Goal: Check status: Check status

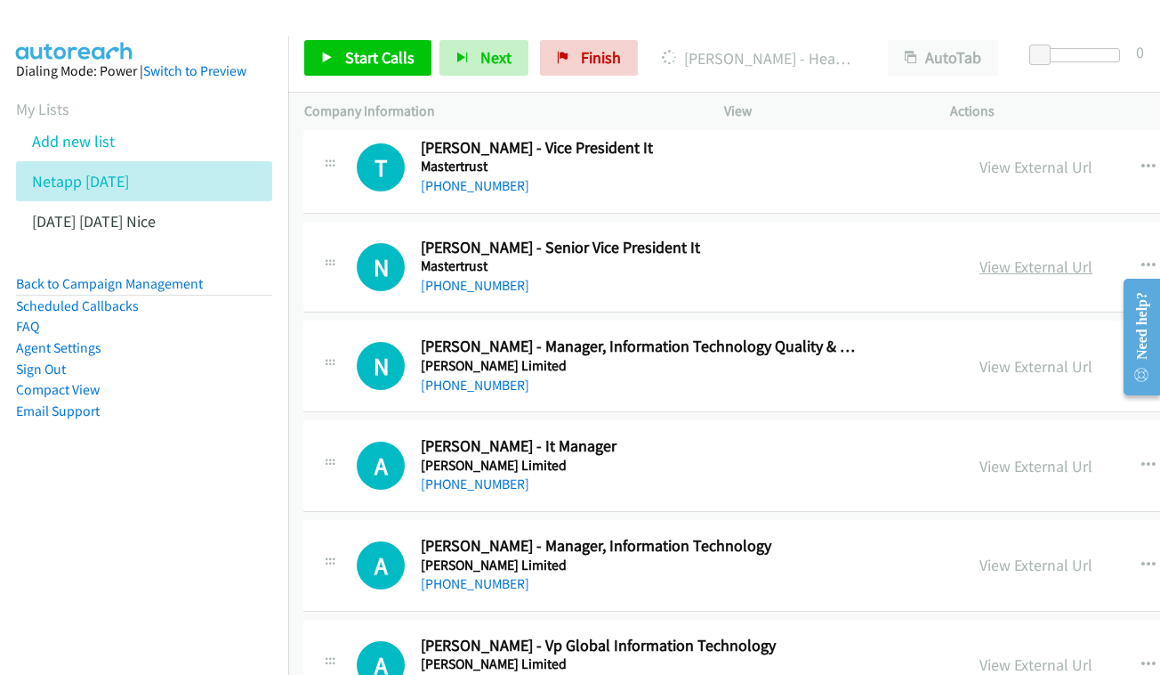
scroll to position [5725, 2]
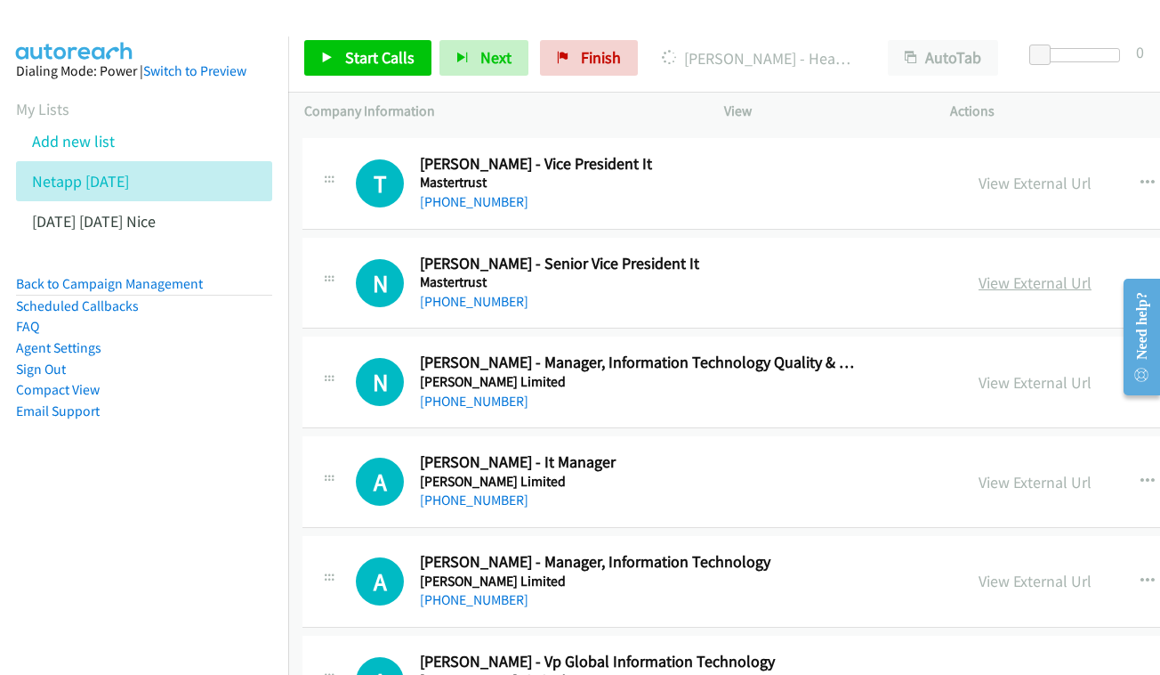
click at [979, 272] on link "View External Url" at bounding box center [1035, 282] width 113 height 20
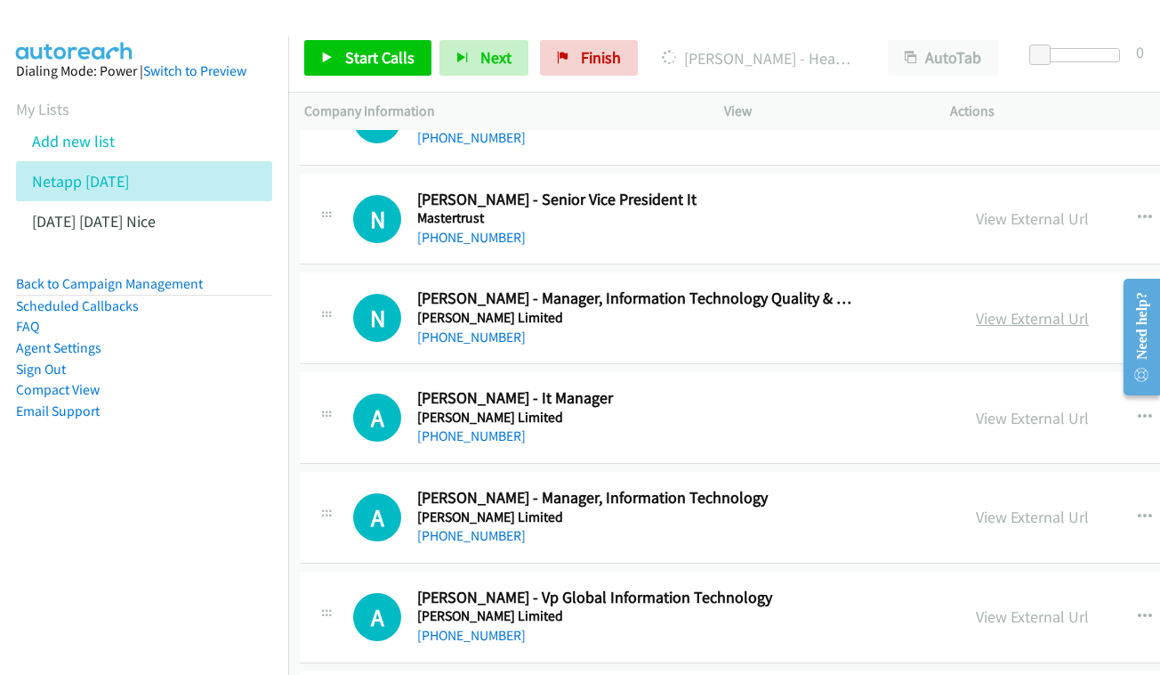
scroll to position [5789, 5]
click at [1004, 308] on link "View External Url" at bounding box center [1031, 318] width 113 height 20
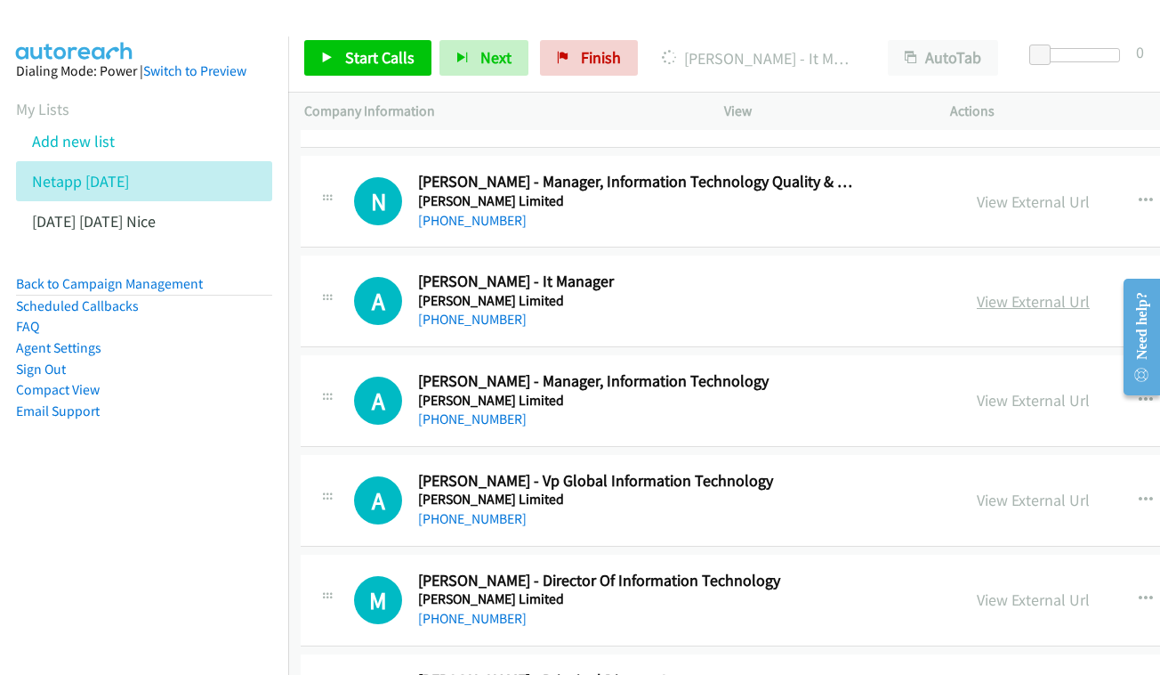
scroll to position [5907, 4]
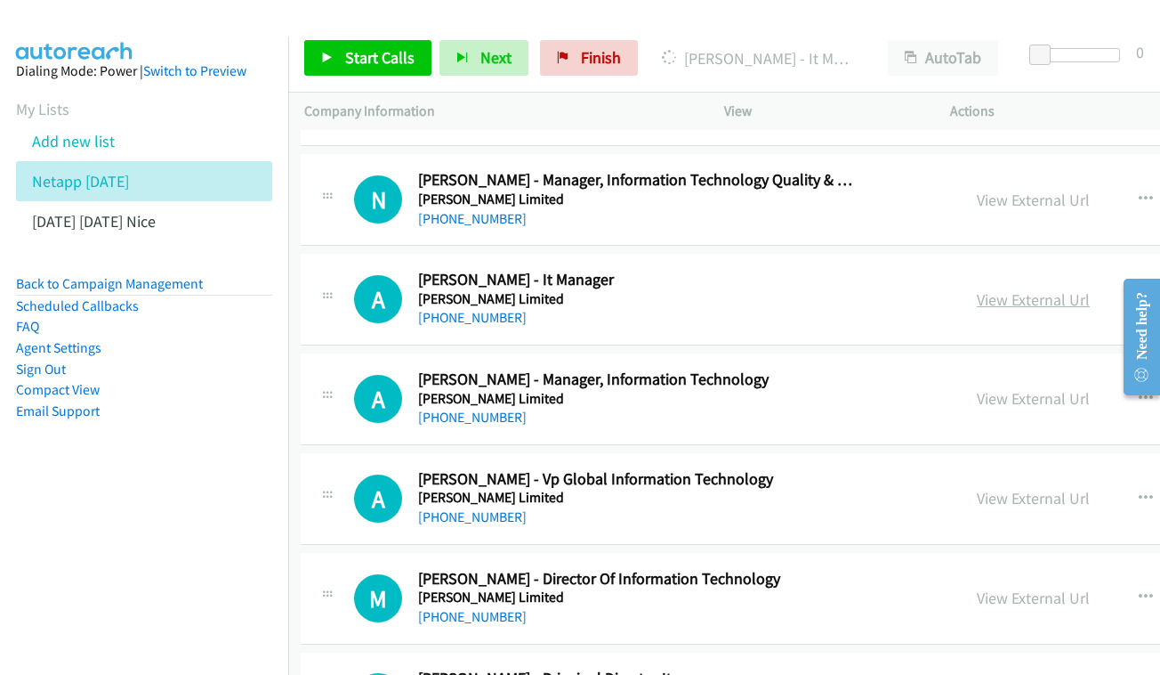
click at [977, 289] on link "View External Url" at bounding box center [1033, 299] width 113 height 20
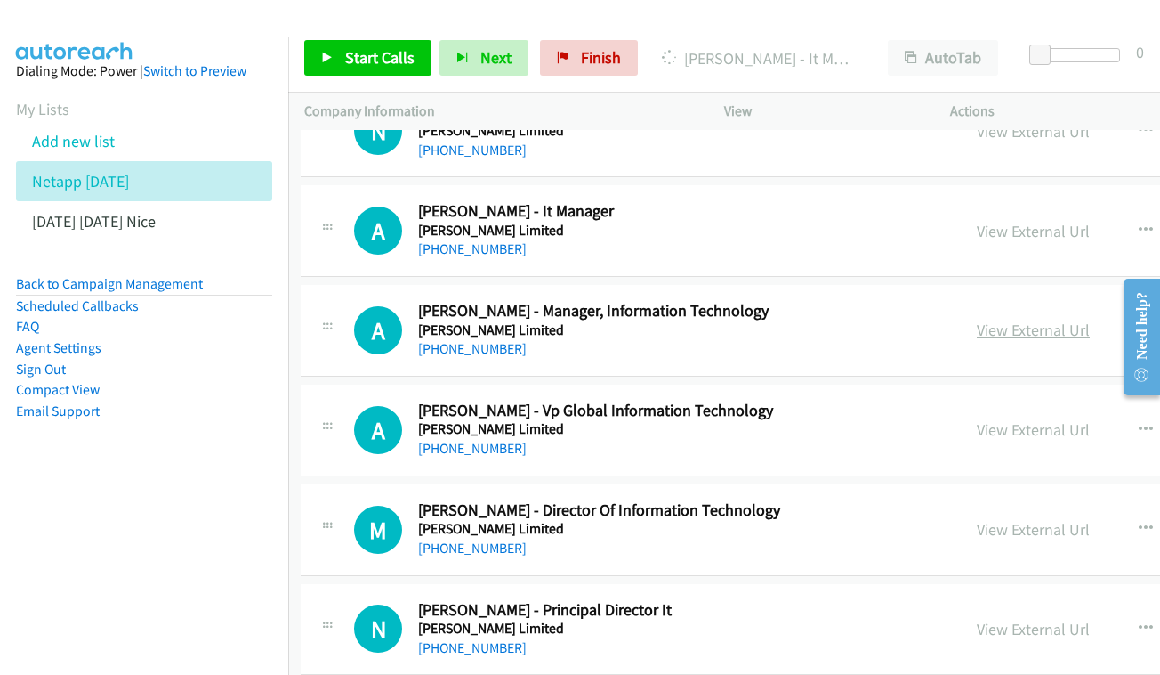
scroll to position [5983, 4]
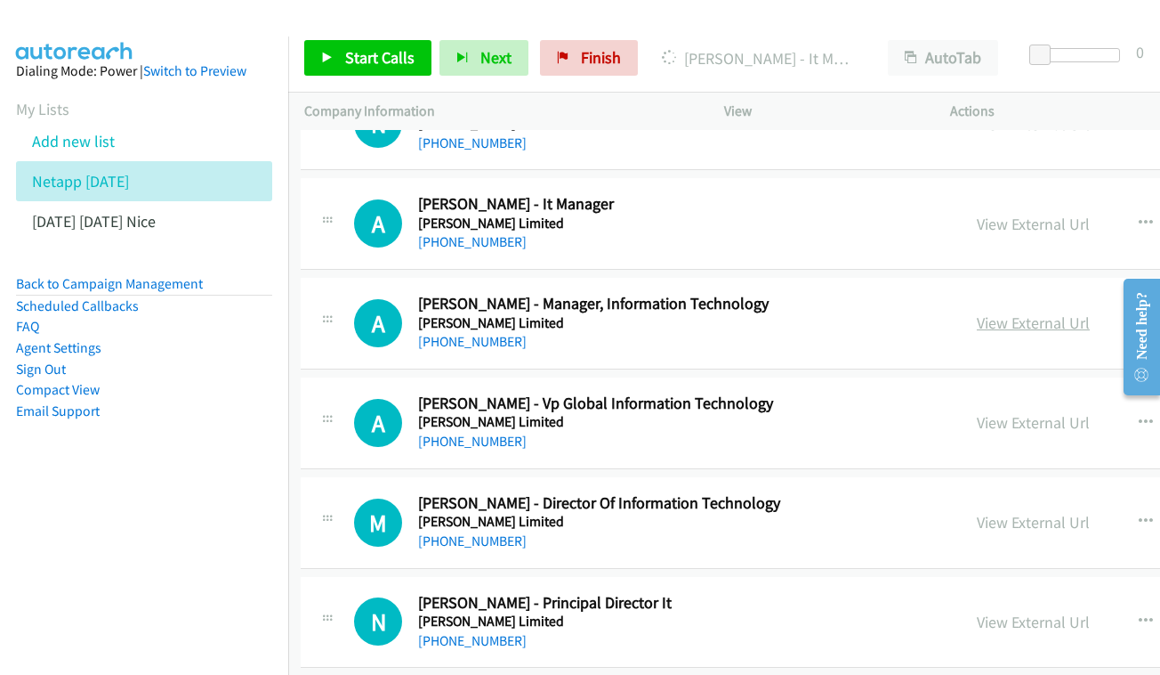
click at [977, 312] on link "View External Url" at bounding box center [1033, 322] width 113 height 20
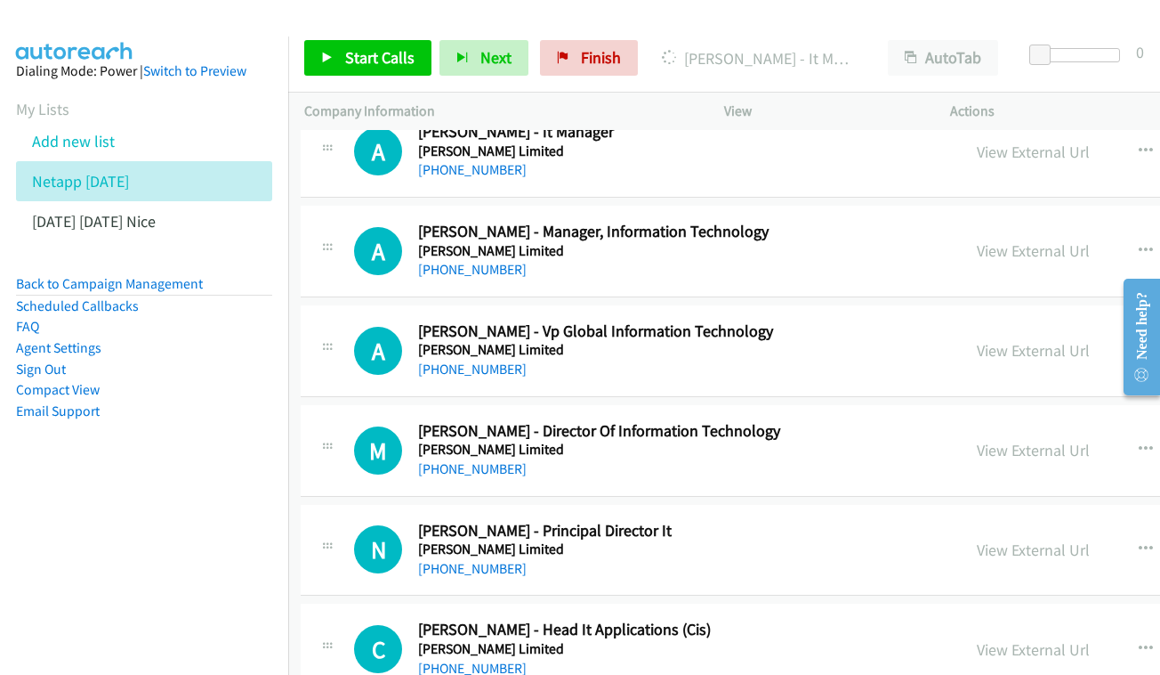
click at [1033, 321] on div "View External Url View External Url Schedule/Manage Callback Start Calls Here R…" at bounding box center [1134, 350] width 346 height 59
click at [977, 340] on link "View External Url" at bounding box center [1033, 350] width 113 height 20
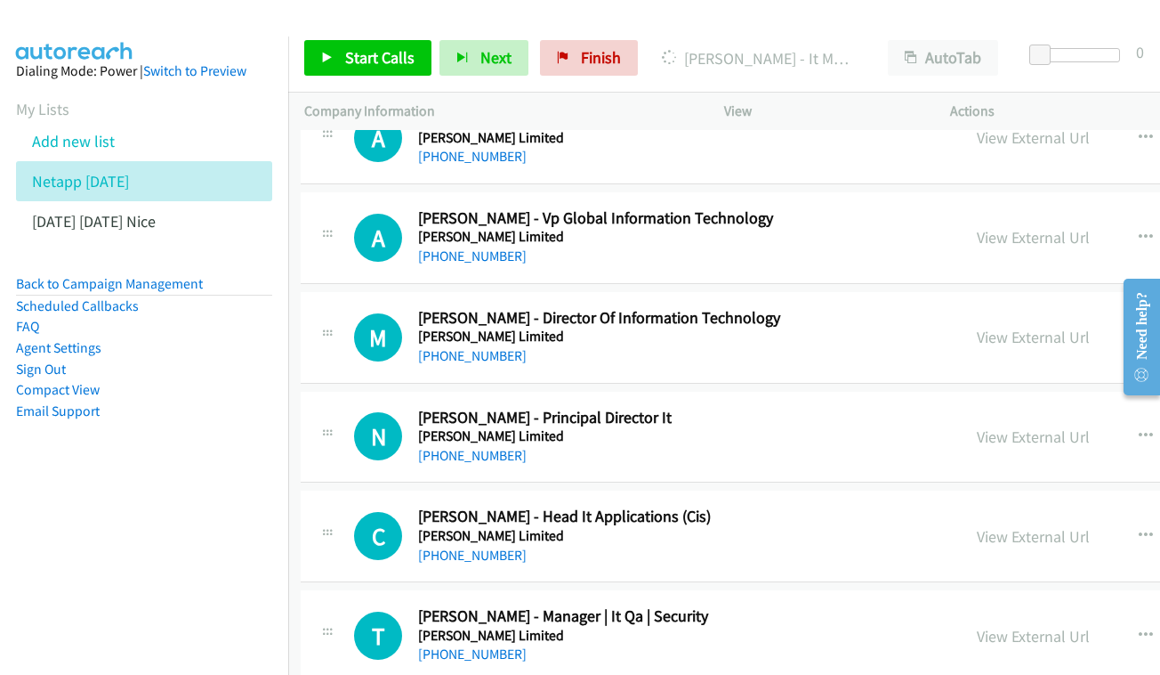
click at [1022, 308] on div "View External Url View External Url Schedule/Manage Callback Start Calls Here R…" at bounding box center [1134, 337] width 346 height 59
click at [1000, 325] on div "View External Url" at bounding box center [1033, 337] width 113 height 24
click at [977, 327] on link "View External Url" at bounding box center [1033, 337] width 113 height 20
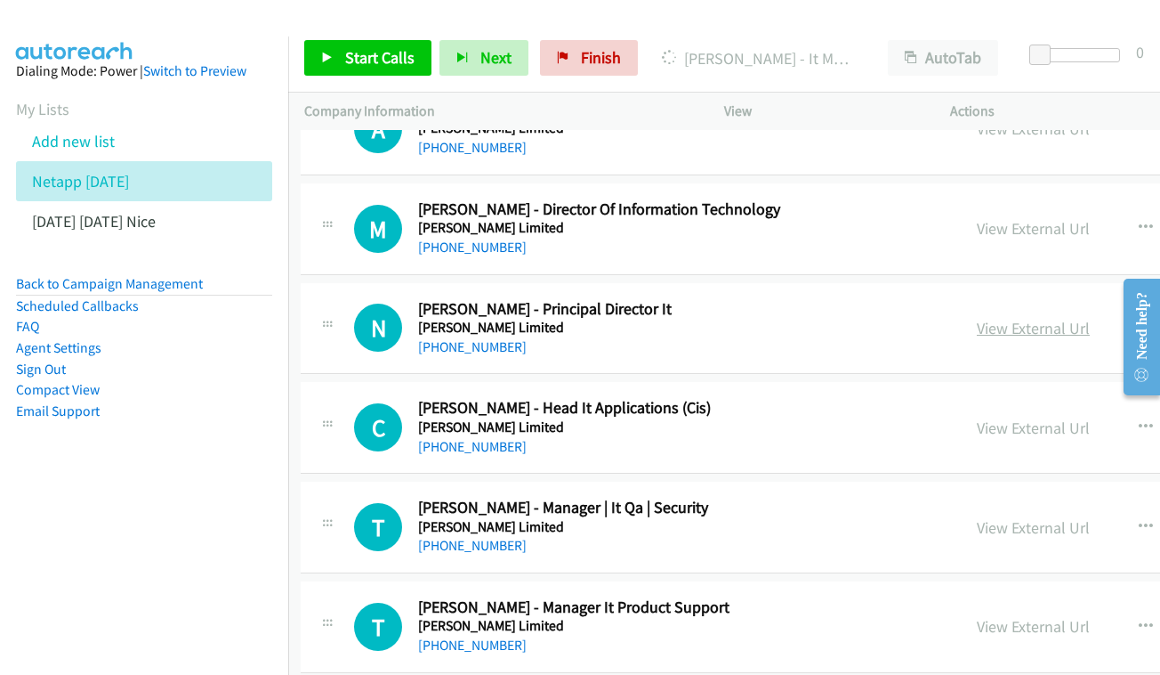
scroll to position [6278, 4]
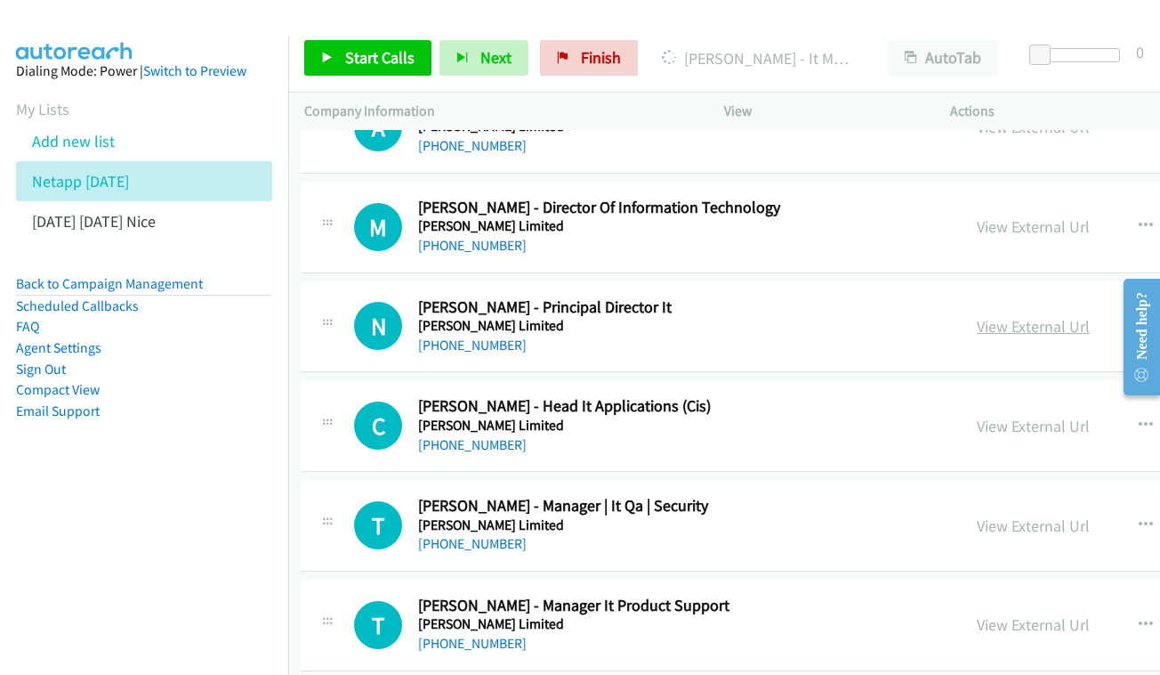
click at [977, 316] on link "View External Url" at bounding box center [1033, 326] width 113 height 20
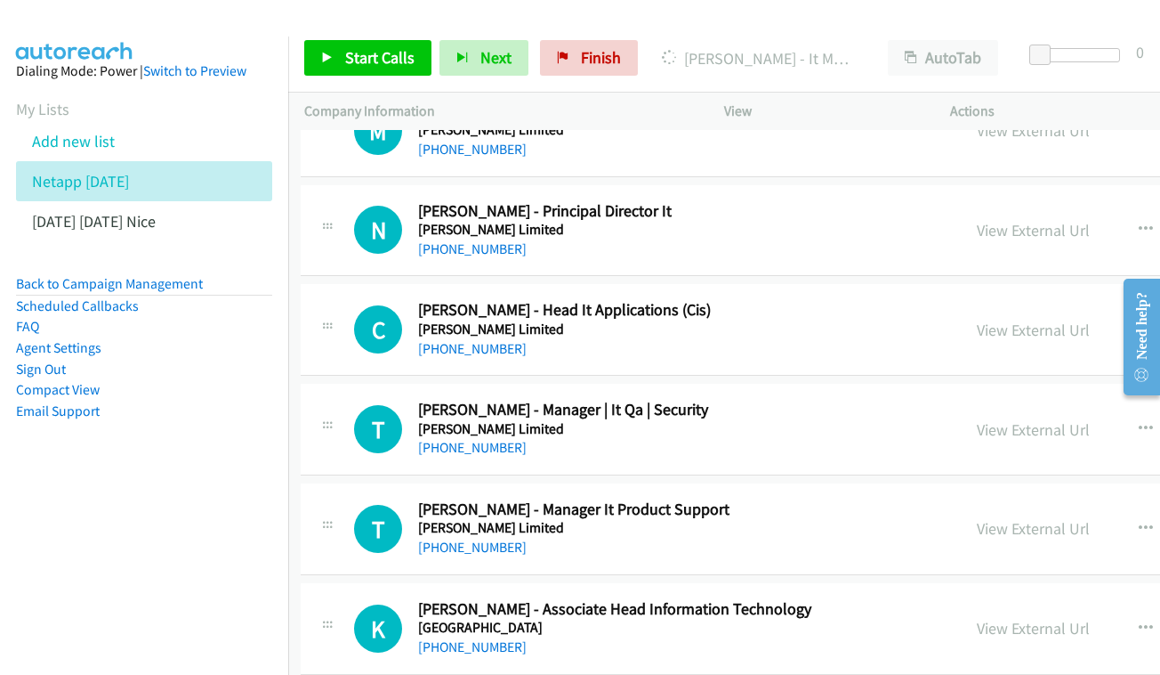
scroll to position [6383, 4]
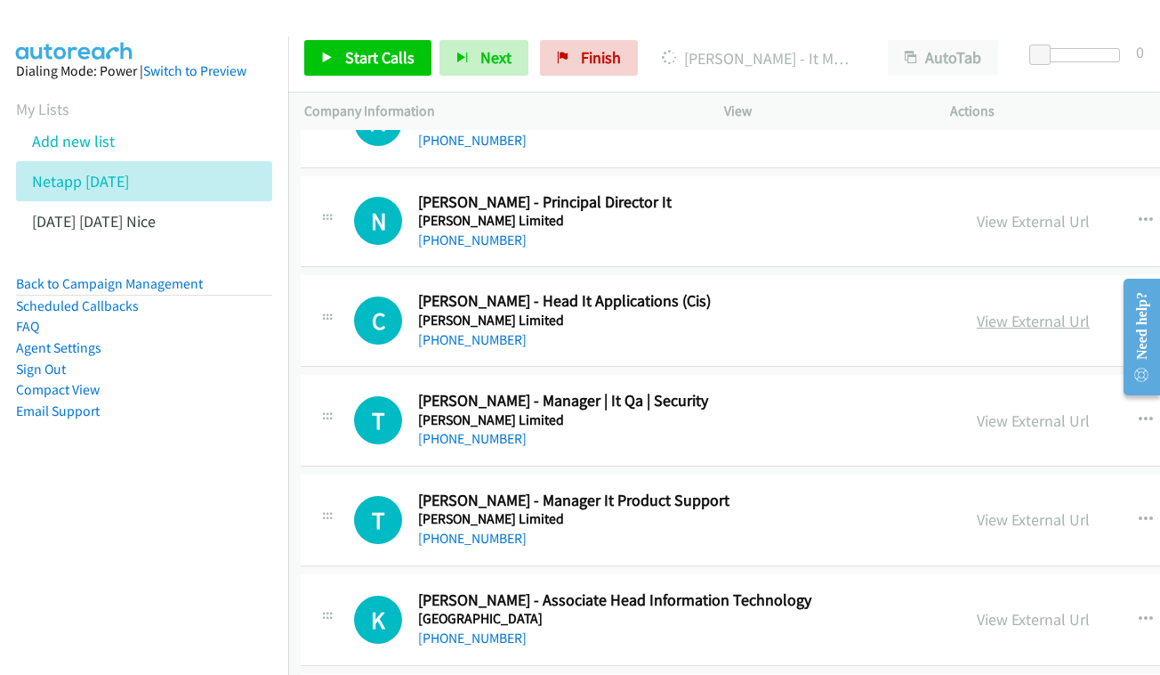
click at [977, 311] on link "View External Url" at bounding box center [1033, 321] width 113 height 20
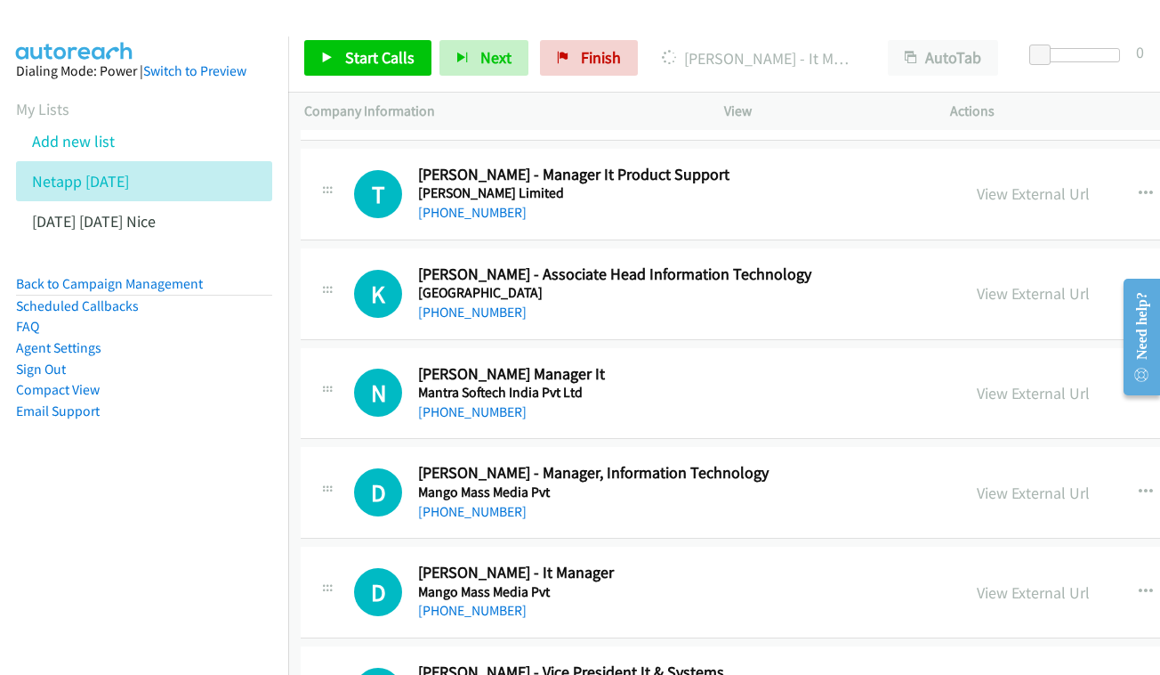
scroll to position [6710, 4]
click at [980, 282] on link "View External Url" at bounding box center [1033, 292] width 113 height 20
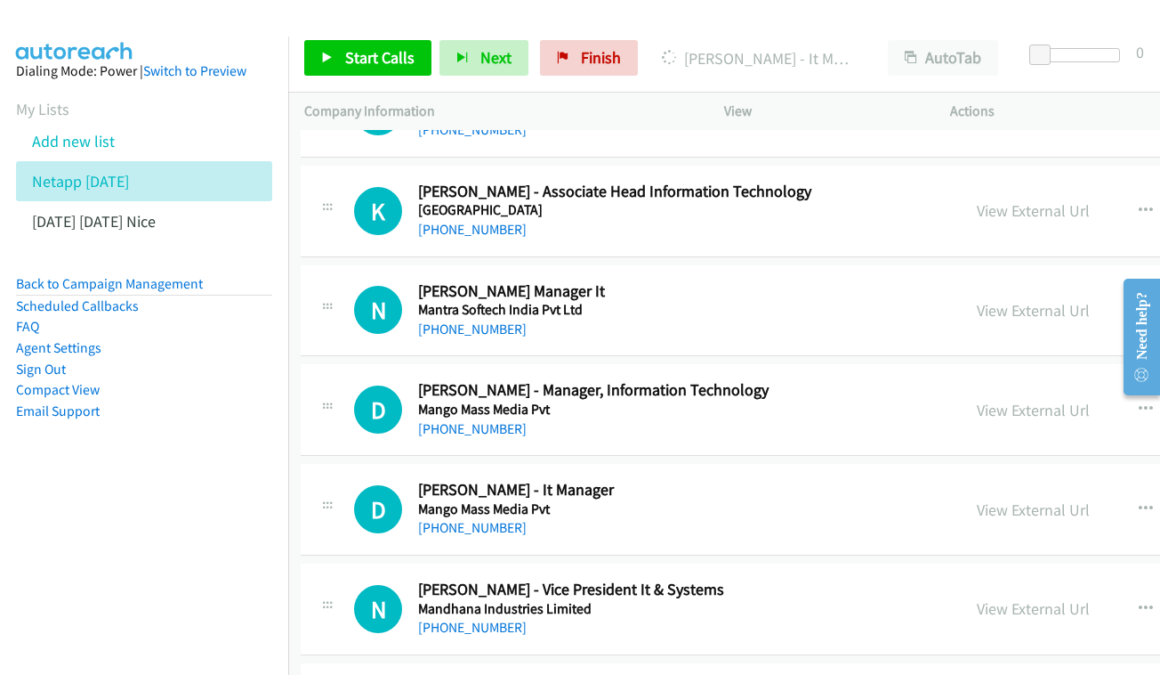
scroll to position [6793, 4]
click at [1031, 280] on div "View External Url View External Url Schedule/Manage Callback Start Calls Here R…" at bounding box center [1134, 309] width 346 height 59
click at [1007, 299] on link "View External Url" at bounding box center [1033, 309] width 113 height 20
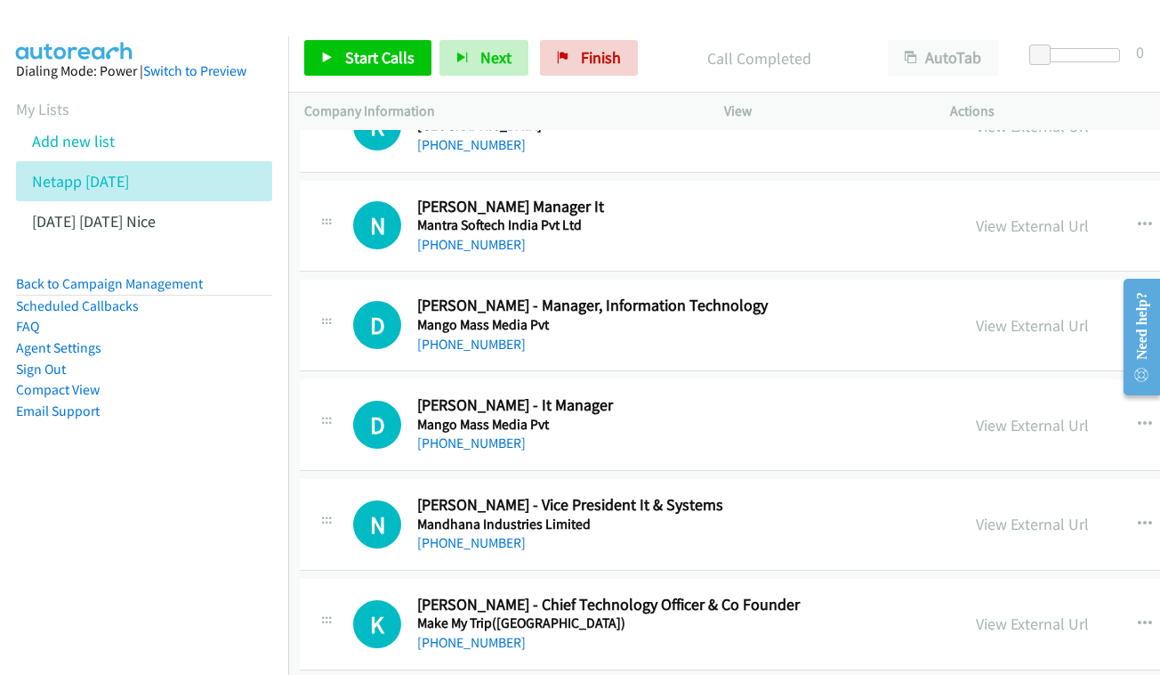
scroll to position [6876, 5]
click at [985, 315] on link "View External Url" at bounding box center [1031, 325] width 113 height 20
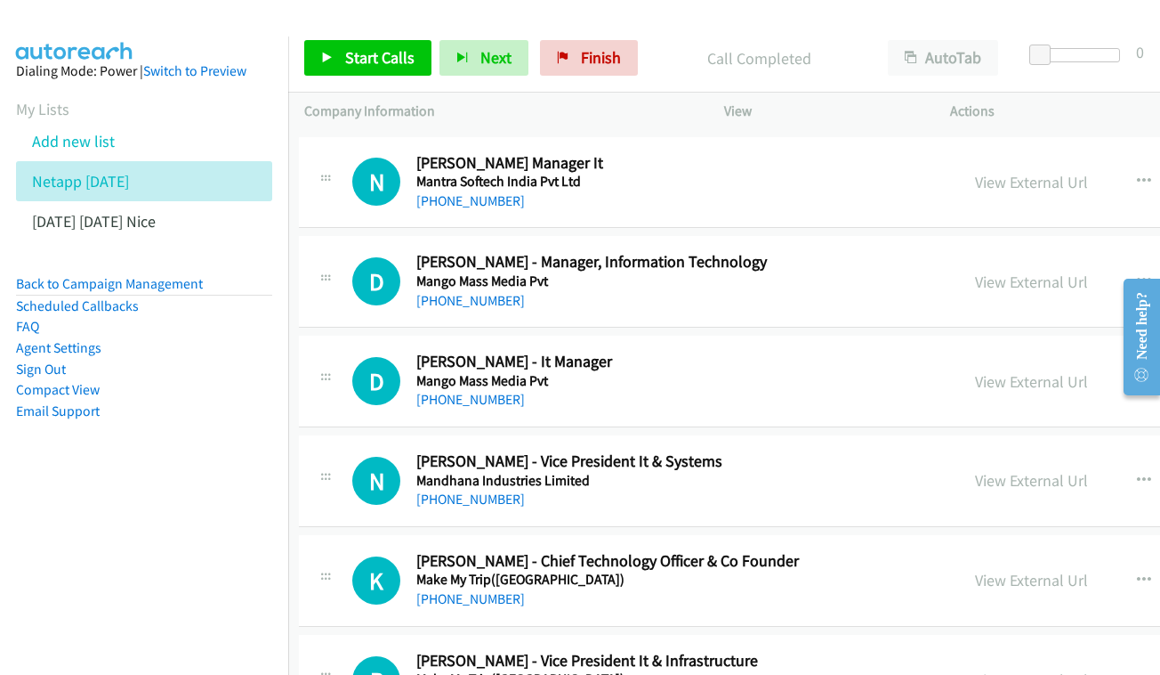
scroll to position [6954, 5]
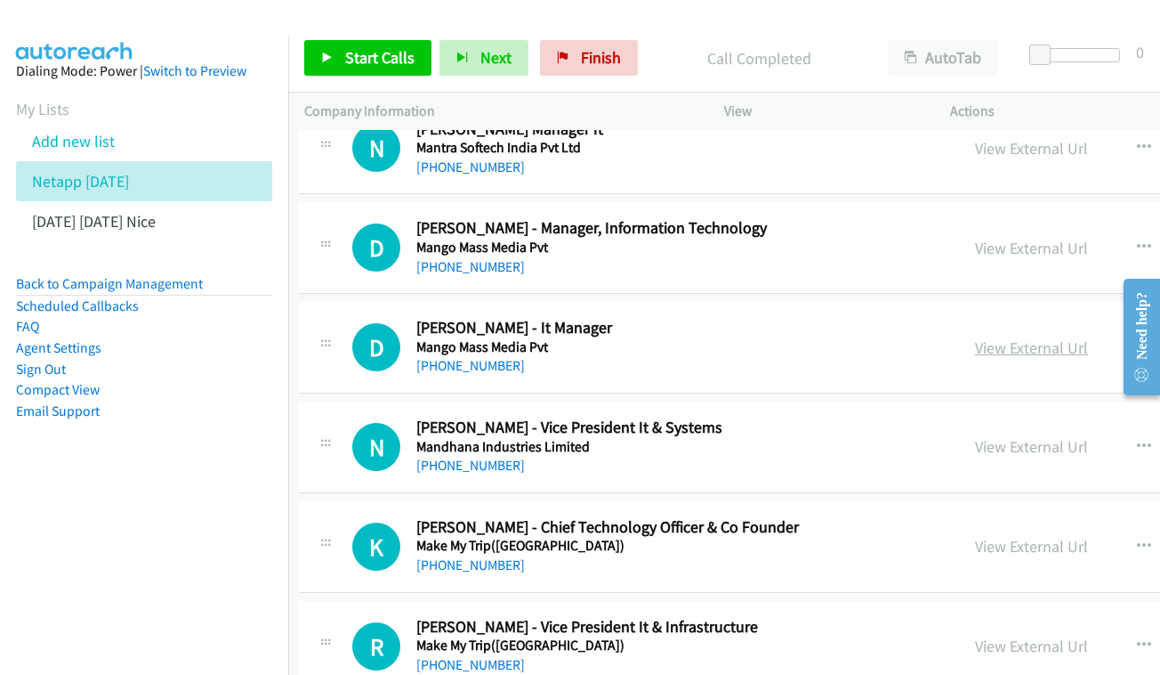
click at [977, 337] on link "View External Url" at bounding box center [1031, 347] width 113 height 20
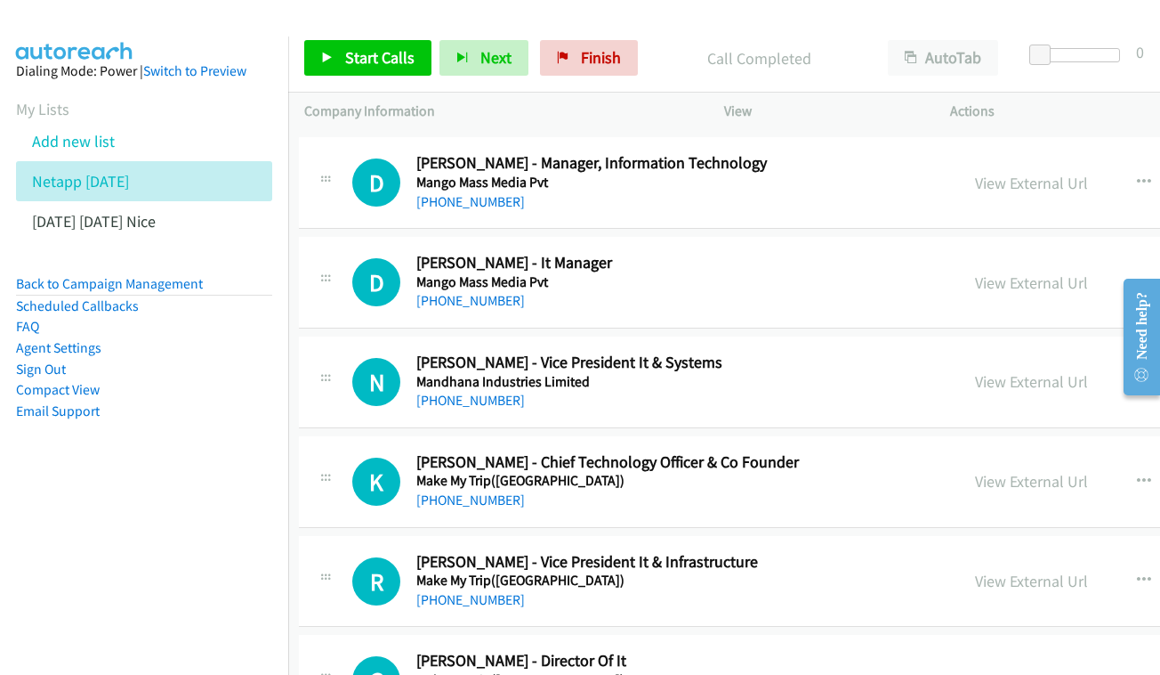
scroll to position [7054, 5]
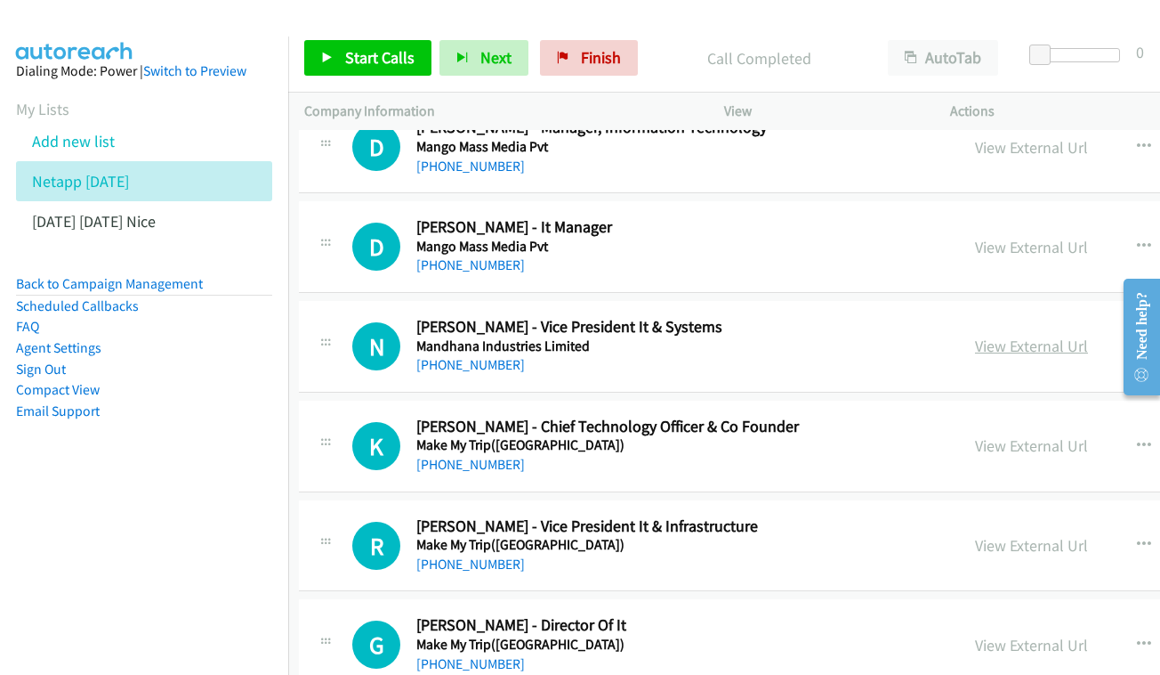
click at [1008, 335] on link "View External Url" at bounding box center [1031, 345] width 113 height 20
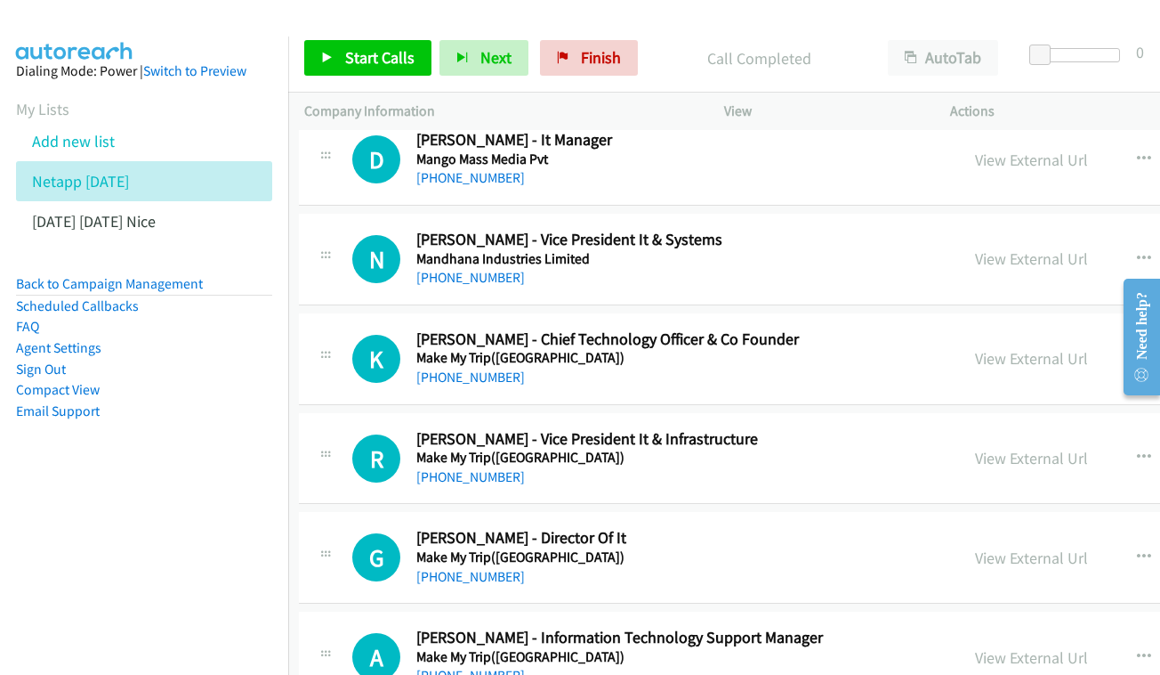
scroll to position [7169, 5]
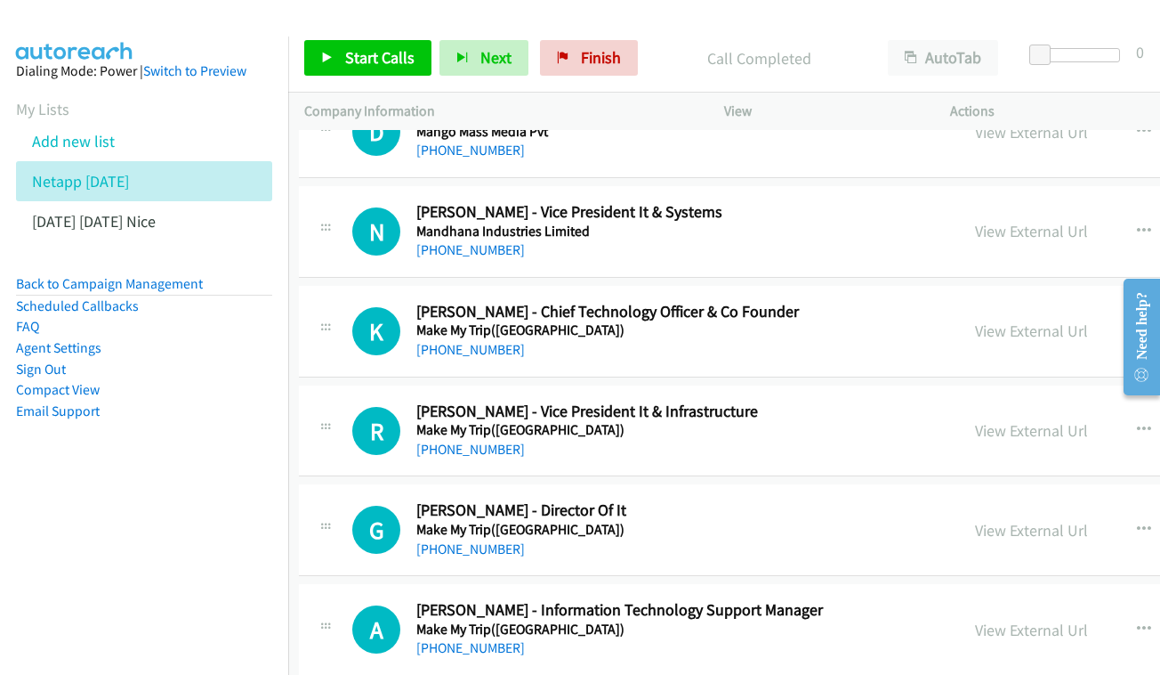
click at [1003, 319] on div "View External Url" at bounding box center [1031, 331] width 113 height 24
click at [1002, 320] on link "View External Url" at bounding box center [1031, 330] width 113 height 20
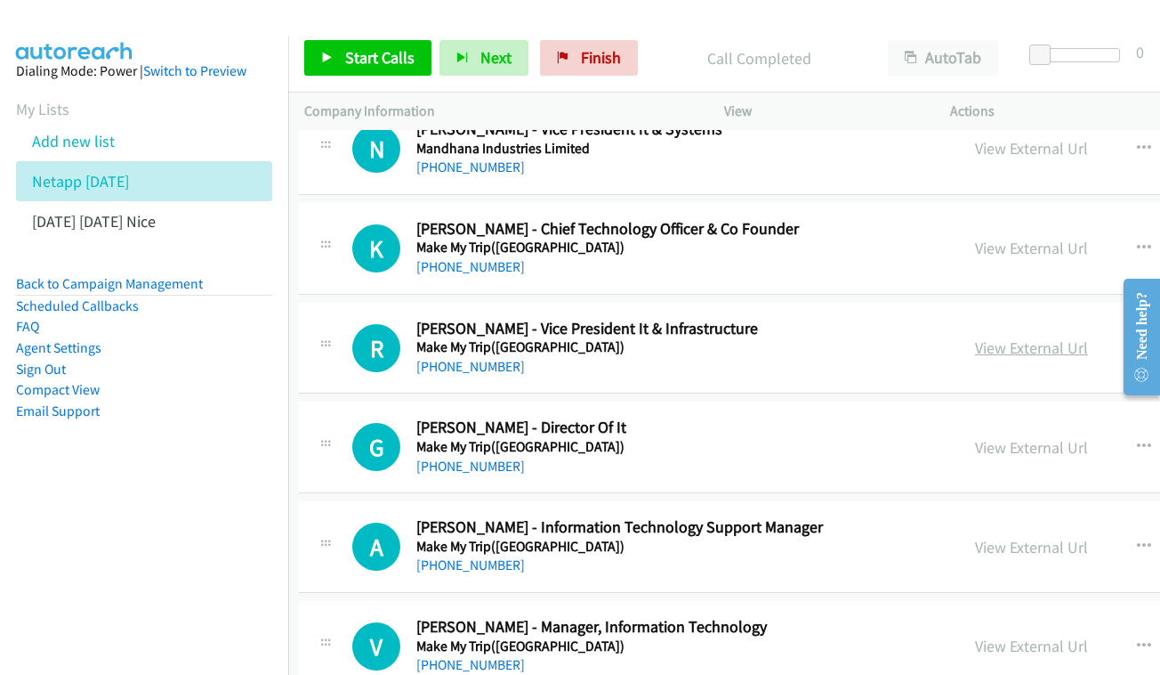
click at [975, 337] on link "View External Url" at bounding box center [1031, 347] width 113 height 20
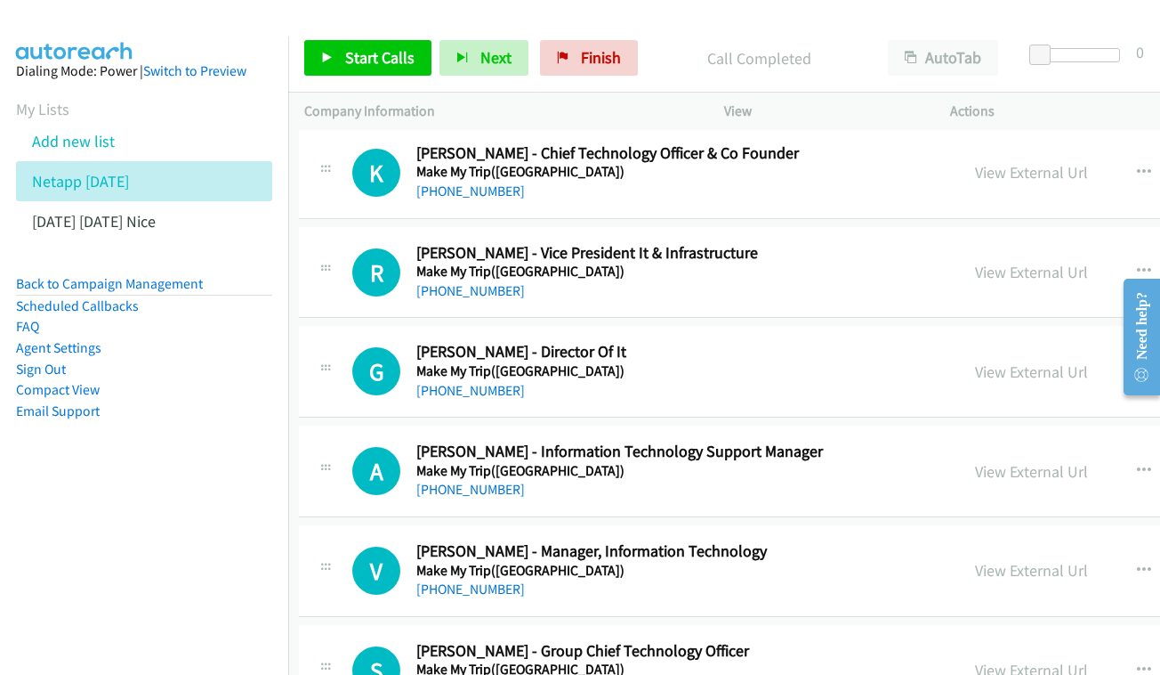
scroll to position [7349, 5]
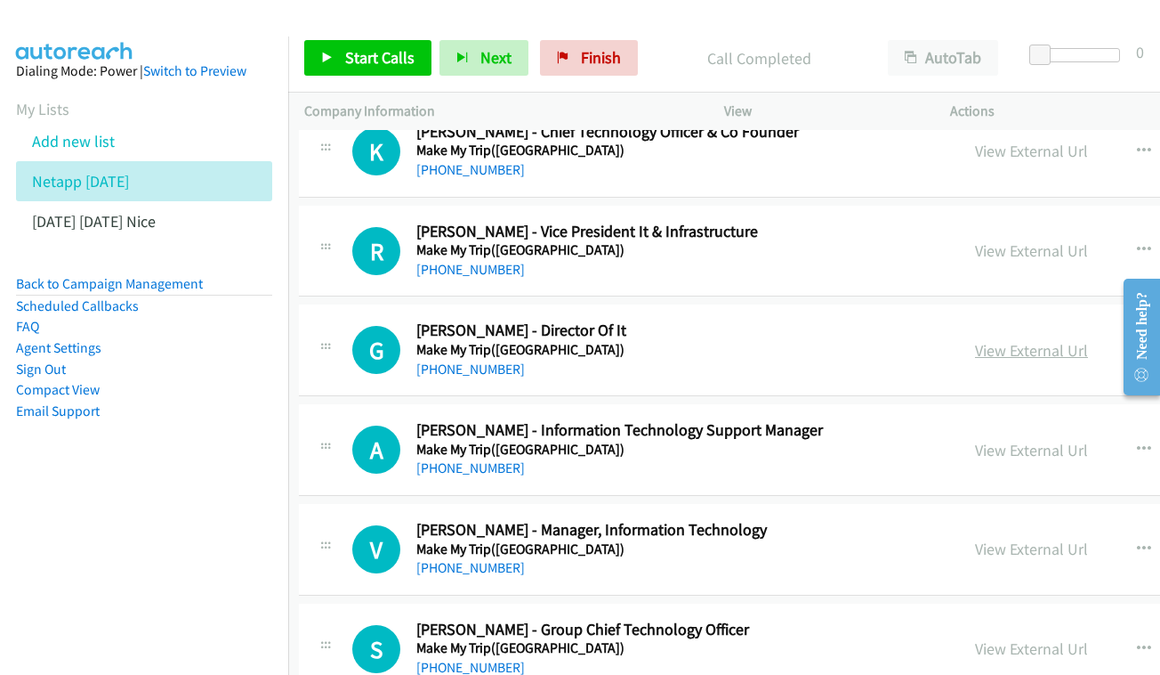
click at [975, 340] on link "View External Url" at bounding box center [1031, 350] width 113 height 20
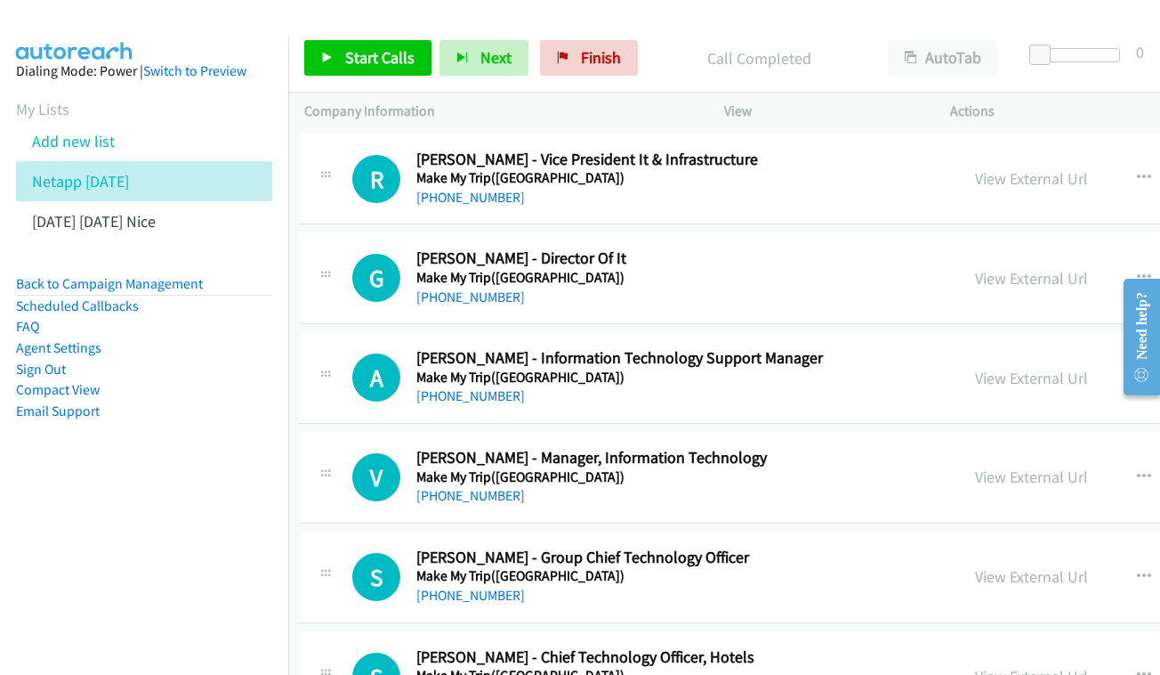
scroll to position [7432, 5]
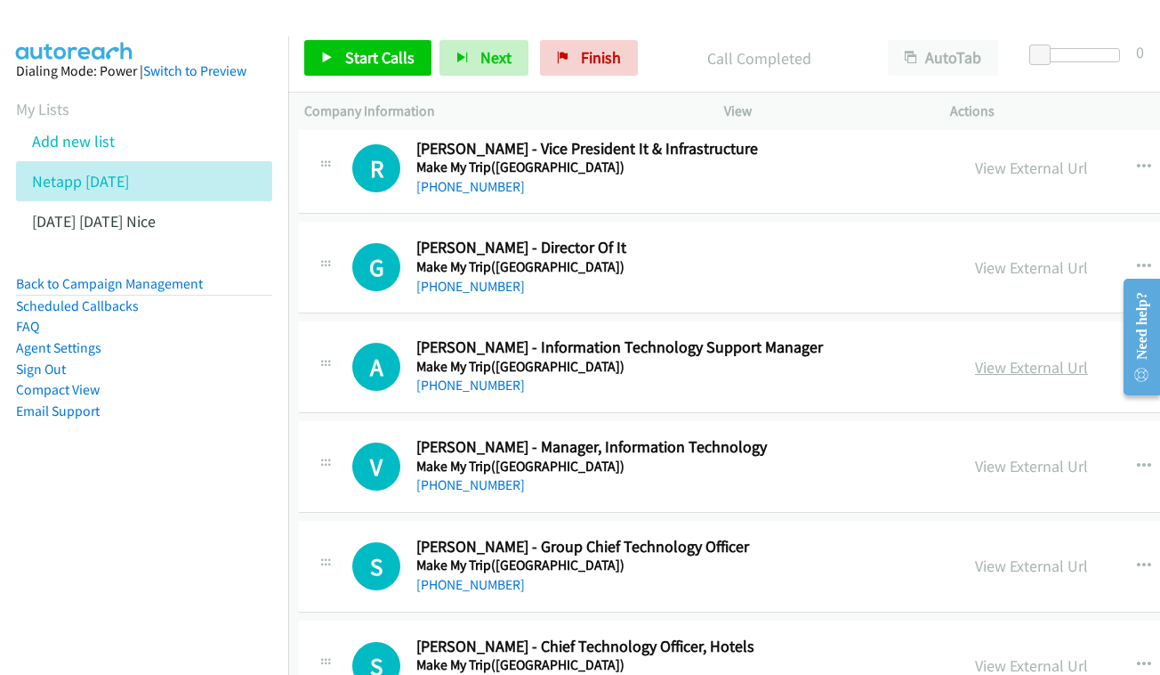
click at [975, 357] on link "View External Url" at bounding box center [1031, 367] width 113 height 20
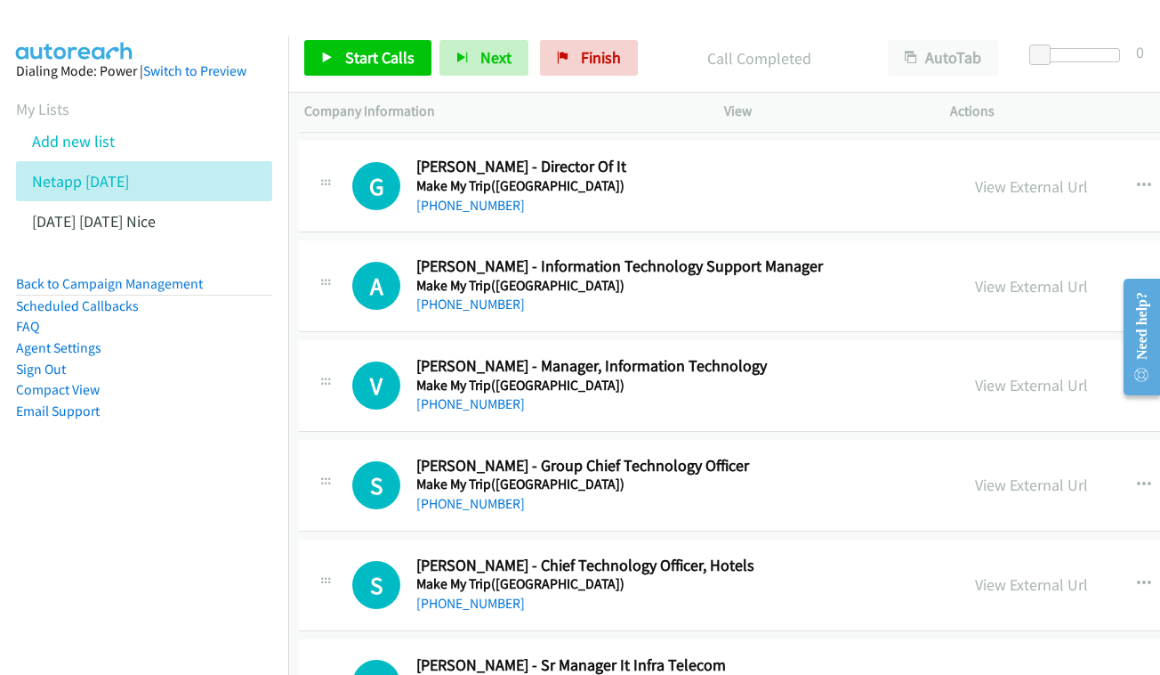
scroll to position [7530, 5]
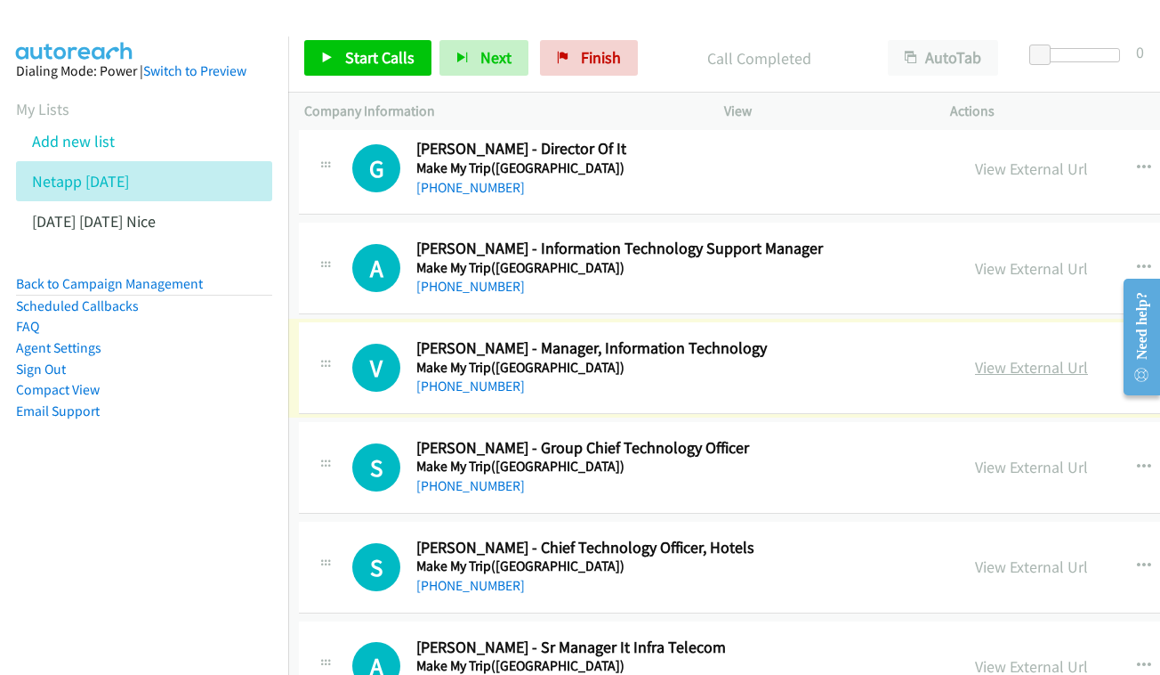
click at [975, 357] on link "View External Url" at bounding box center [1031, 367] width 113 height 20
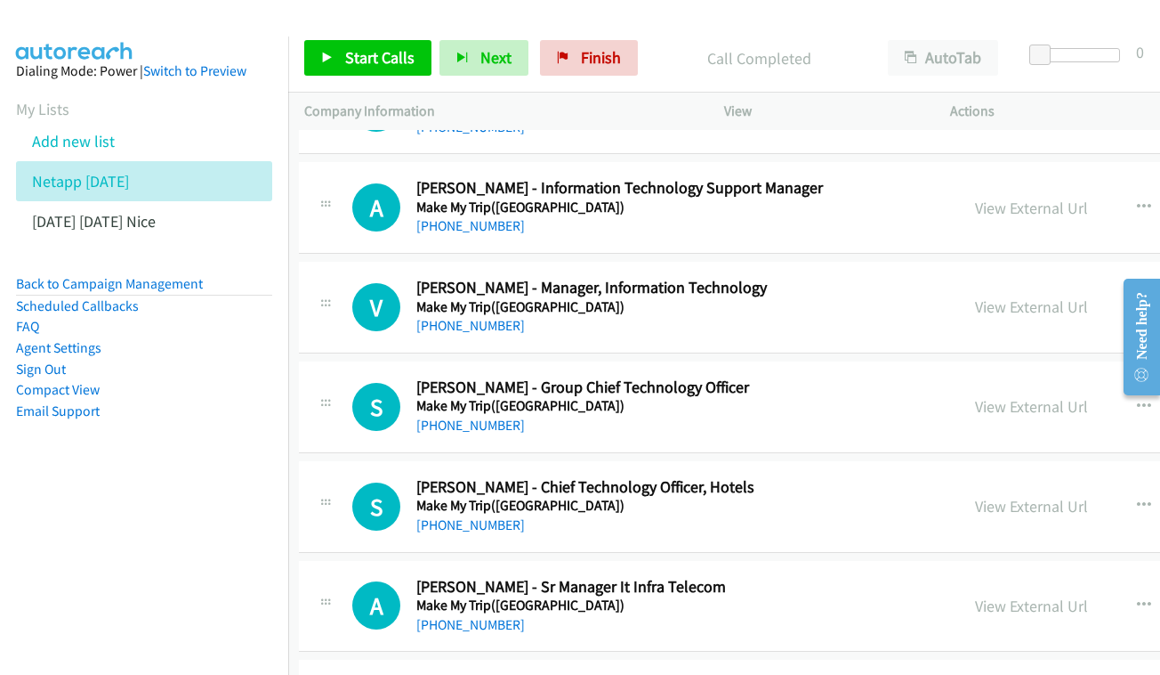
scroll to position [7599, 5]
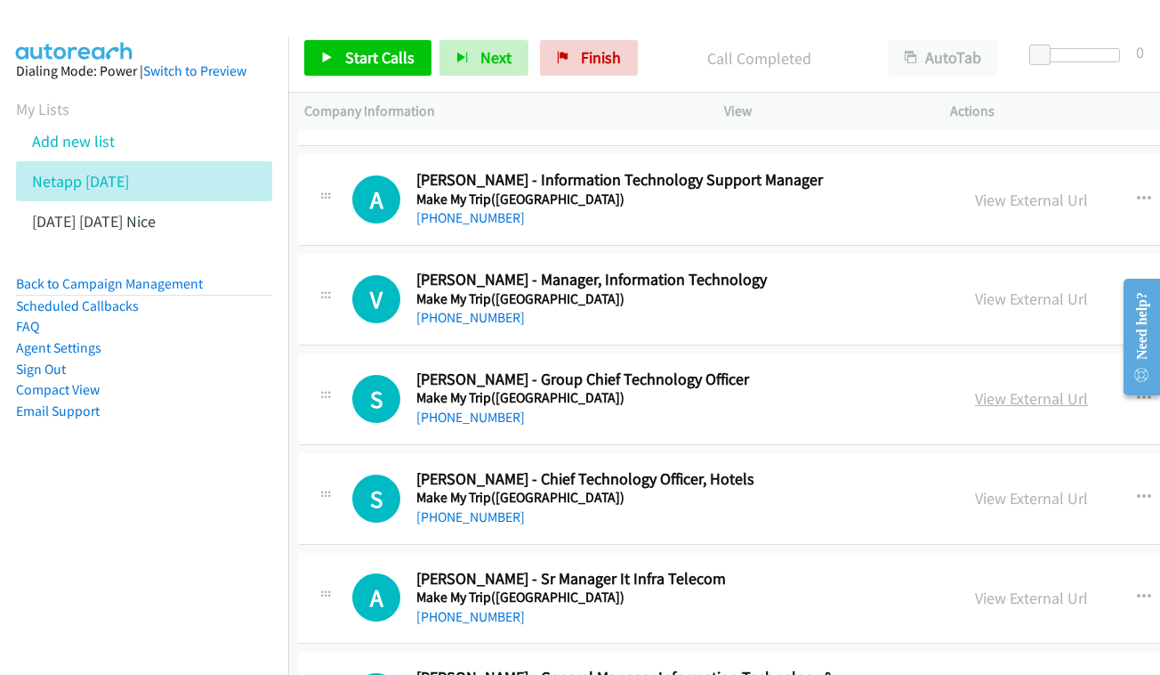
click at [995, 388] on link "View External Url" at bounding box center [1031, 398] width 113 height 20
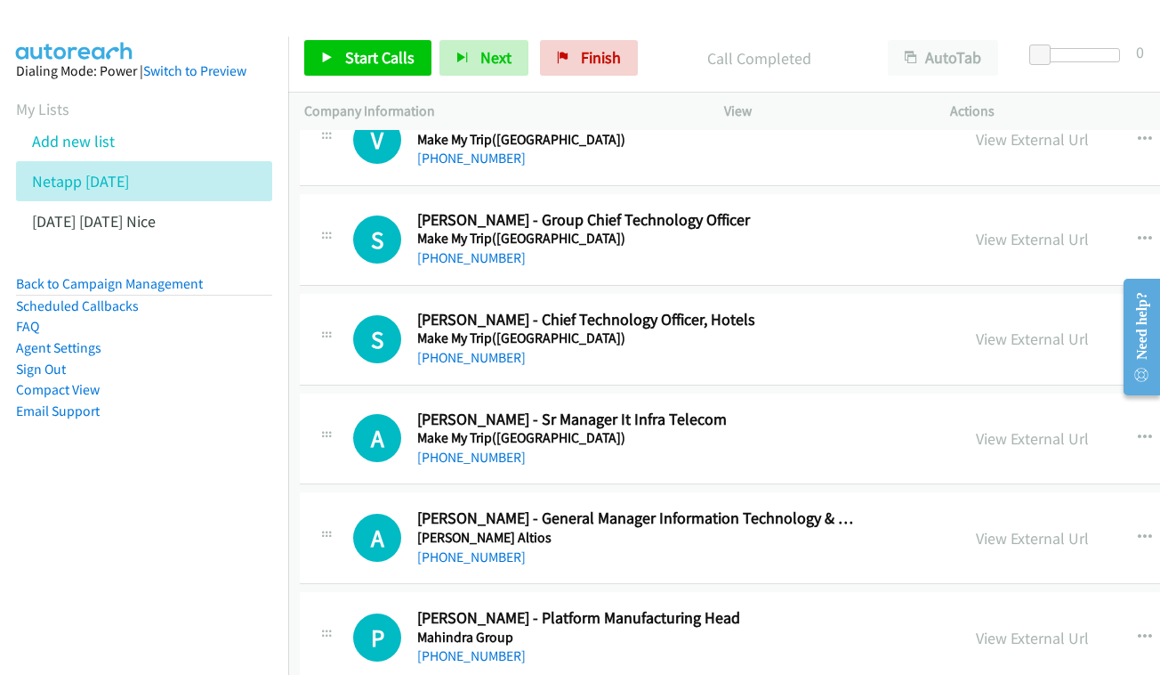
scroll to position [7785, 4]
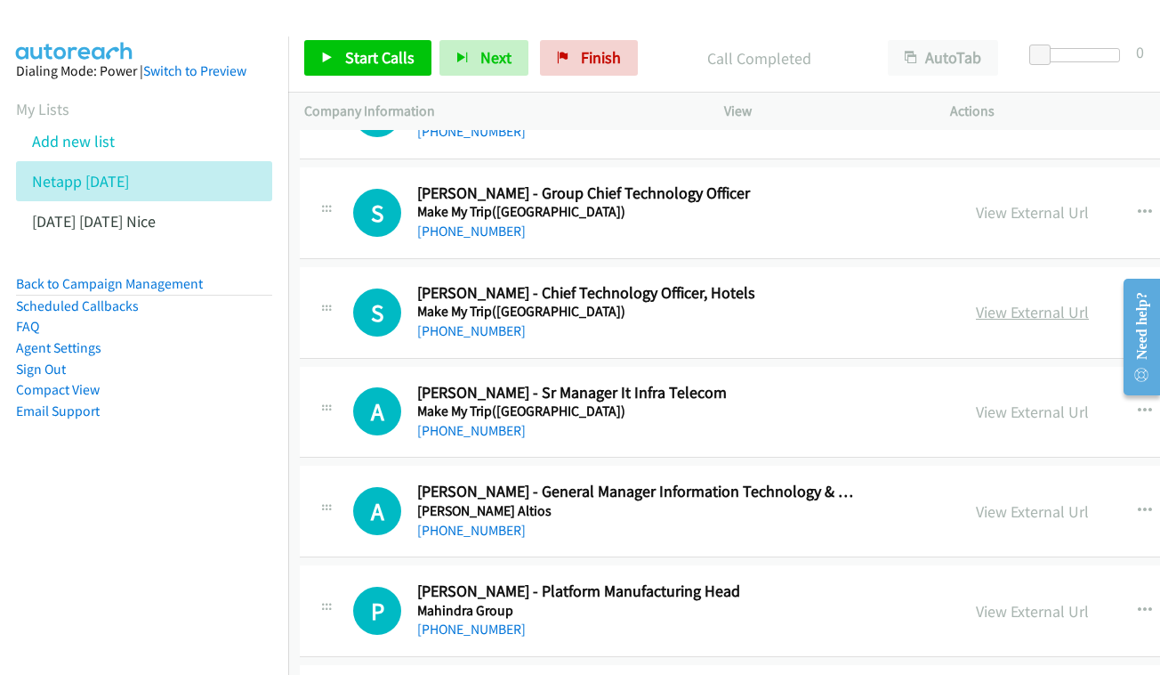
click at [990, 302] on link "View External Url" at bounding box center [1032, 312] width 113 height 20
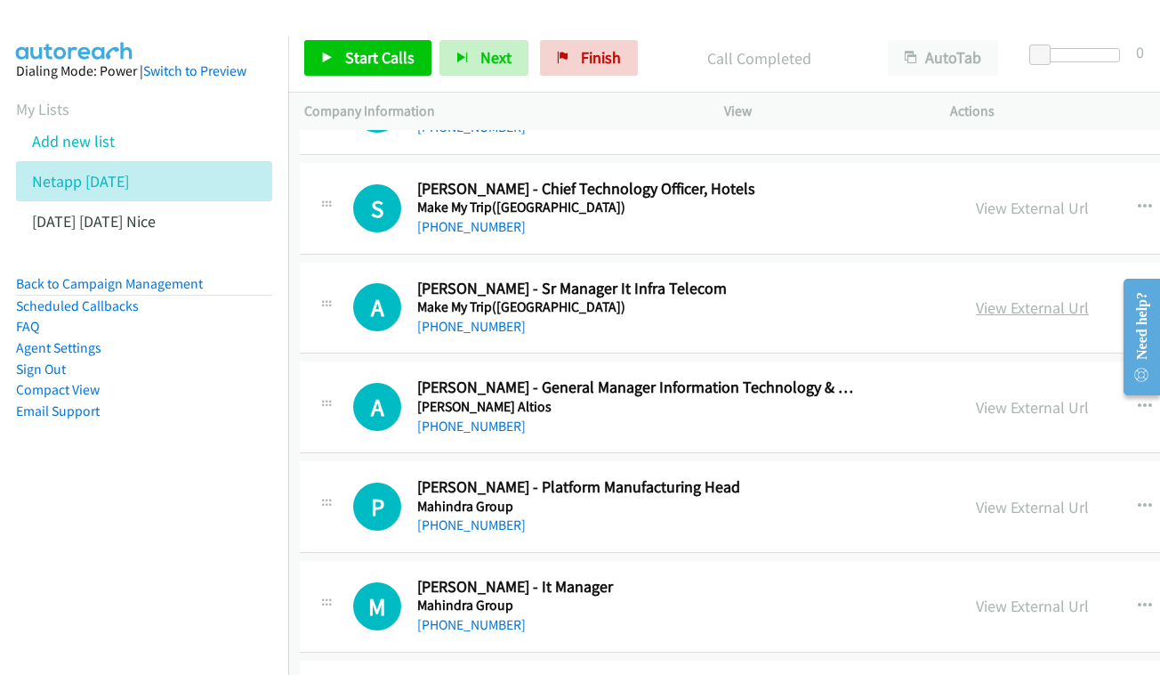
scroll to position [7882, 4]
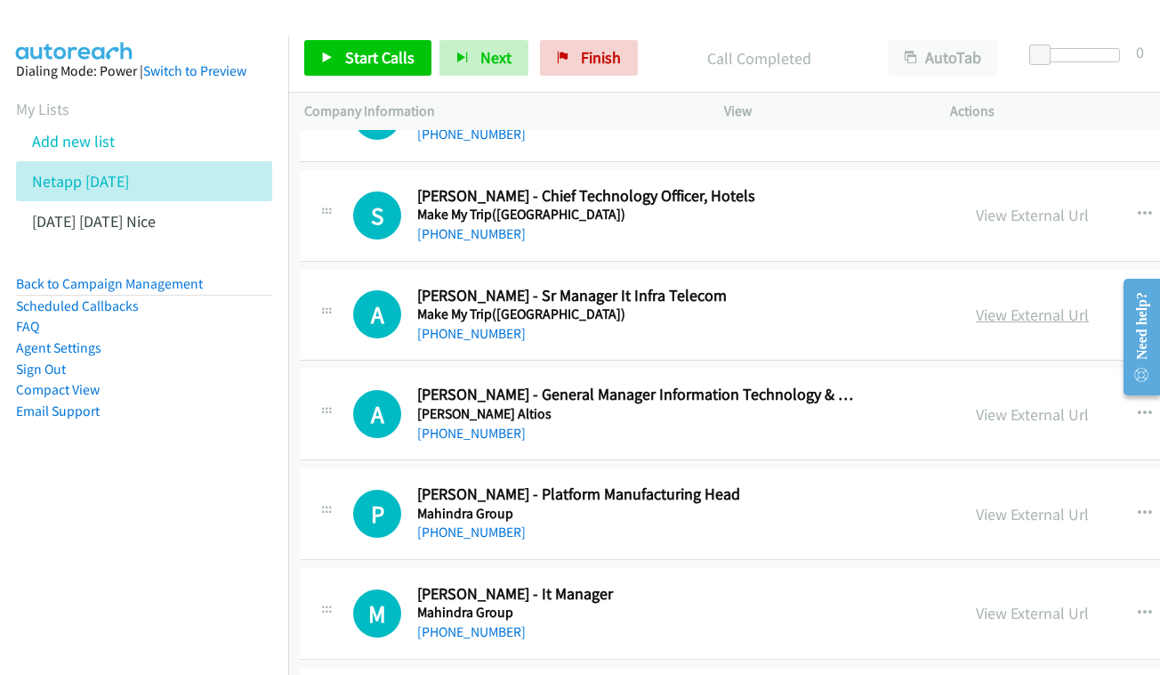
click at [976, 304] on link "View External Url" at bounding box center [1032, 314] width 113 height 20
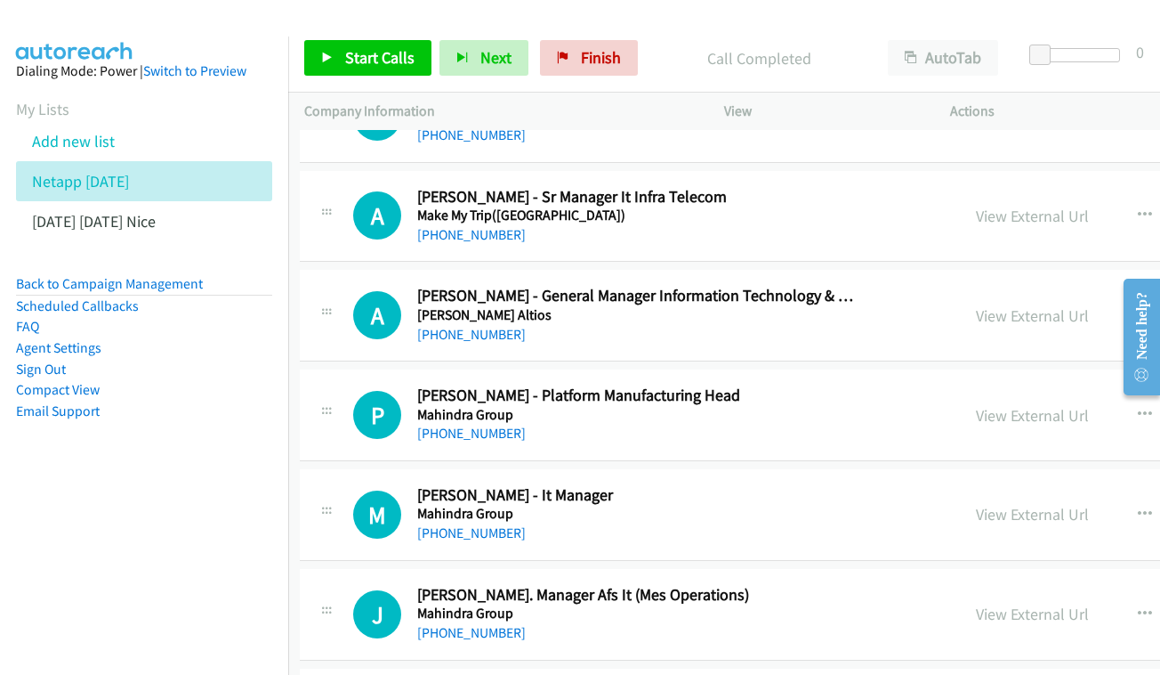
scroll to position [7980, 4]
click at [1012, 287] on div "View External Url View External Url Schedule/Manage Callback Start Calls Here R…" at bounding box center [1133, 316] width 346 height 59
click at [995, 306] on link "View External Url" at bounding box center [1032, 316] width 113 height 20
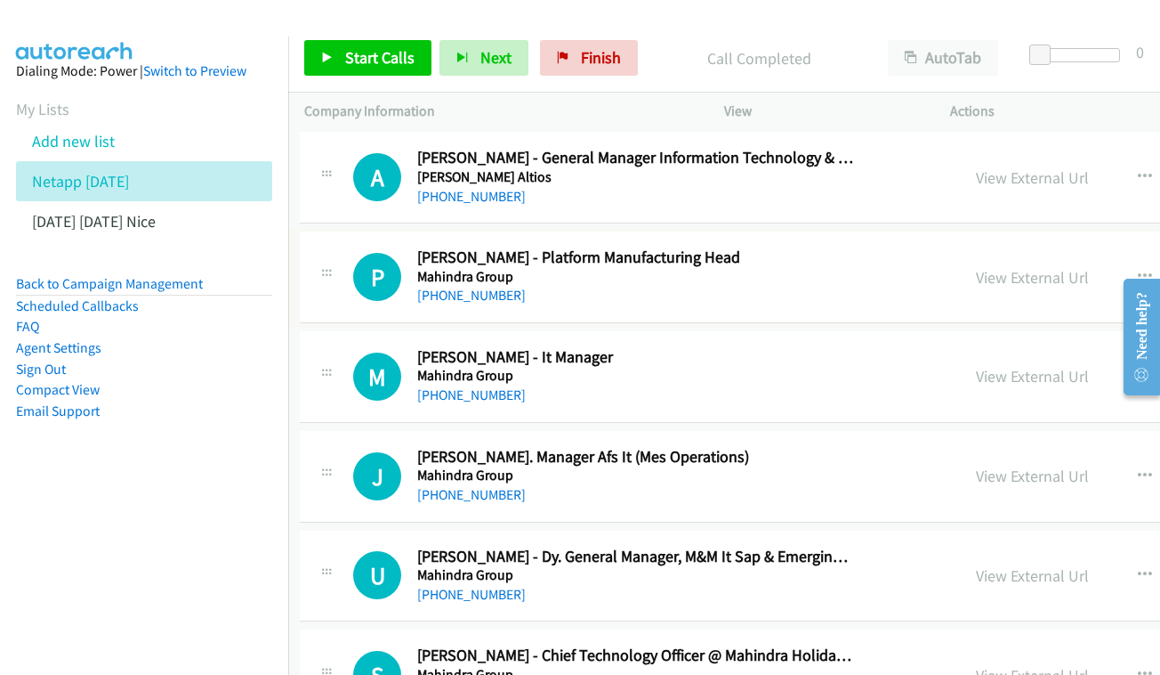
scroll to position [8125, 4]
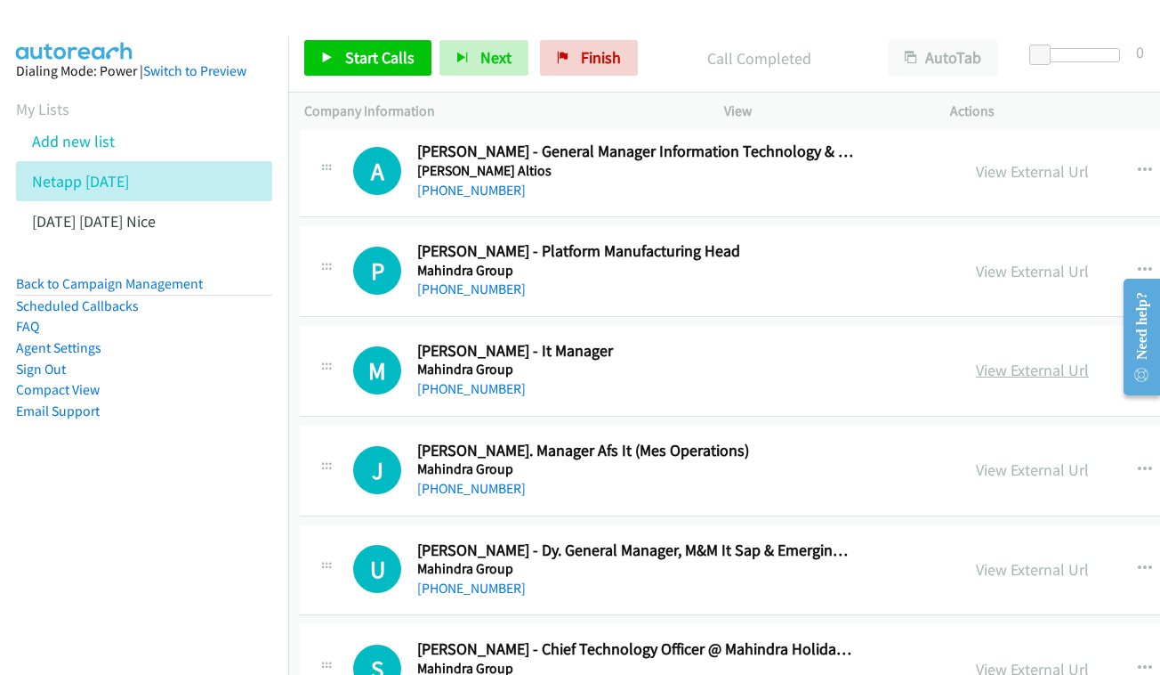
click at [976, 360] on link "View External Url" at bounding box center [1032, 370] width 113 height 20
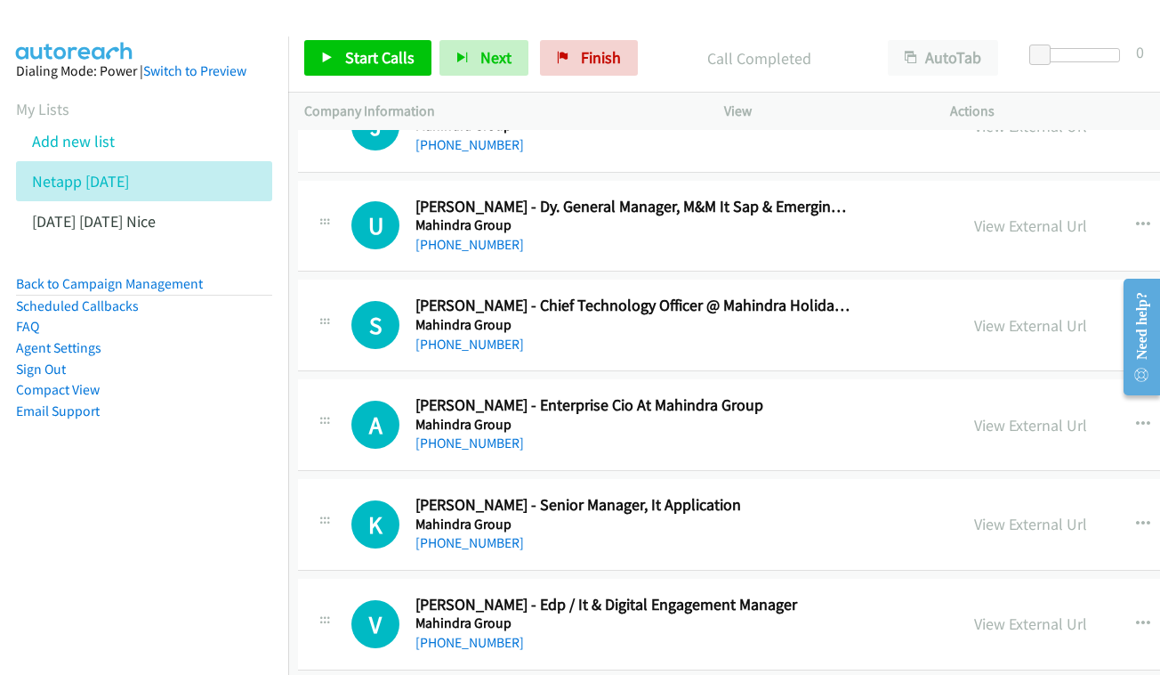
scroll to position [8469, 6]
click at [974, 314] on link "View External Url" at bounding box center [1030, 324] width 113 height 20
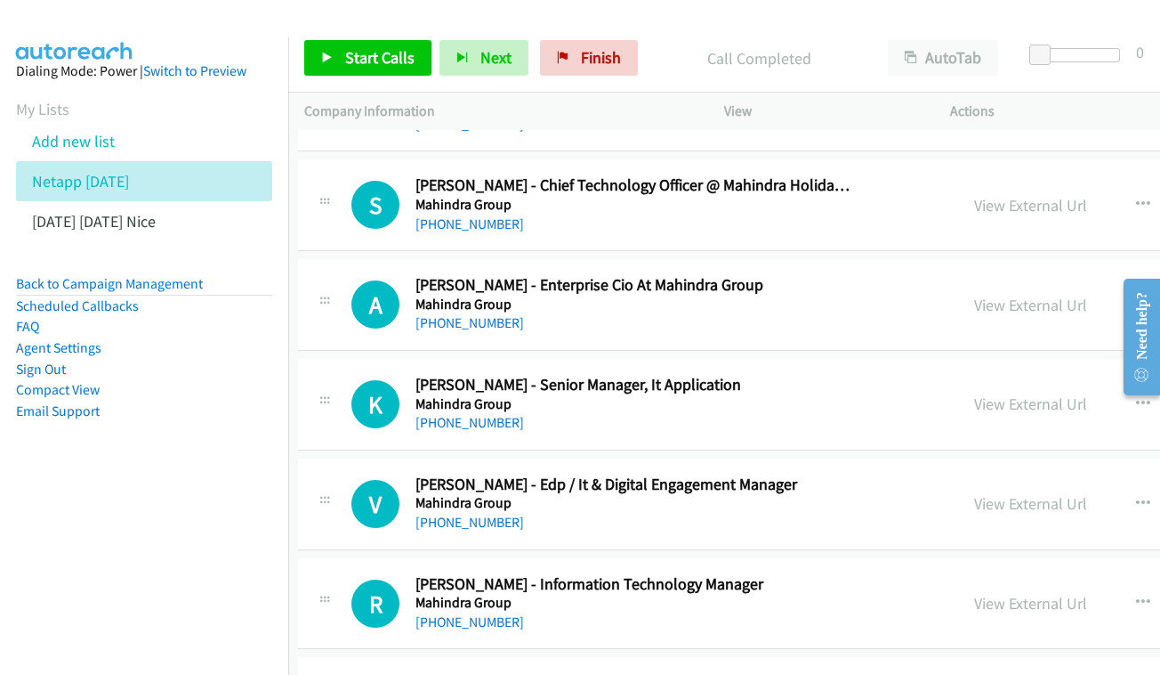
scroll to position [8596, 6]
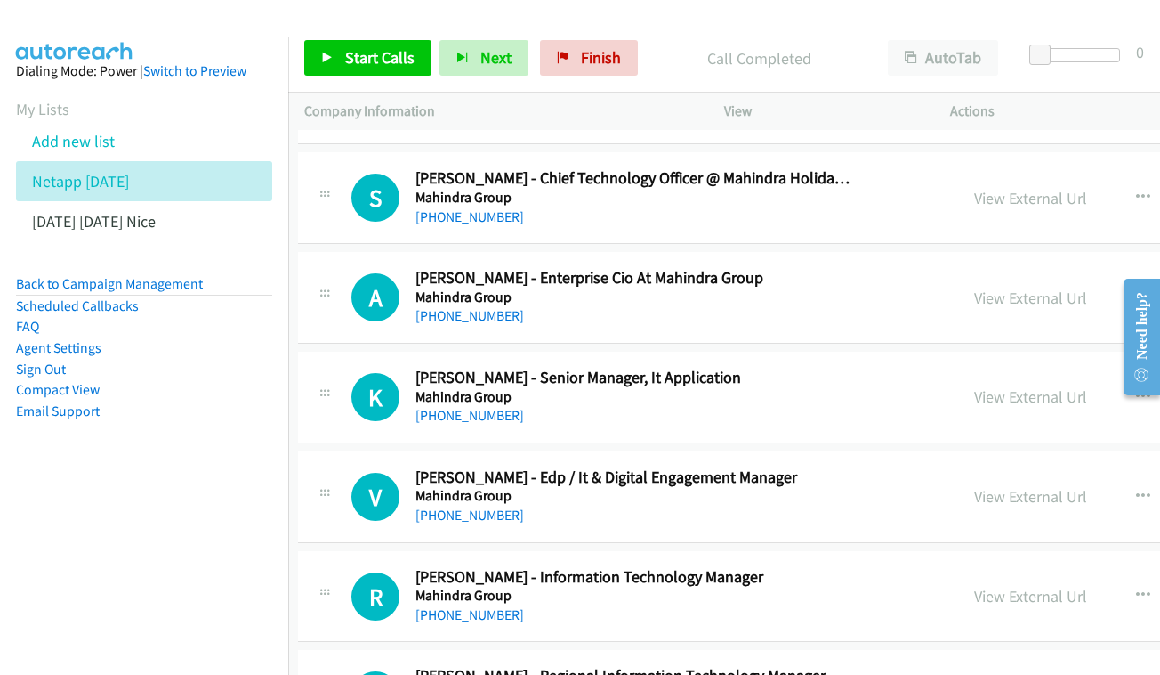
click at [974, 287] on link "View External Url" at bounding box center [1030, 297] width 113 height 20
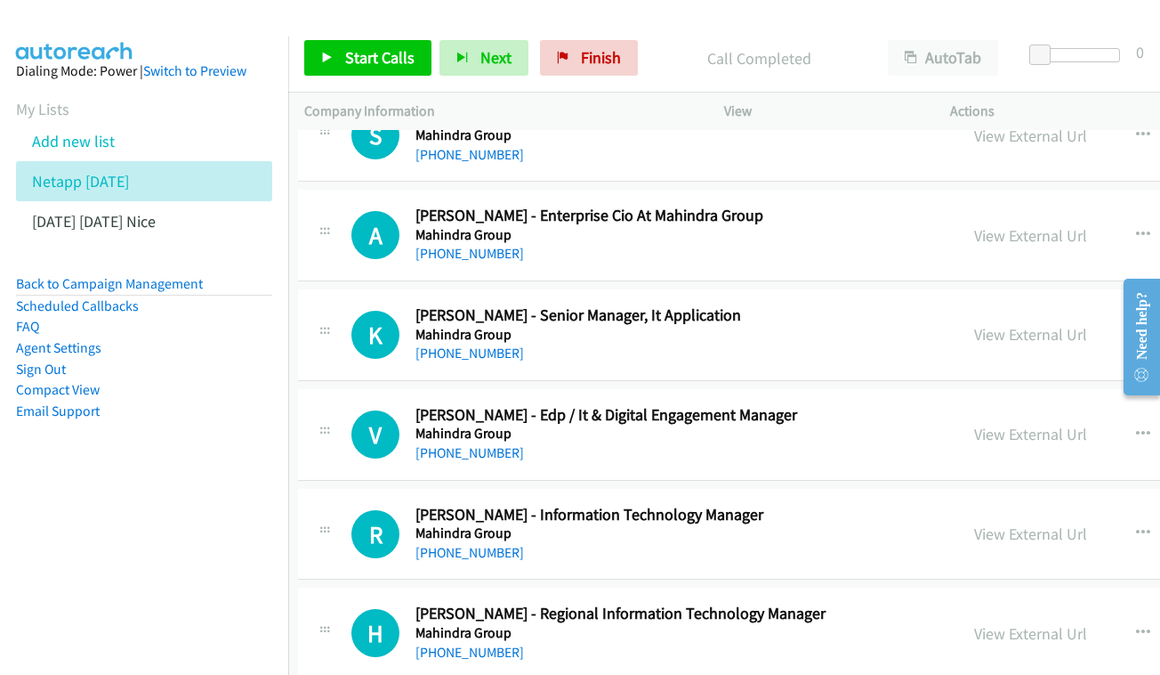
scroll to position [8663, 6]
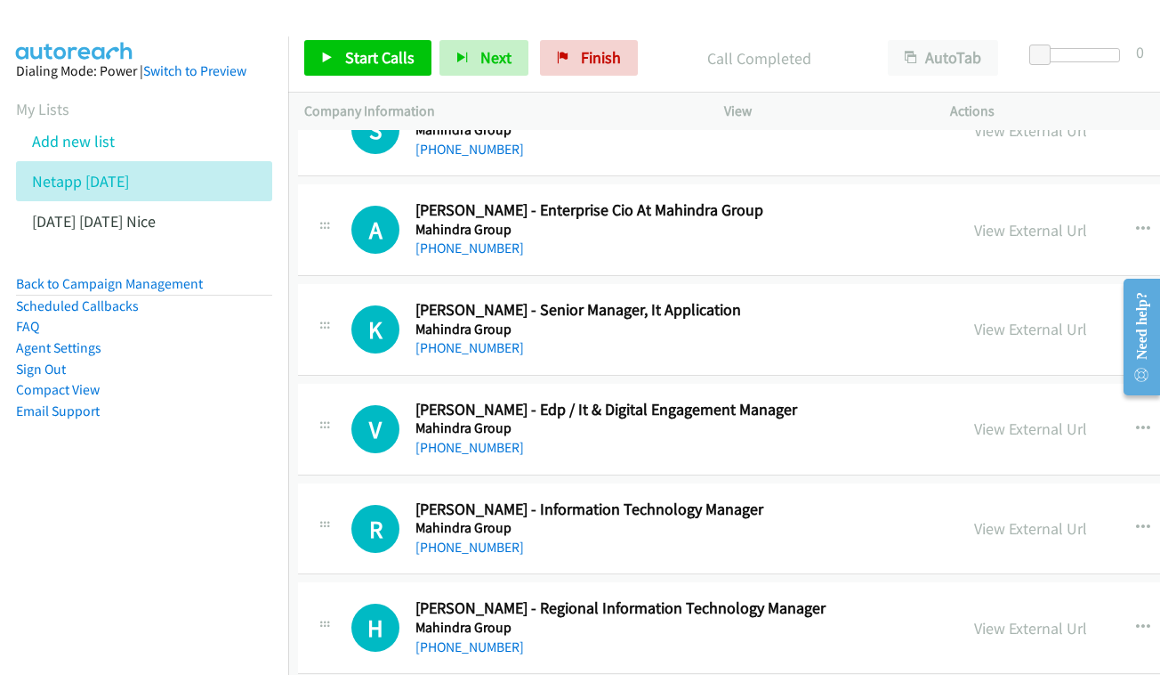
click at [958, 300] on div "View External Url View External Url Schedule/Manage Callback Start Calls Here R…" at bounding box center [1131, 329] width 346 height 59
click at [974, 319] on link "View External Url" at bounding box center [1030, 329] width 113 height 20
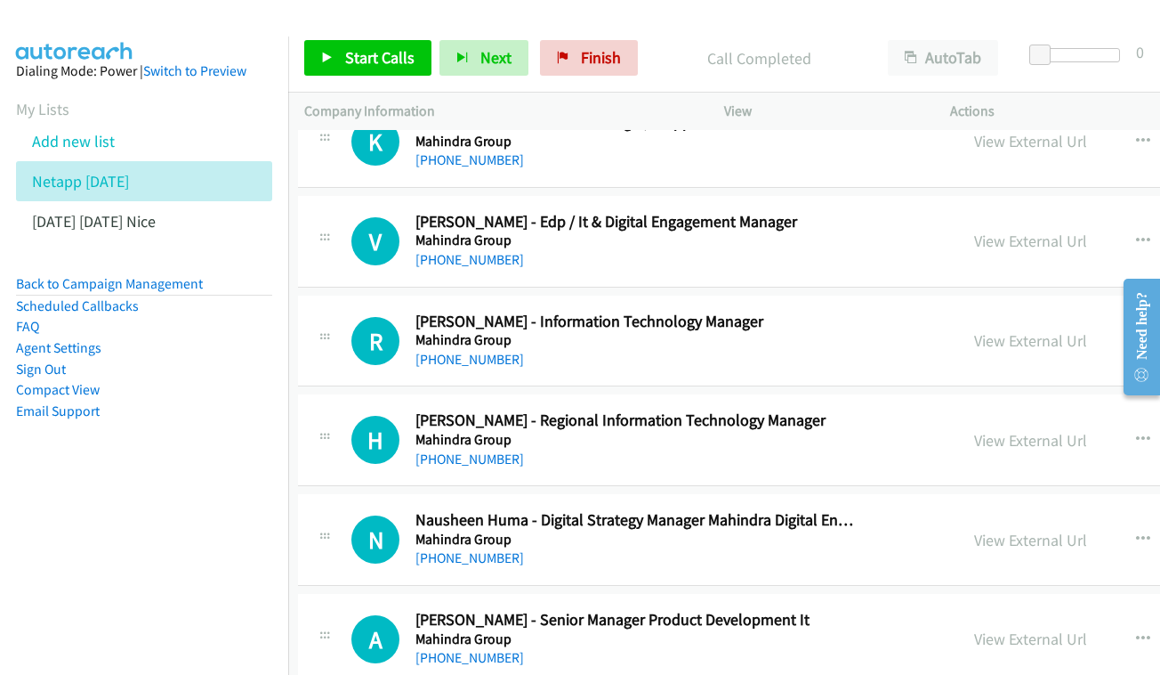
scroll to position [8852, 6]
click at [974, 329] on link "View External Url" at bounding box center [1030, 339] width 113 height 20
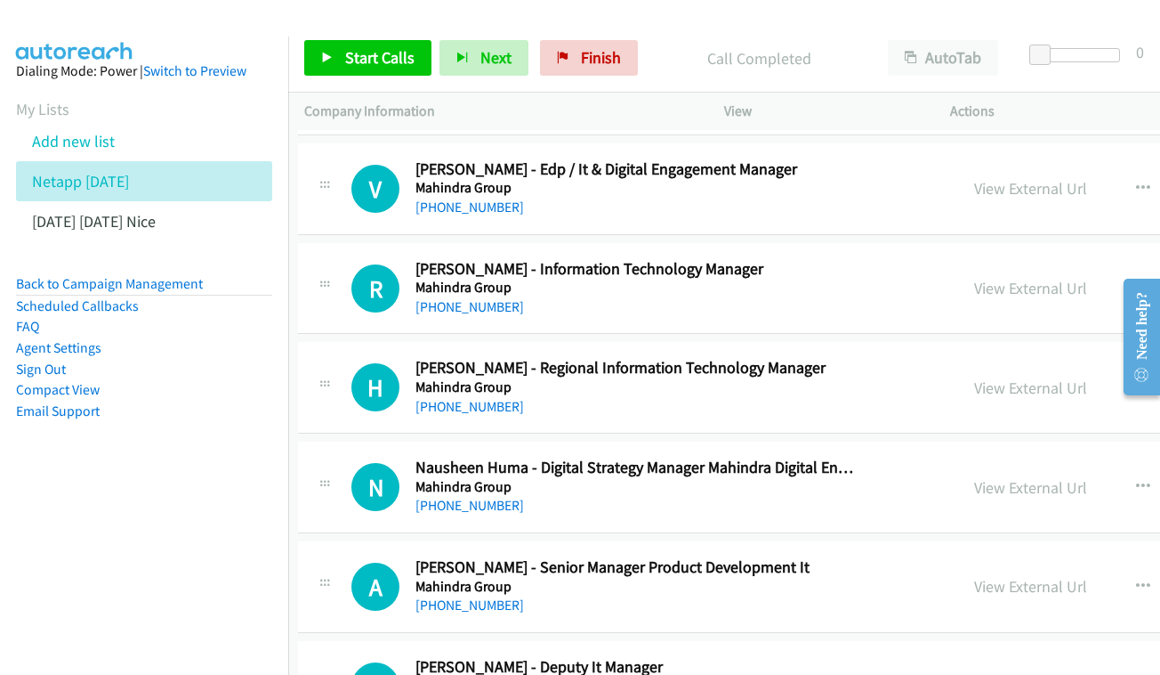
scroll to position [8908, 6]
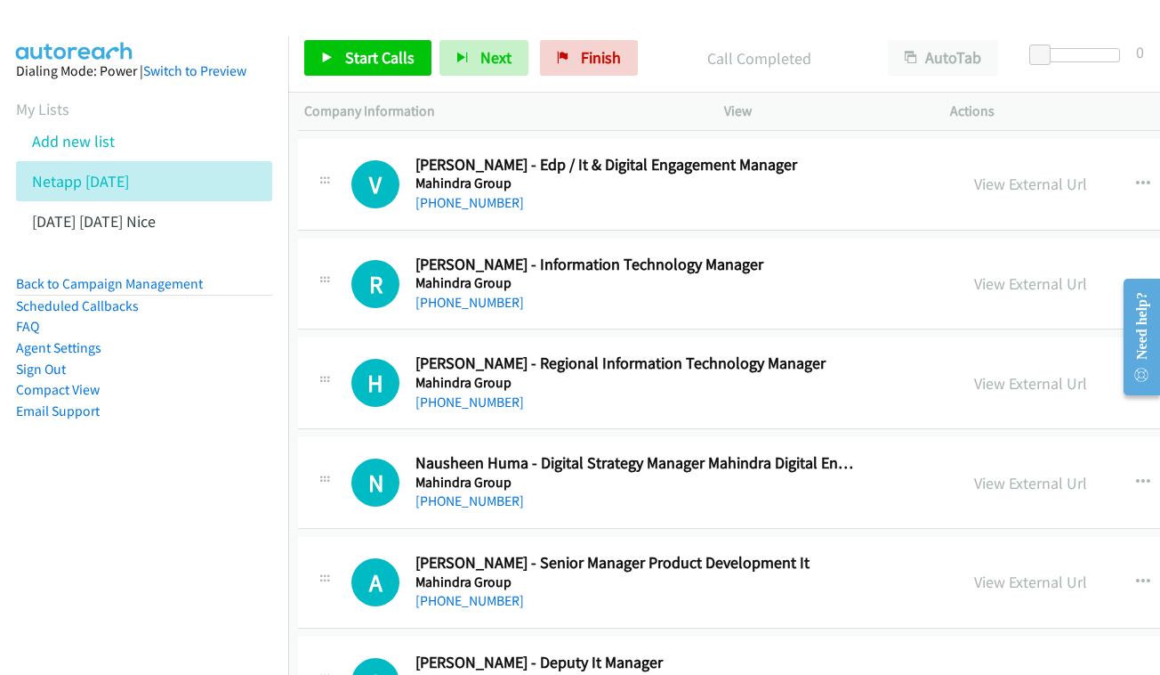
click at [980, 353] on div "View External Url View External Url Schedule/Manage Callback Start Calls Here R…" at bounding box center [1131, 382] width 346 height 59
click at [974, 373] on link "View External Url" at bounding box center [1030, 383] width 113 height 20
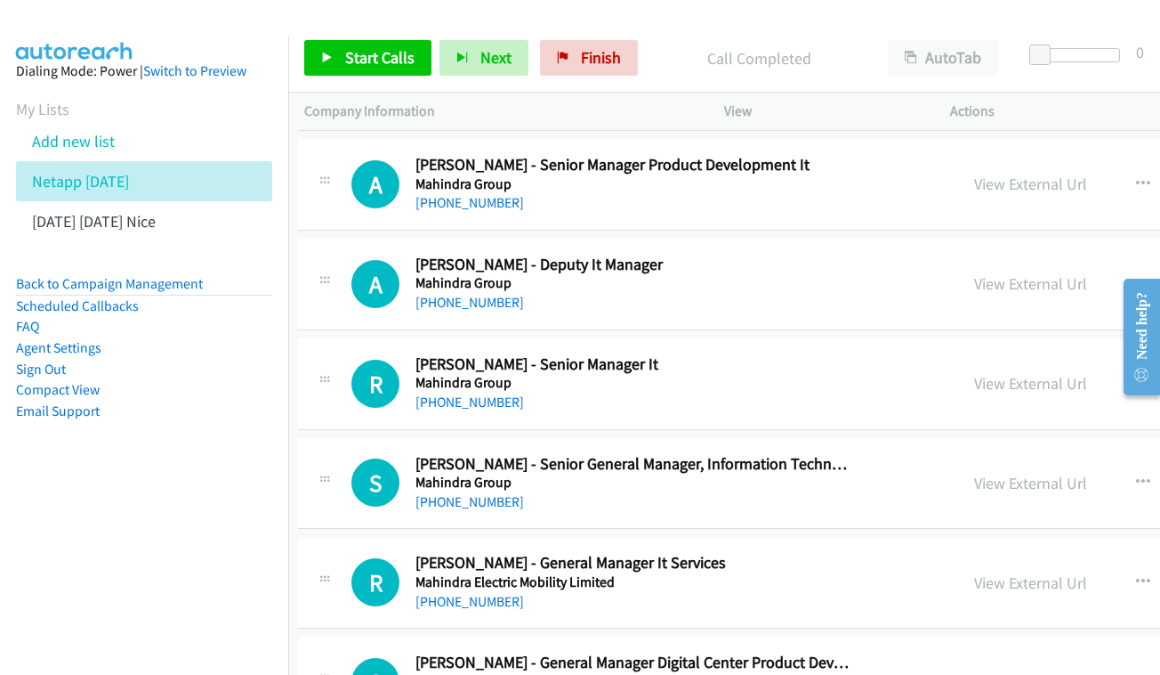
scroll to position [9323, 6]
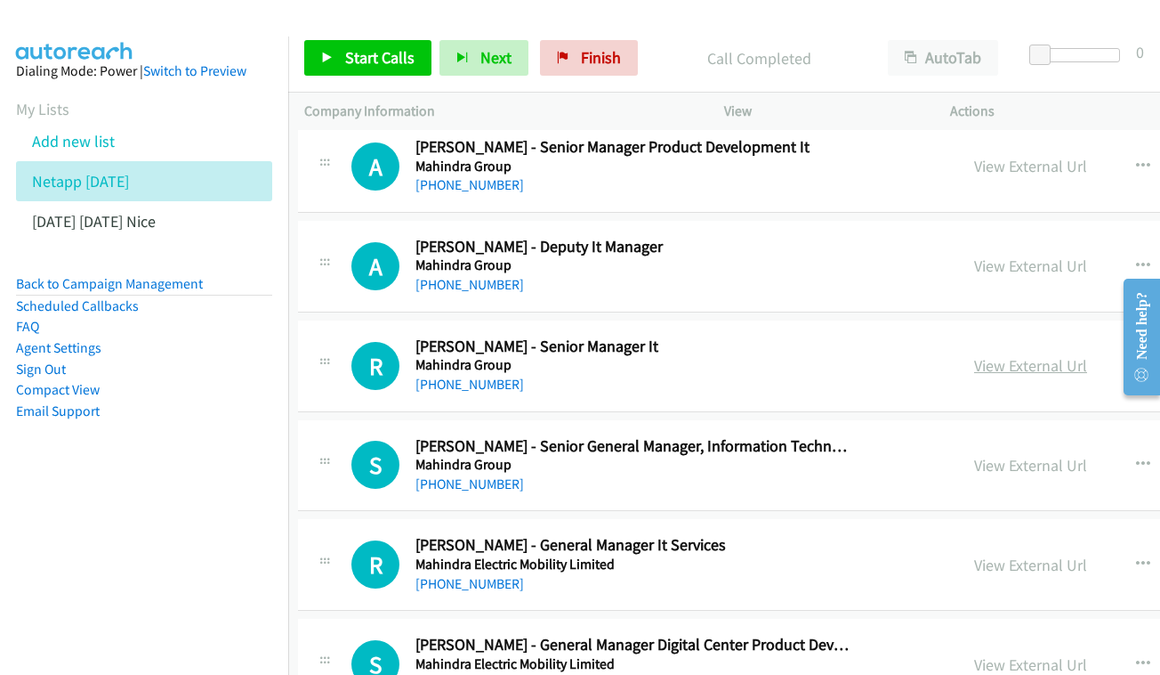
click at [974, 355] on link "View External Url" at bounding box center [1030, 365] width 113 height 20
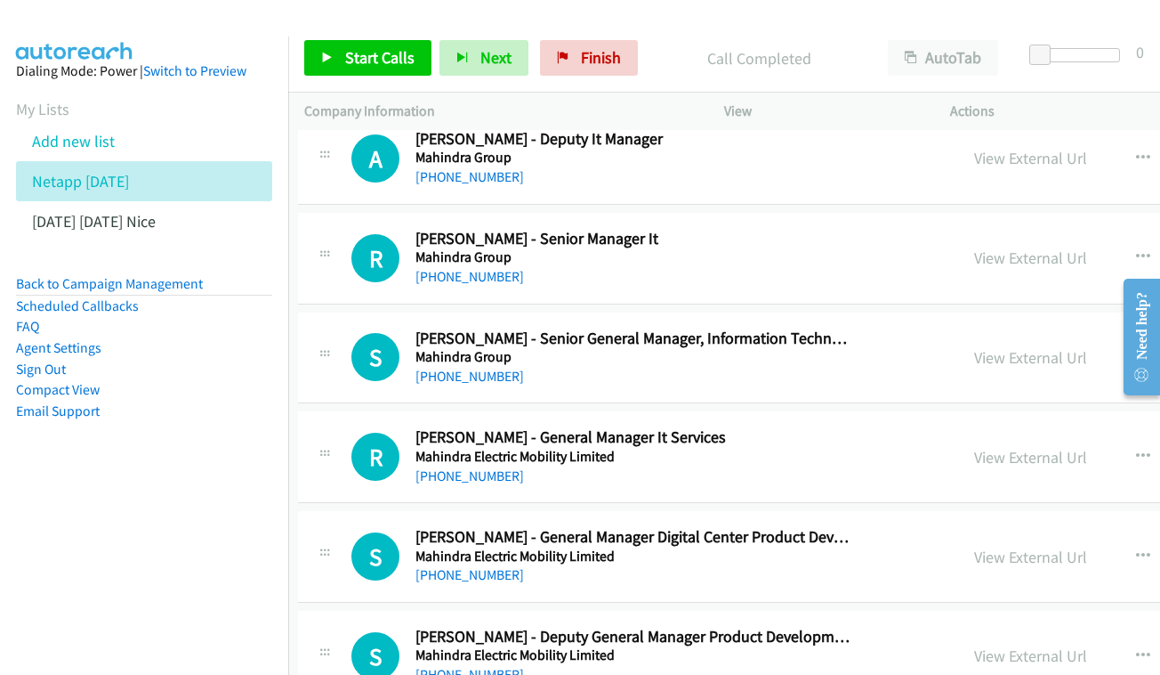
scroll to position [9444, 6]
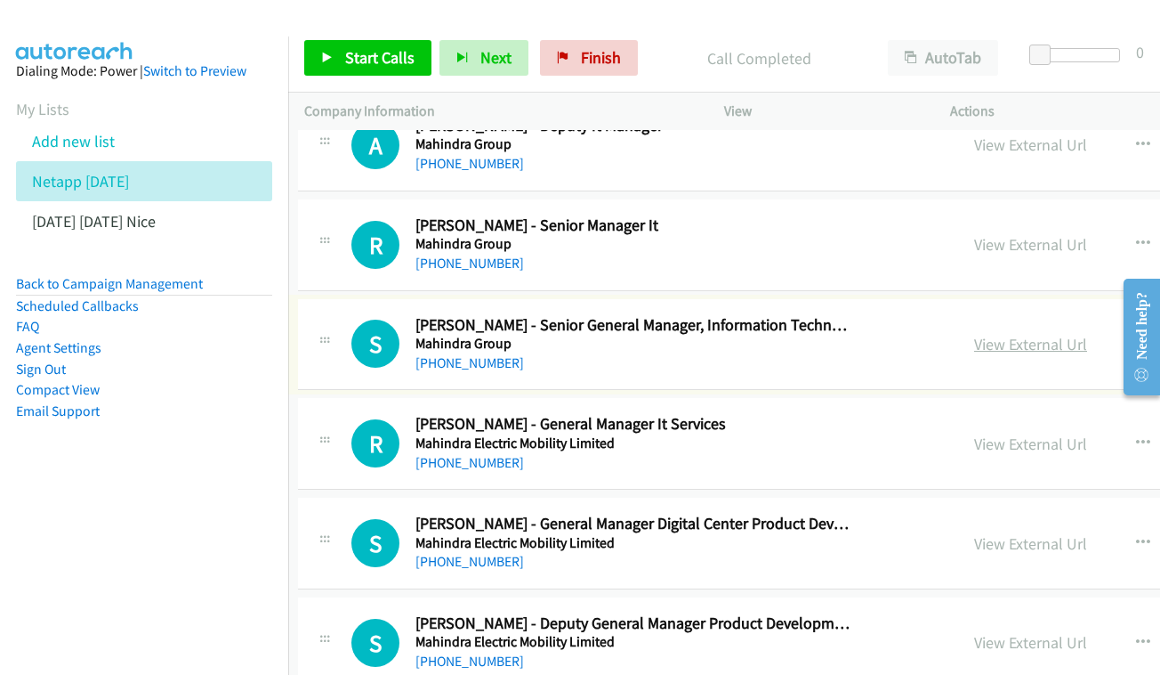
click at [993, 334] on link "View External Url" at bounding box center [1030, 344] width 113 height 20
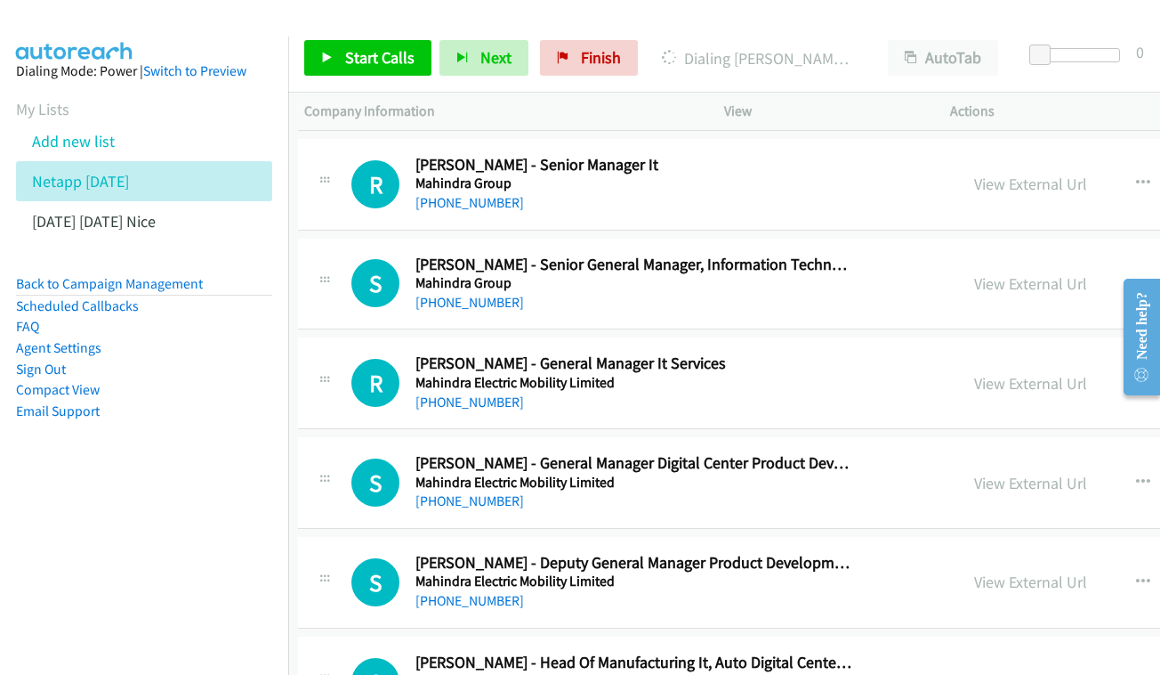
scroll to position [9539, 6]
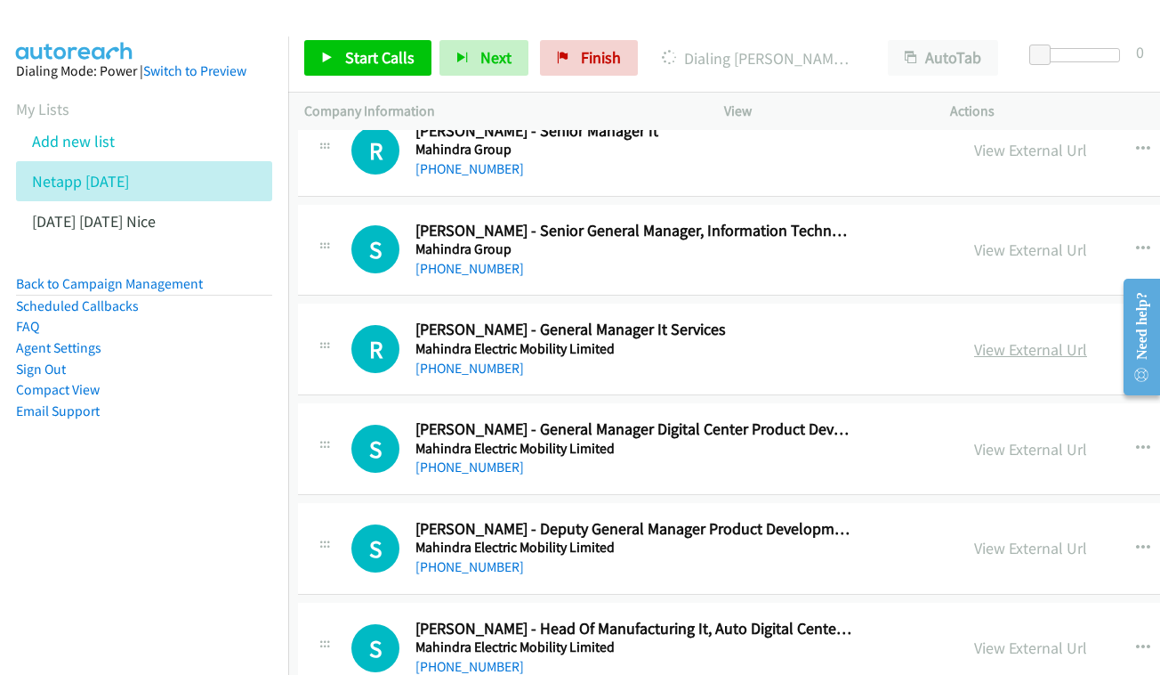
click at [974, 339] on link "View External Url" at bounding box center [1030, 349] width 113 height 20
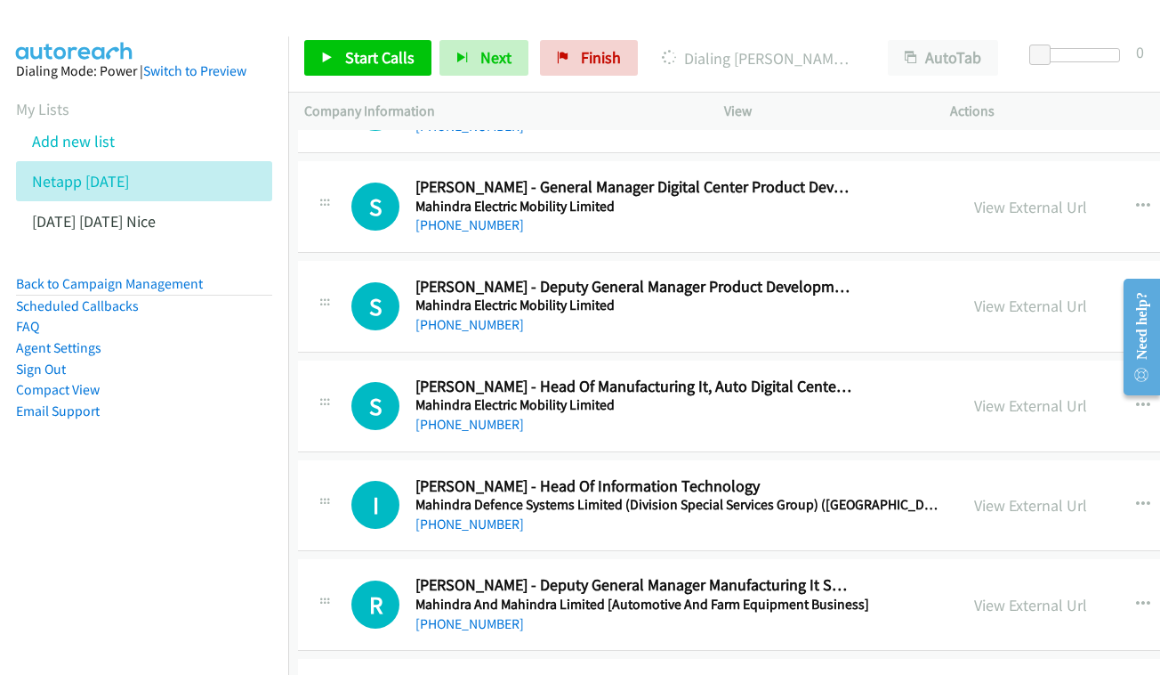
scroll to position [9813, 6]
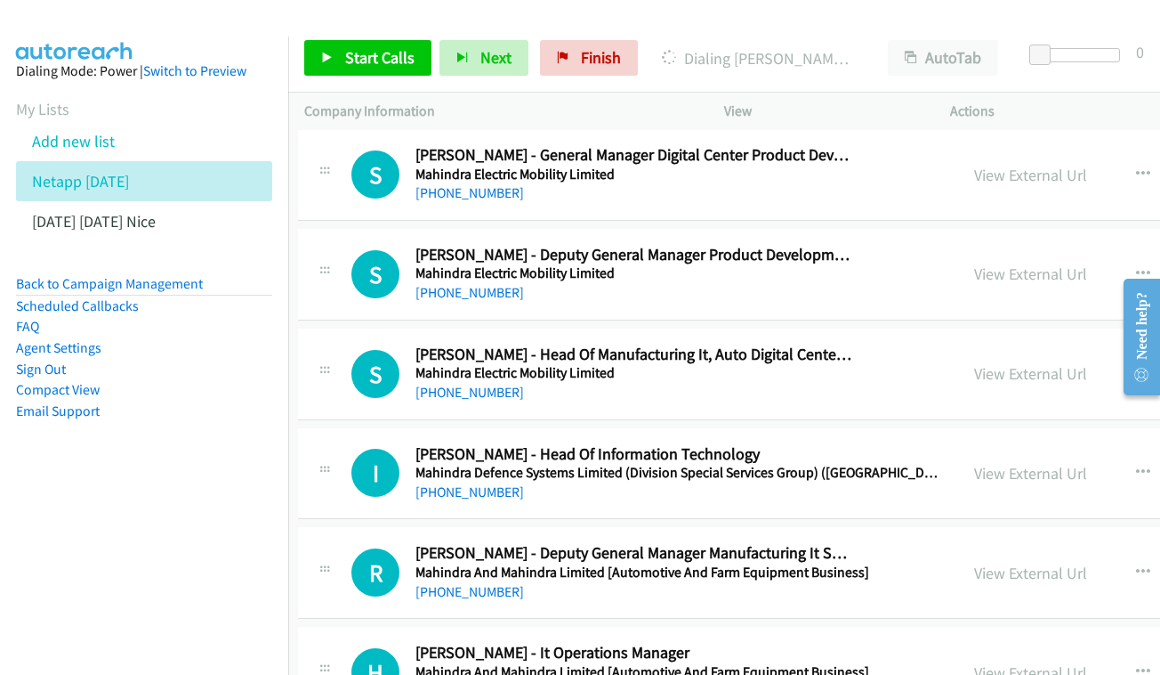
click at [958, 344] on div "View External Url View External Url Schedule/Manage Callback Start Calls Here R…" at bounding box center [1131, 373] width 346 height 59
click at [974, 363] on link "View External Url" at bounding box center [1030, 373] width 113 height 20
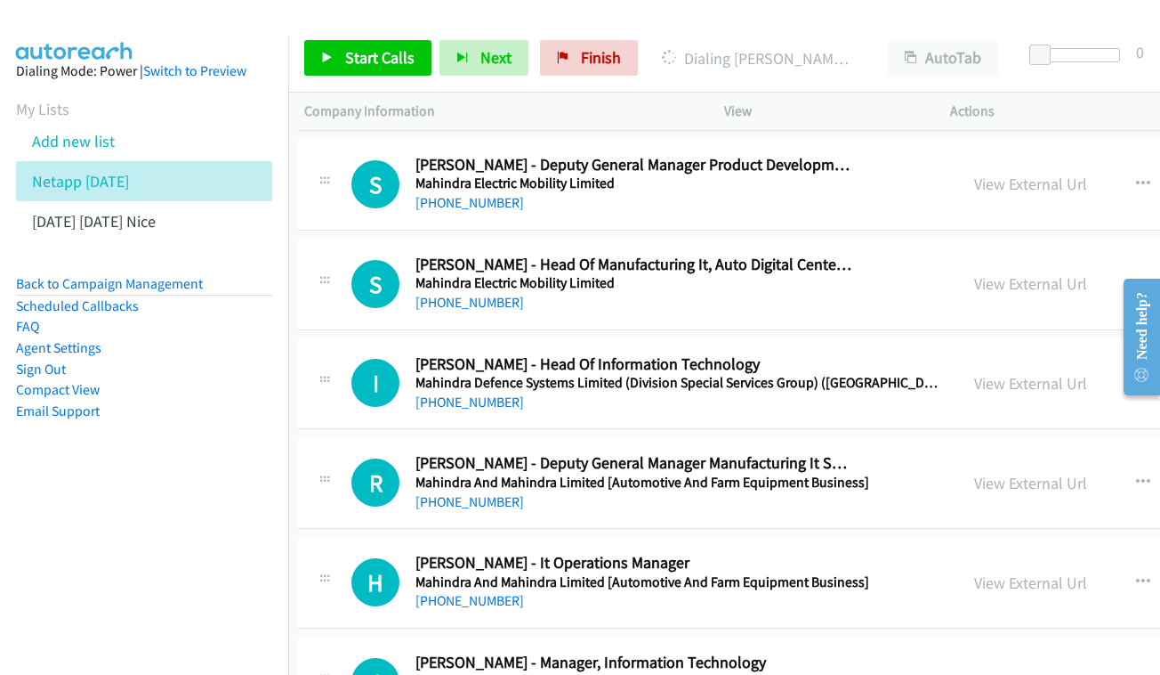
scroll to position [9906, 6]
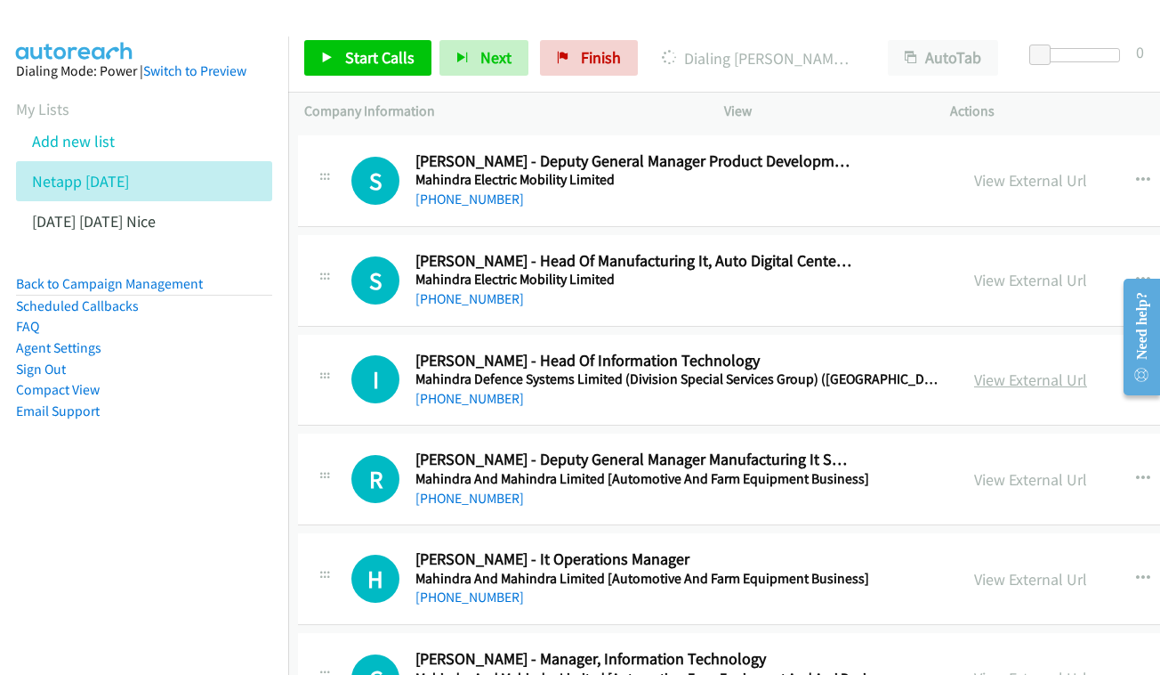
click at [974, 369] on link "View External Url" at bounding box center [1030, 379] width 113 height 20
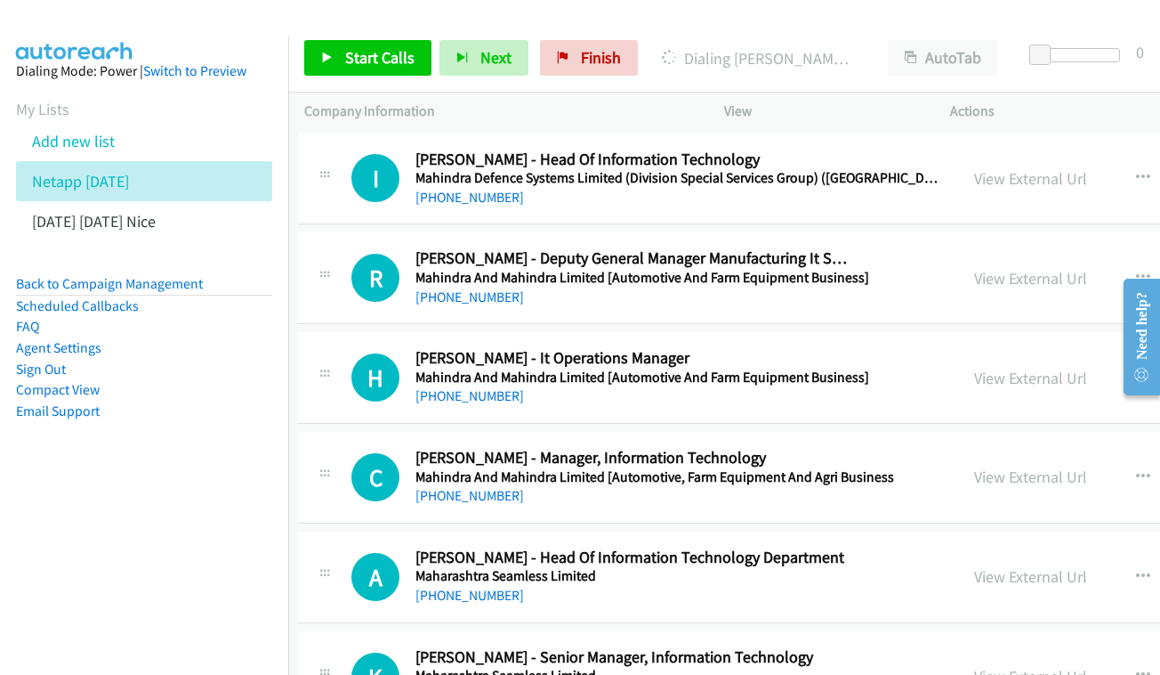
scroll to position [10111, 6]
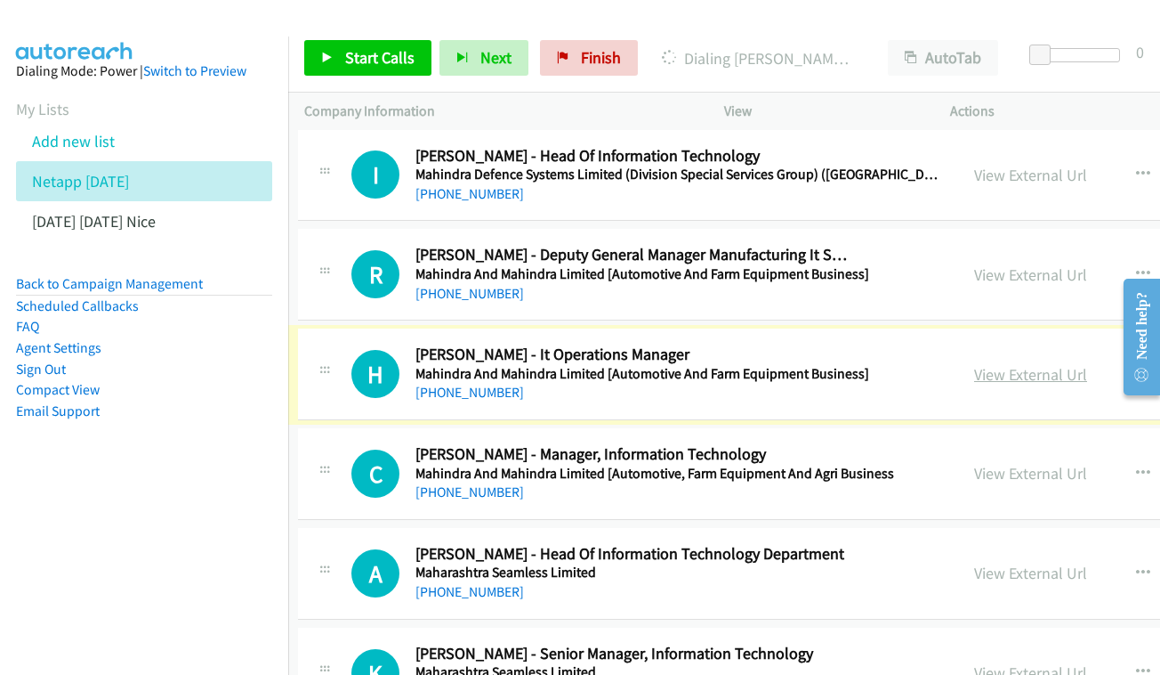
click at [974, 364] on link "View External Url" at bounding box center [1030, 374] width 113 height 20
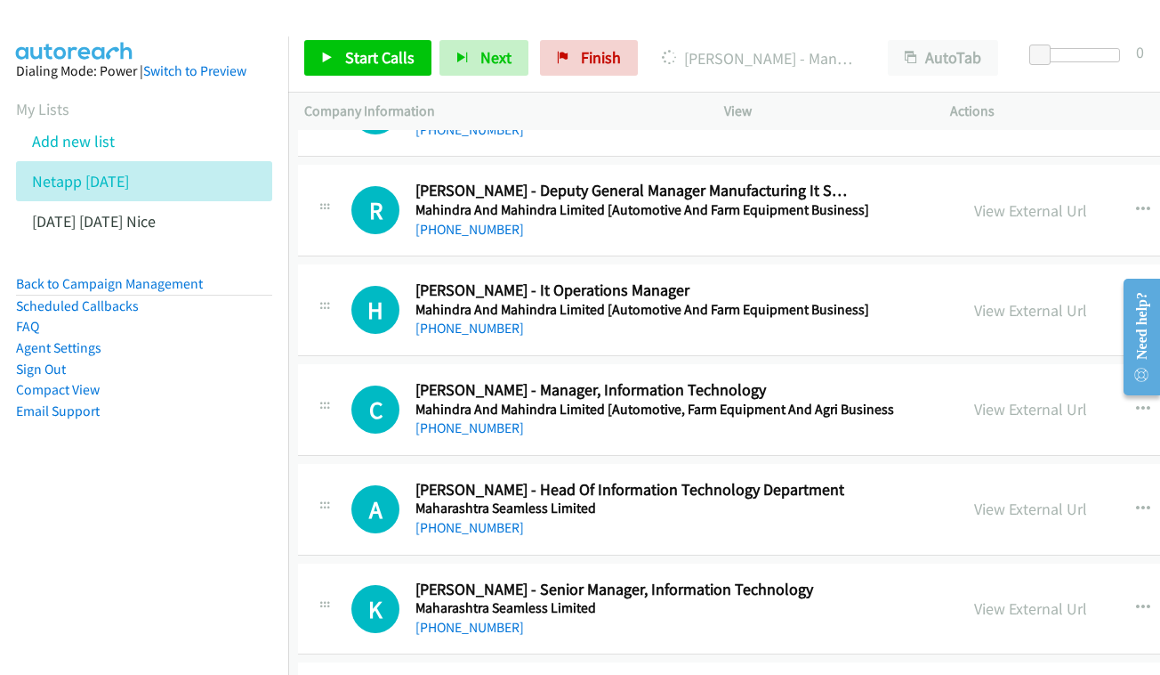
scroll to position [10176, 5]
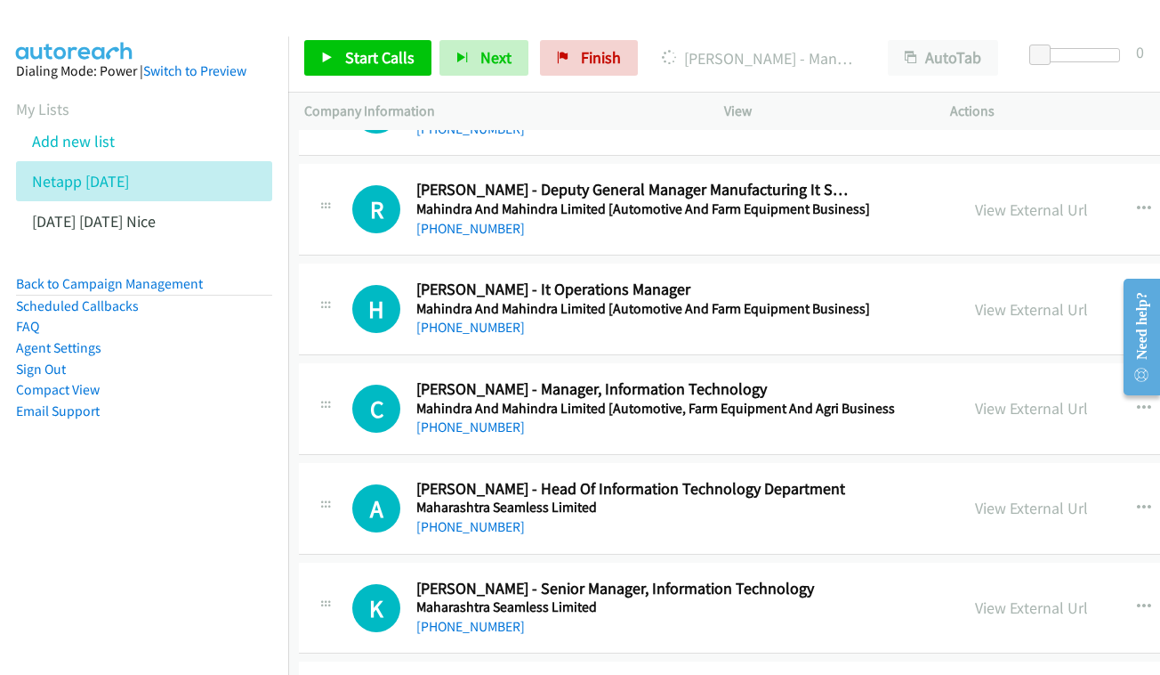
click at [985, 396] on div "View External Url" at bounding box center [1031, 408] width 113 height 24
click at [982, 398] on link "View External Url" at bounding box center [1031, 408] width 113 height 20
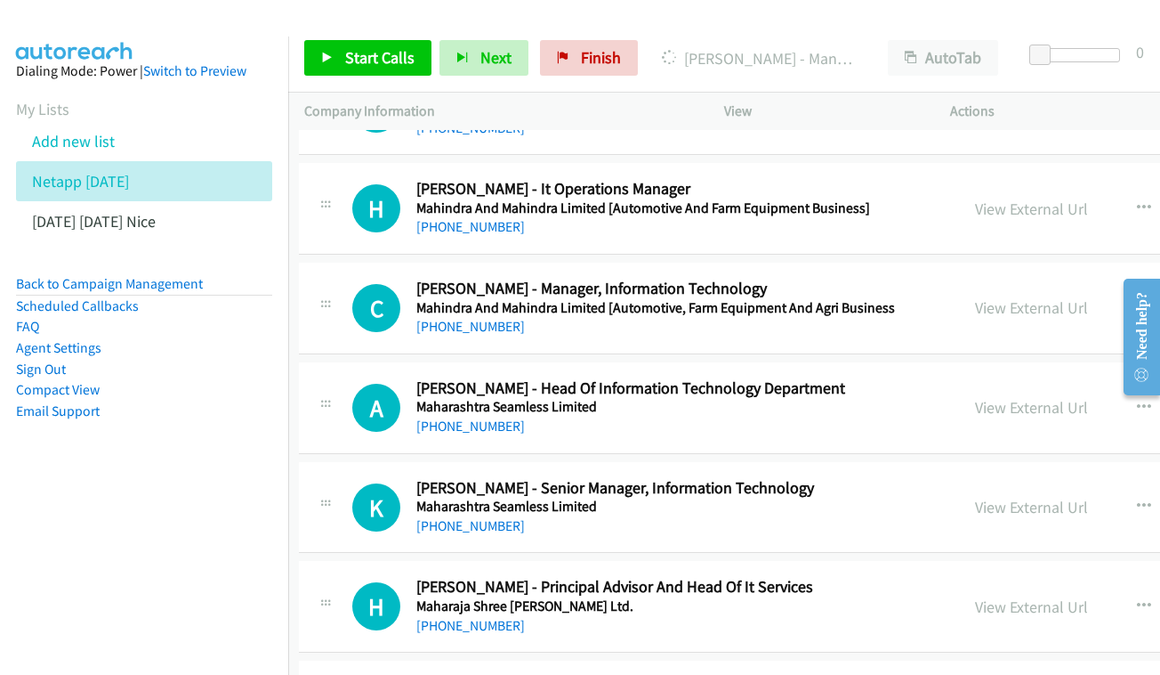
scroll to position [10329, 6]
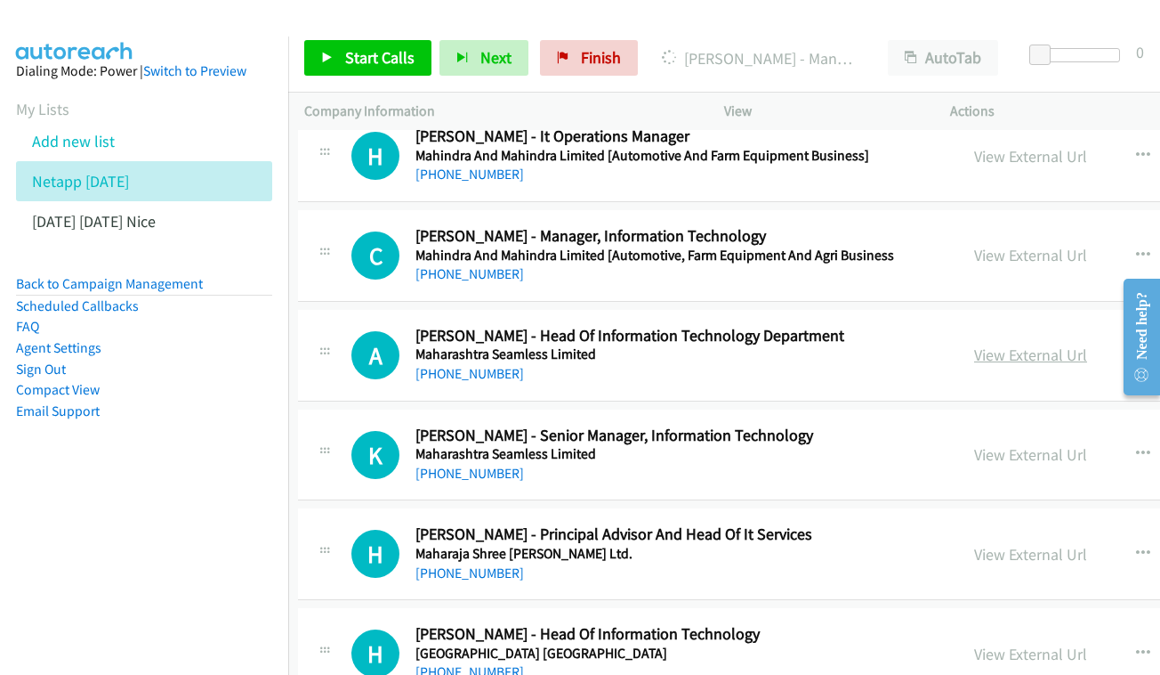
click at [974, 344] on link "View External Url" at bounding box center [1030, 354] width 113 height 20
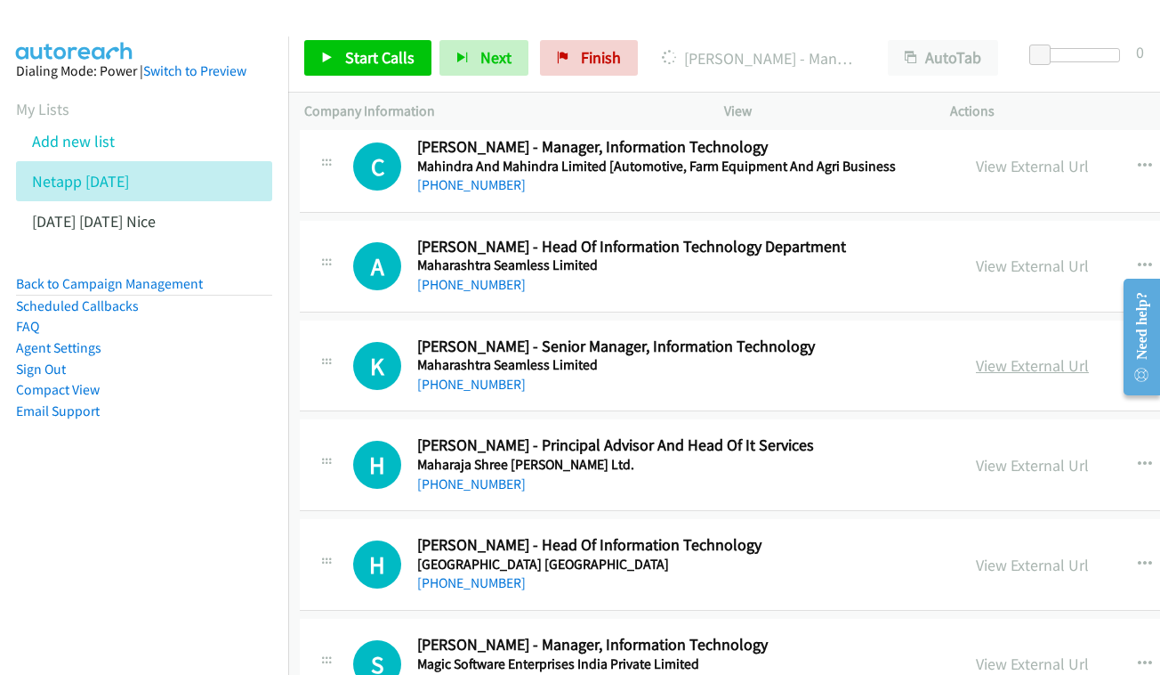
scroll to position [10418, 3]
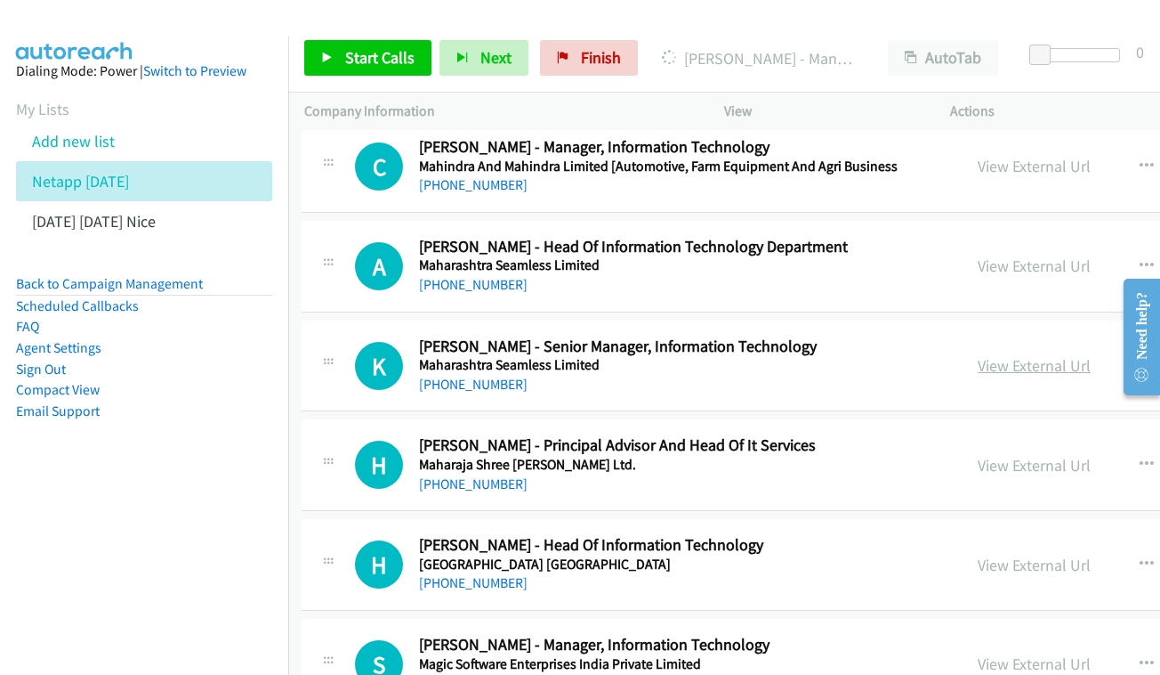
click at [978, 355] on link "View External Url" at bounding box center [1034, 365] width 113 height 20
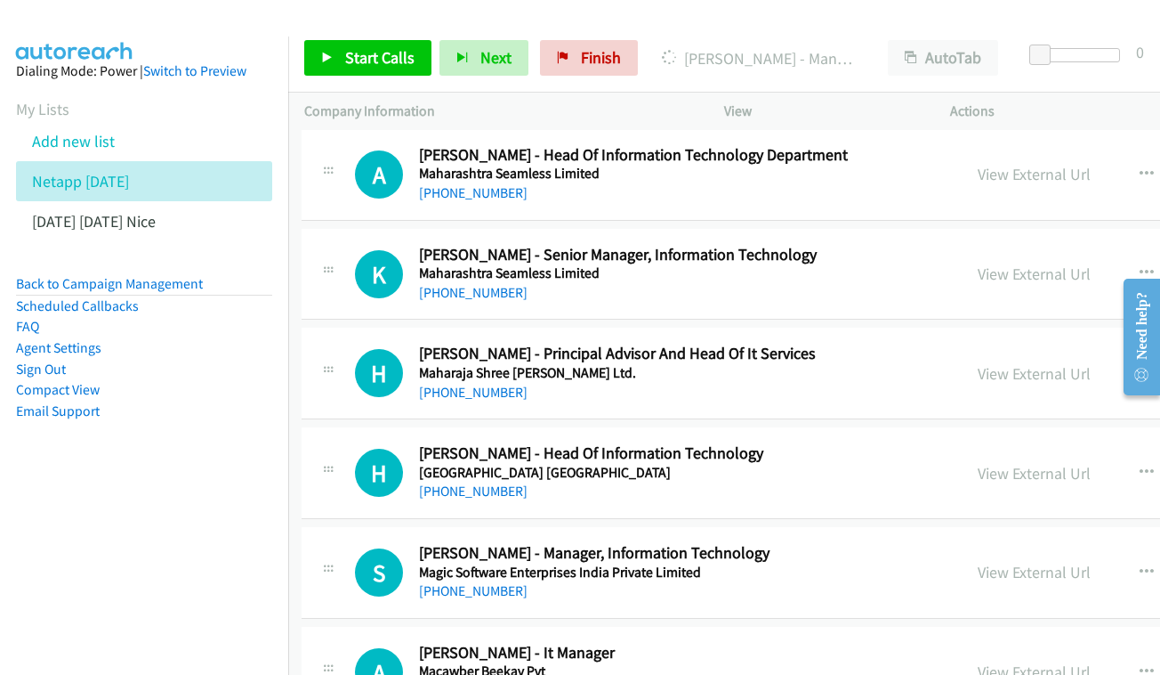
scroll to position [10523, 2]
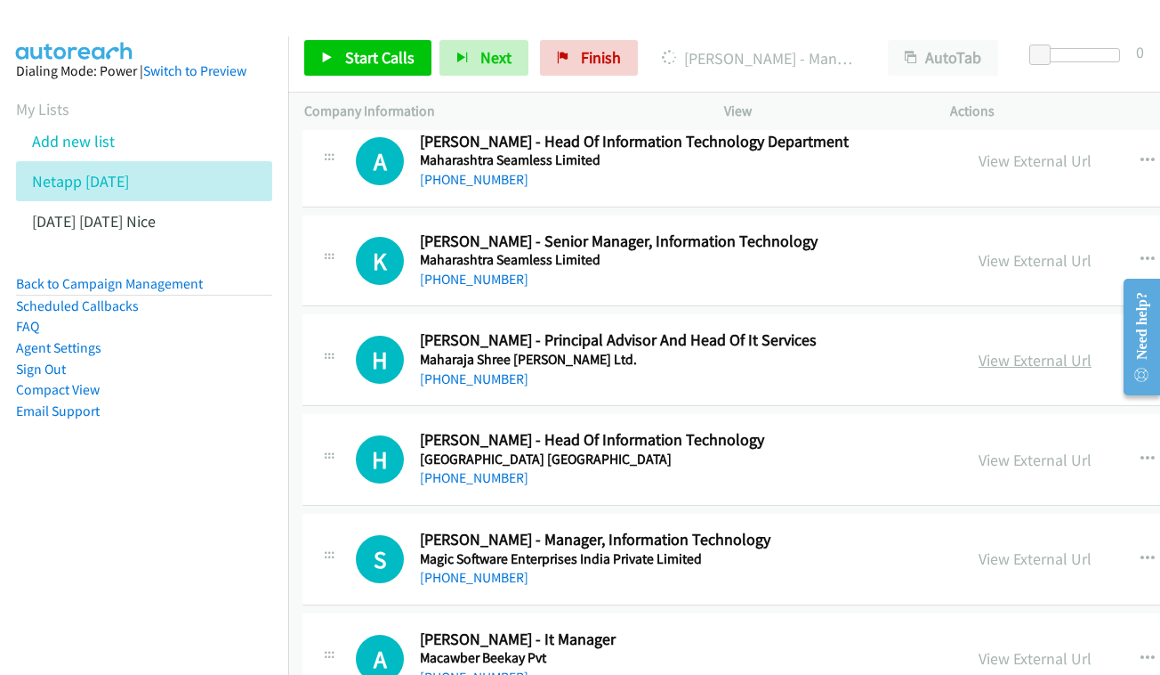
click at [979, 350] on link "View External Url" at bounding box center [1035, 360] width 113 height 20
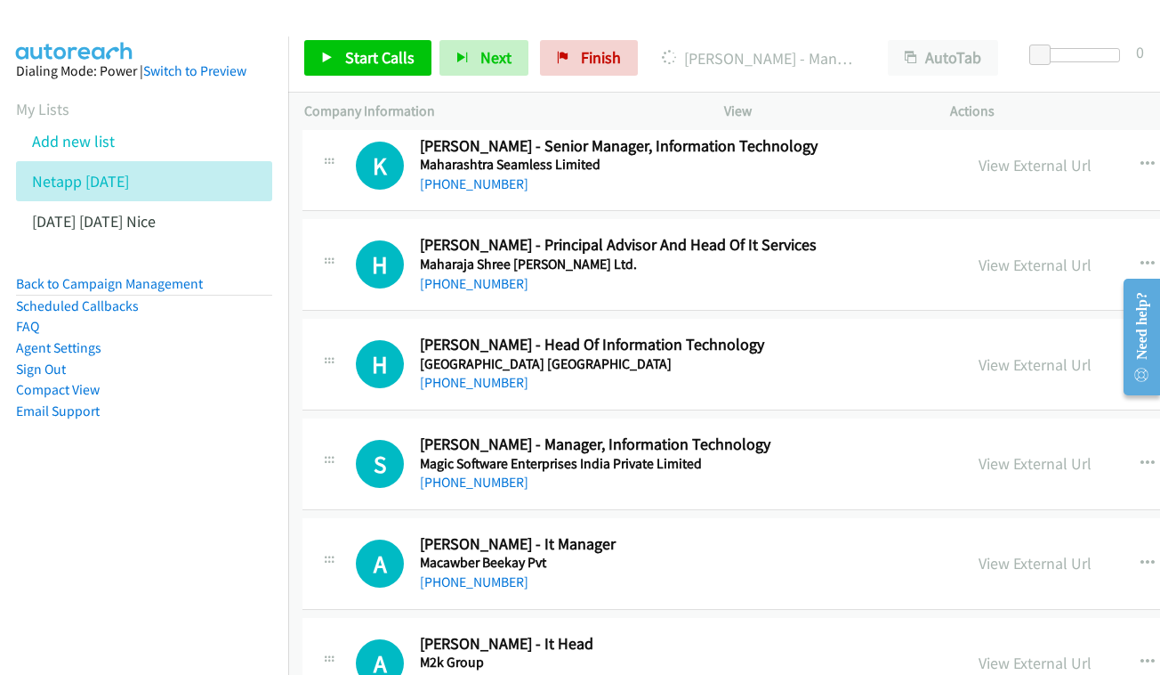
scroll to position [10618, 1]
click at [974, 319] on div "H Callback Scheduled [PERSON_NAME] - Head Of Information Technology [GEOGRAPHIC…" at bounding box center [931, 365] width 1257 height 92
click at [980, 354] on link "View External Url" at bounding box center [1036, 364] width 113 height 20
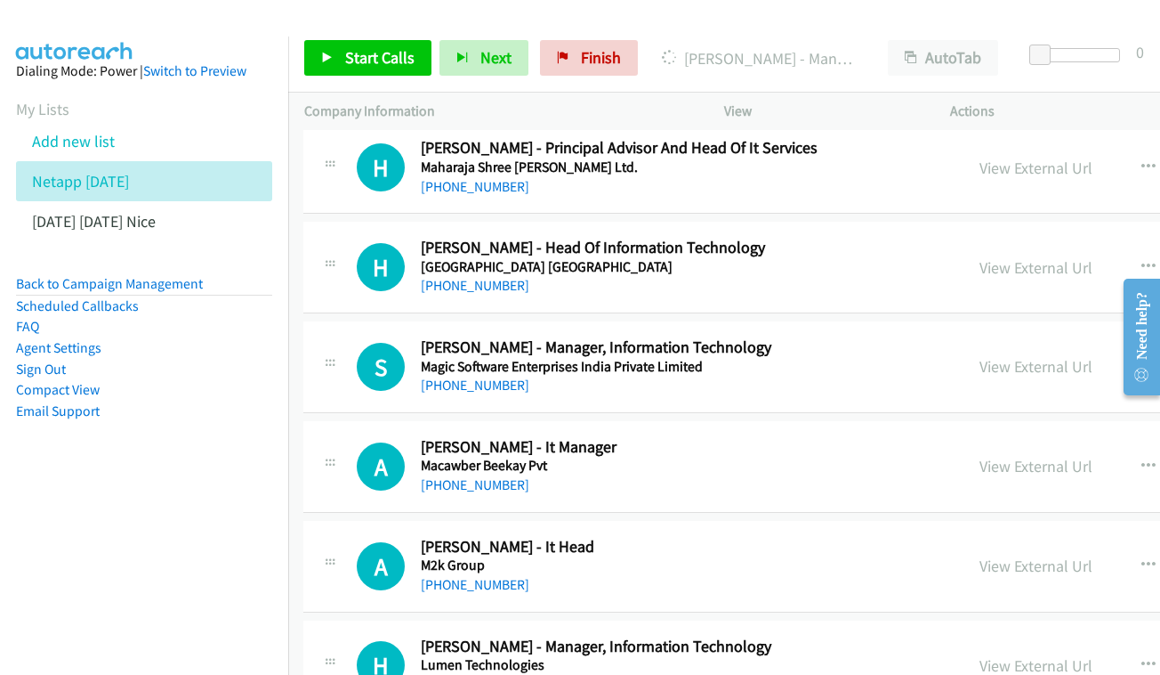
scroll to position [10722, 1]
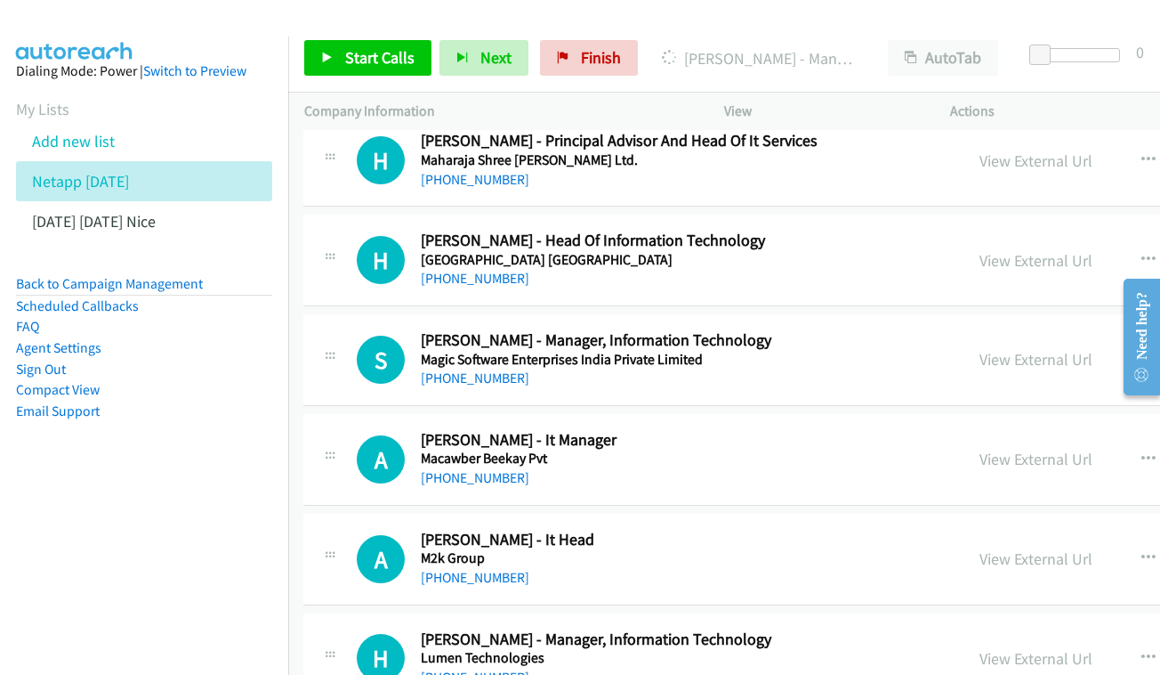
drag, startPoint x: 949, startPoint y: 182, endPoint x: 427, endPoint y: 177, distance: 521.5
click at [983, 349] on link "View External Url" at bounding box center [1036, 359] width 113 height 20
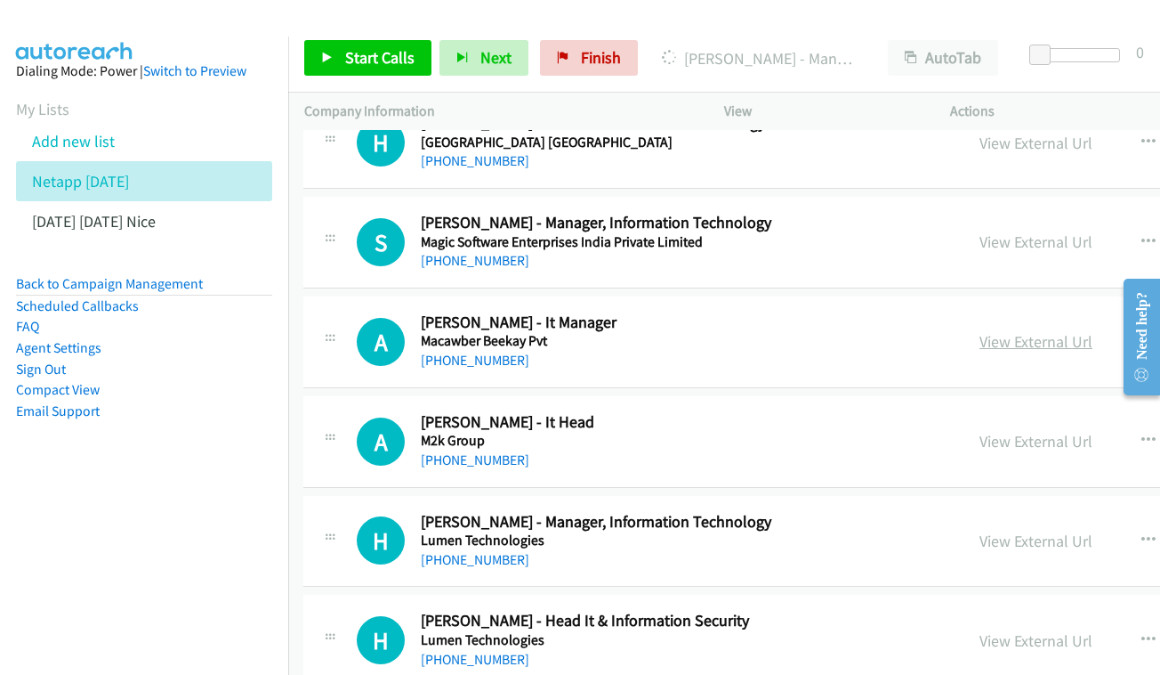
scroll to position [10839, 1]
click at [992, 332] on link "View External Url" at bounding box center [1036, 342] width 113 height 20
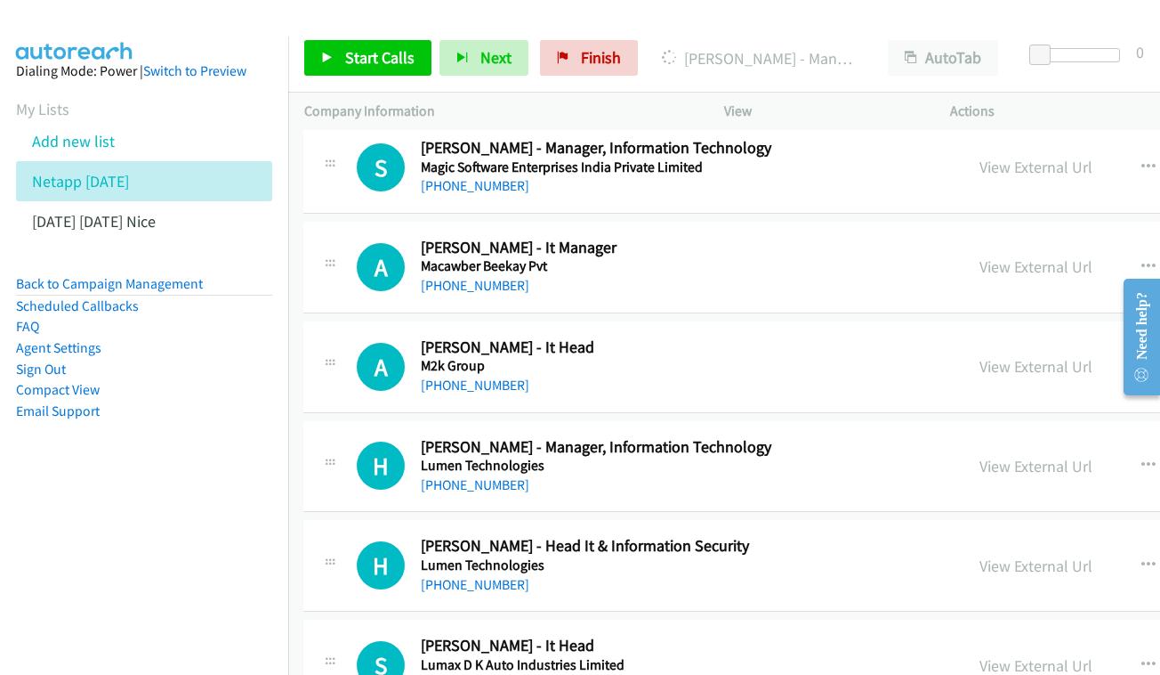
scroll to position [10915, 0]
click at [981, 356] on link "View External Url" at bounding box center [1037, 366] width 113 height 20
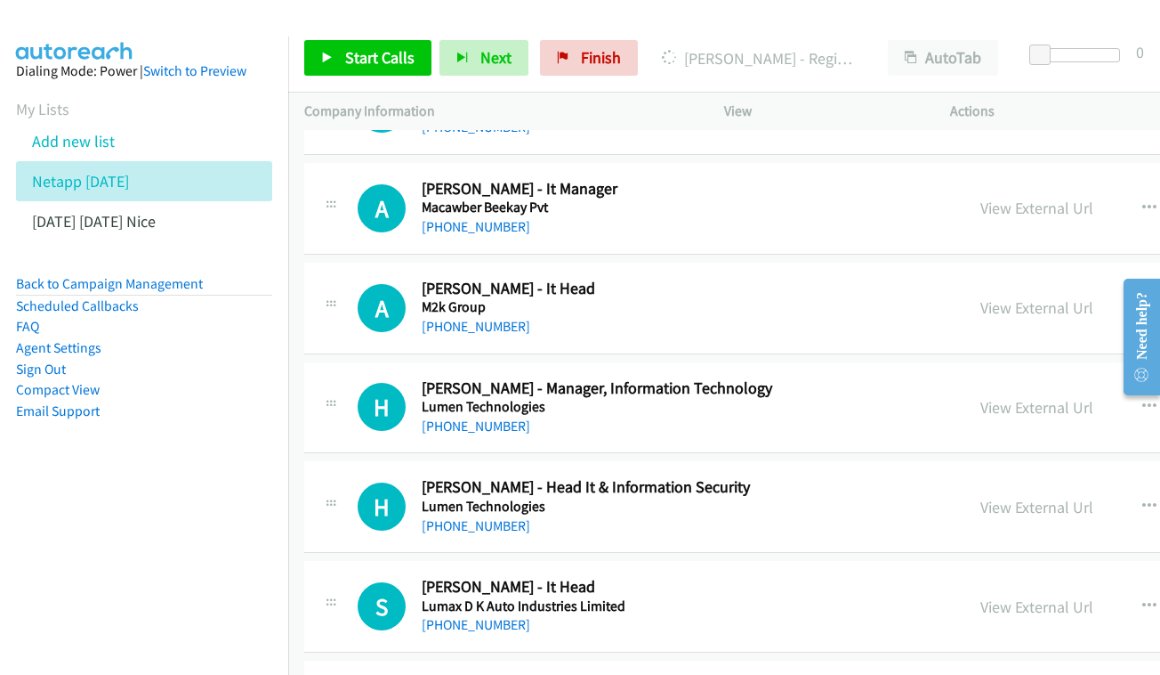
scroll to position [11004, 0]
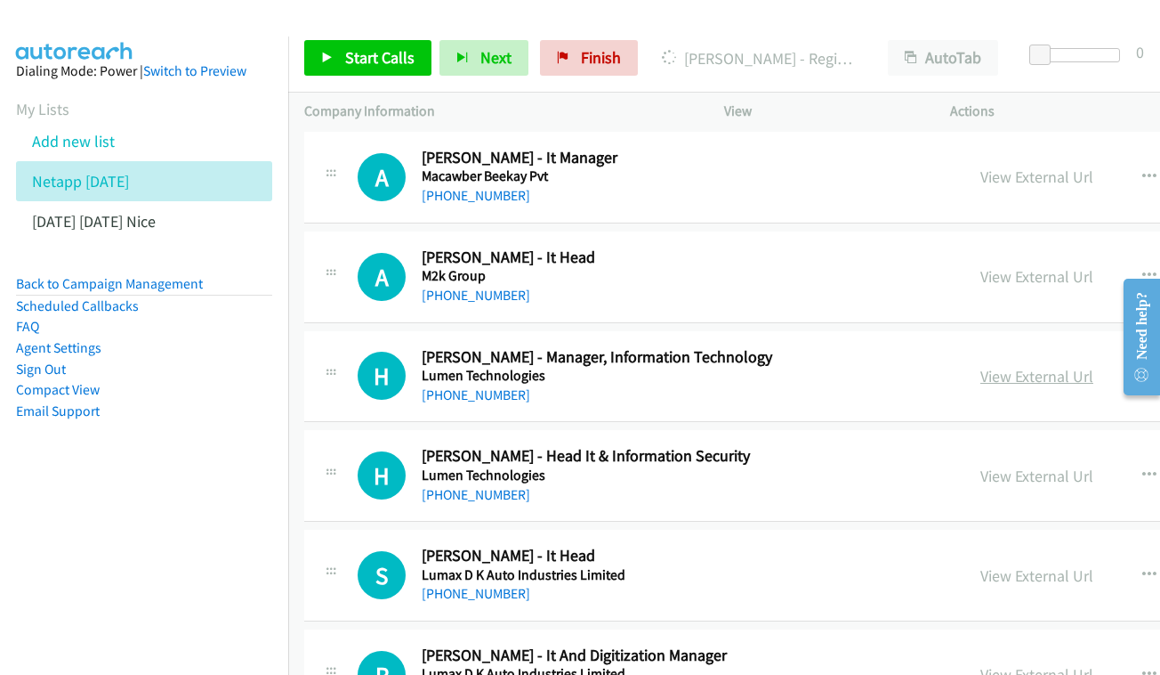
click at [981, 366] on link "View External Url" at bounding box center [1037, 376] width 113 height 20
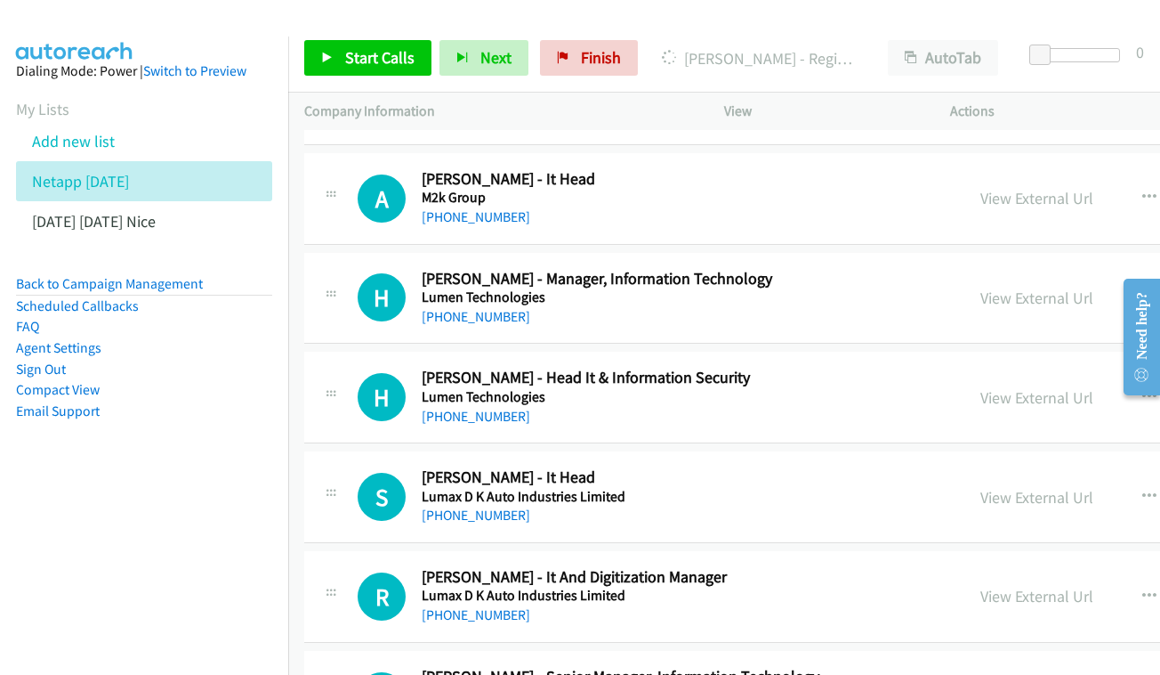
scroll to position [11086, 0]
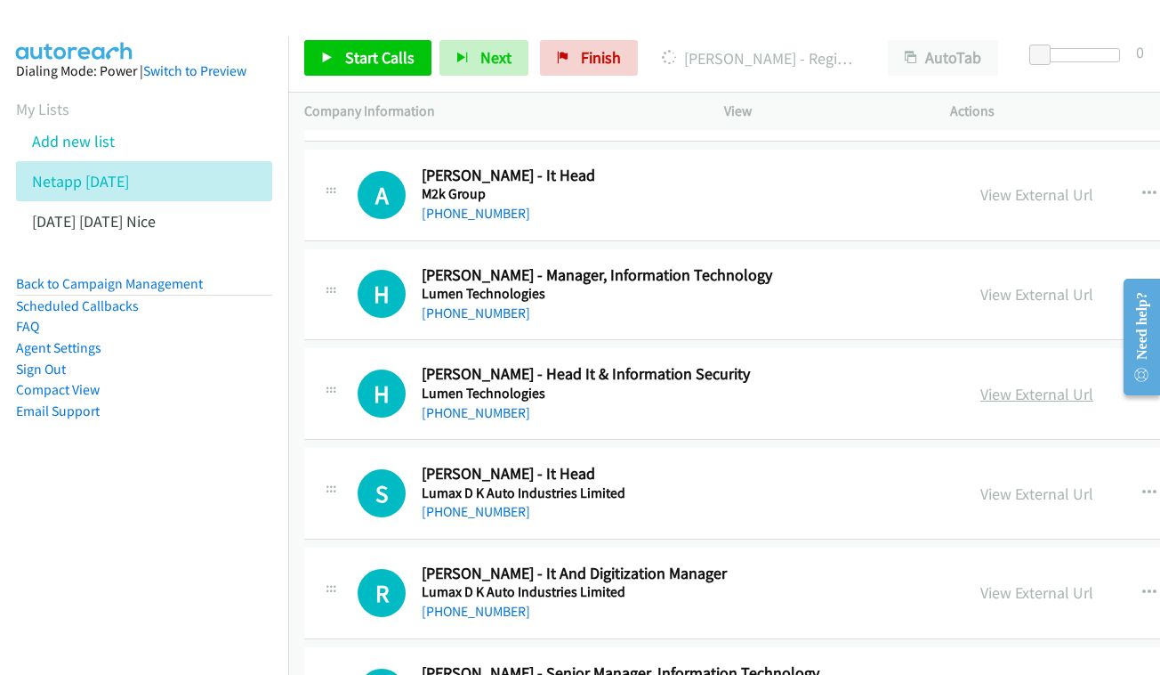
click at [981, 384] on link "View External Url" at bounding box center [1037, 394] width 113 height 20
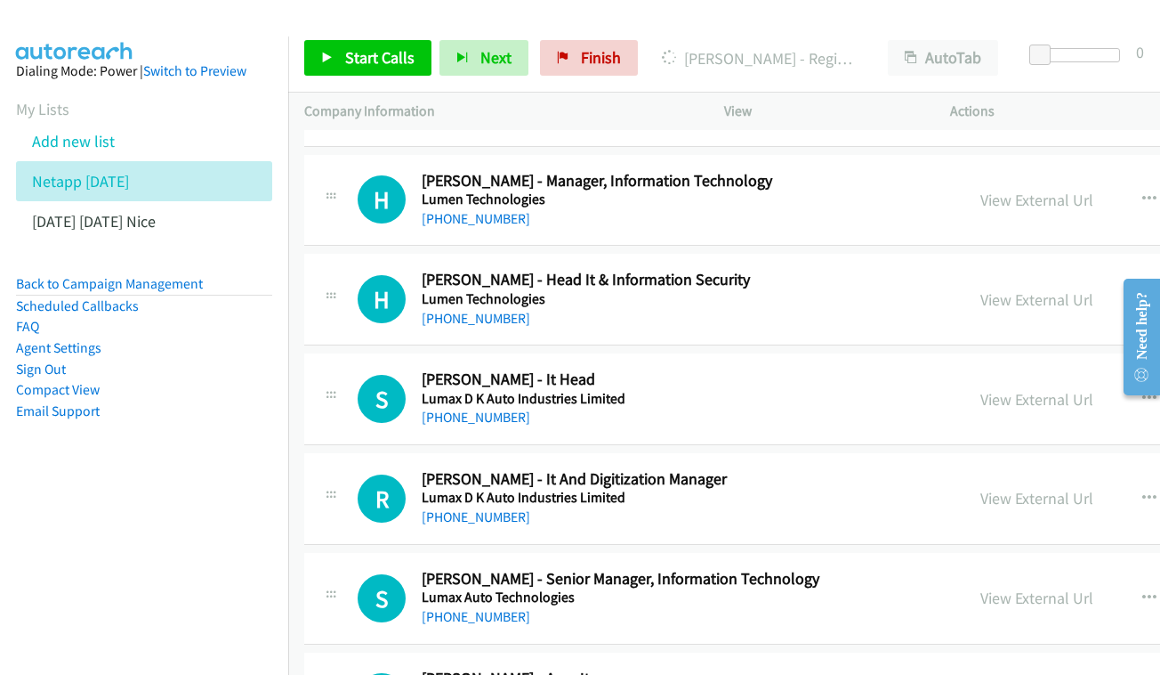
scroll to position [11184, 0]
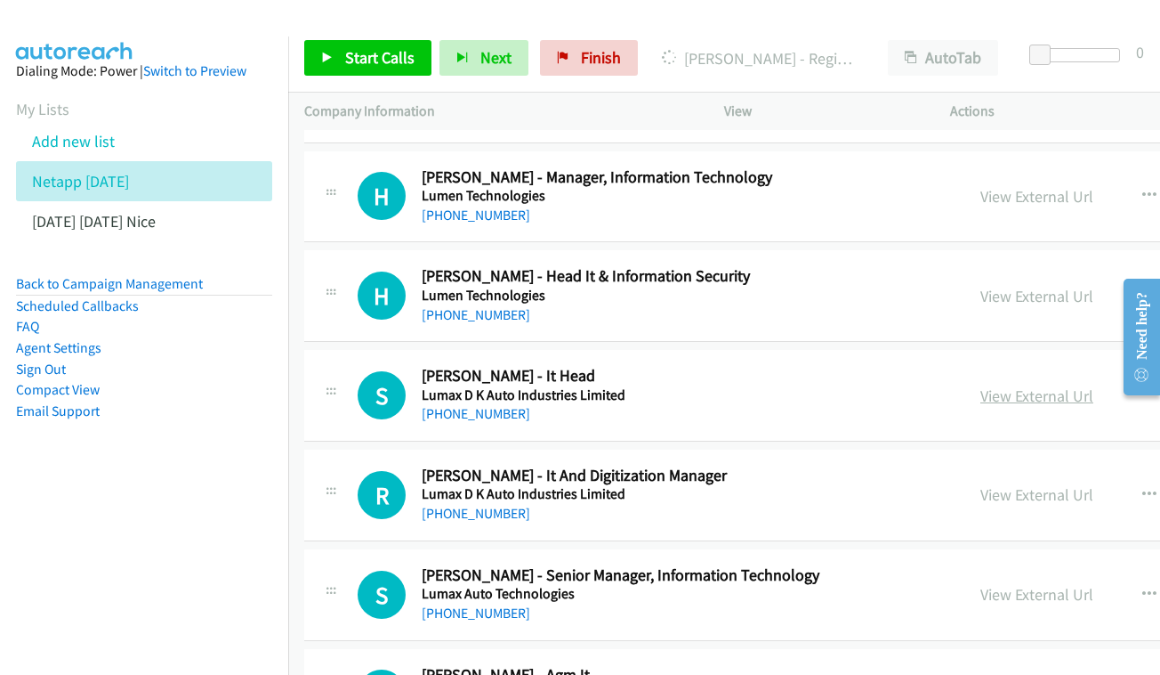
click at [981, 385] on link "View External Url" at bounding box center [1037, 395] width 113 height 20
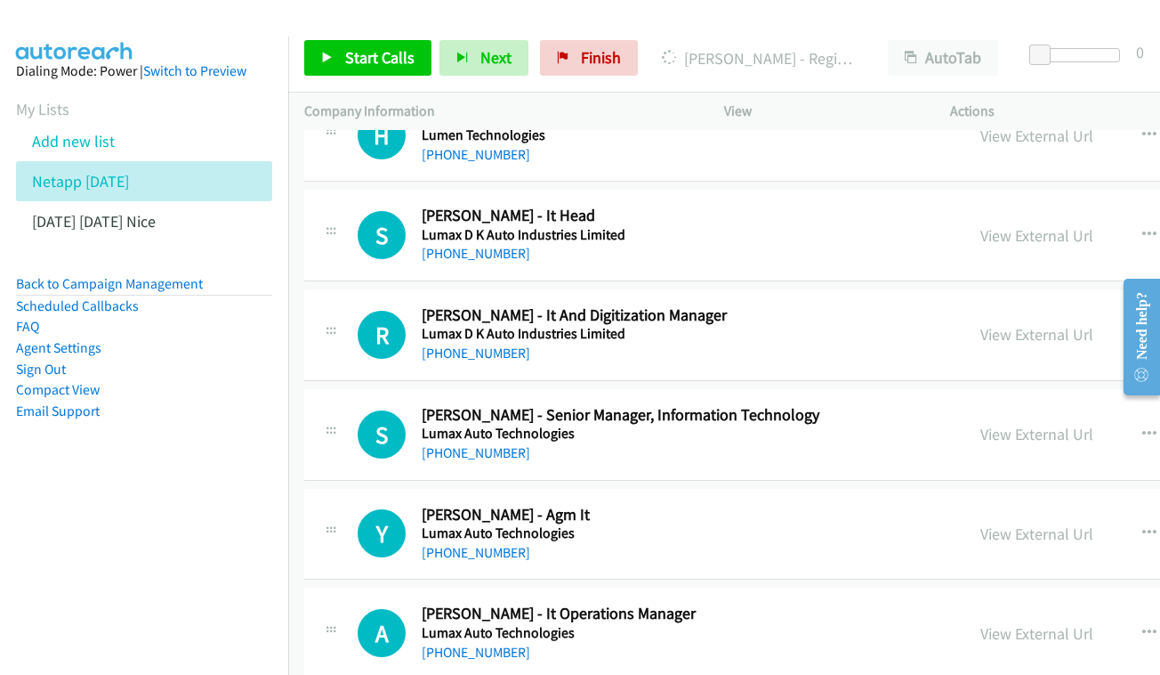
scroll to position [11309, 0]
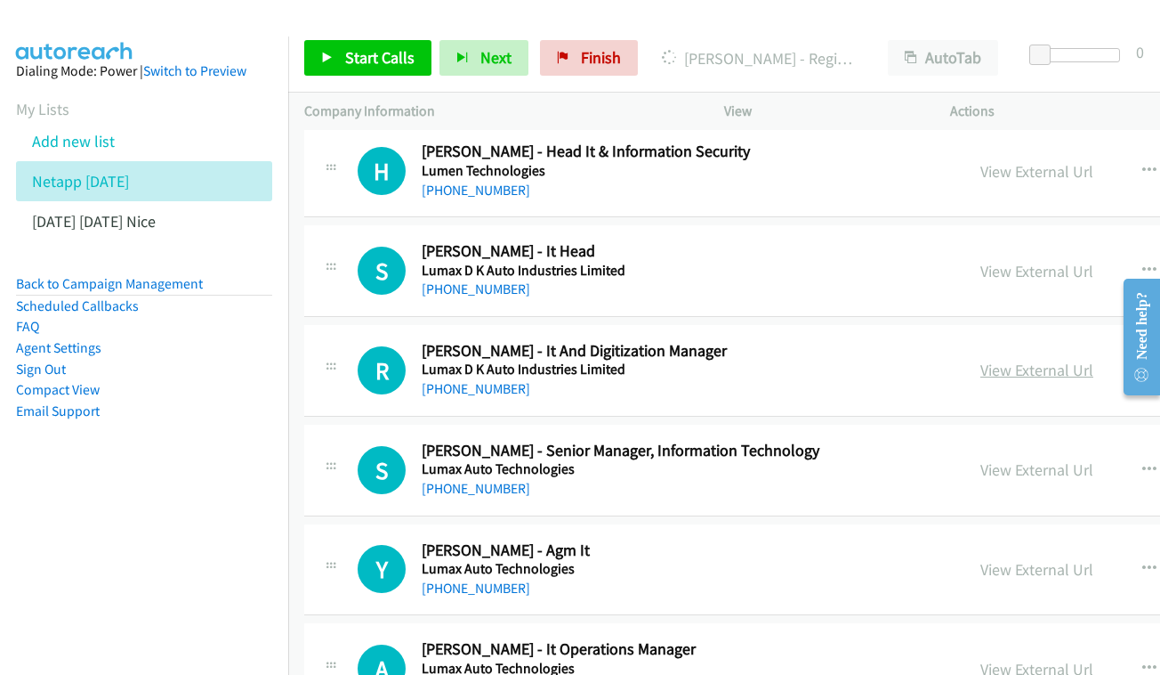
click at [1004, 360] on link "View External Url" at bounding box center [1037, 370] width 113 height 20
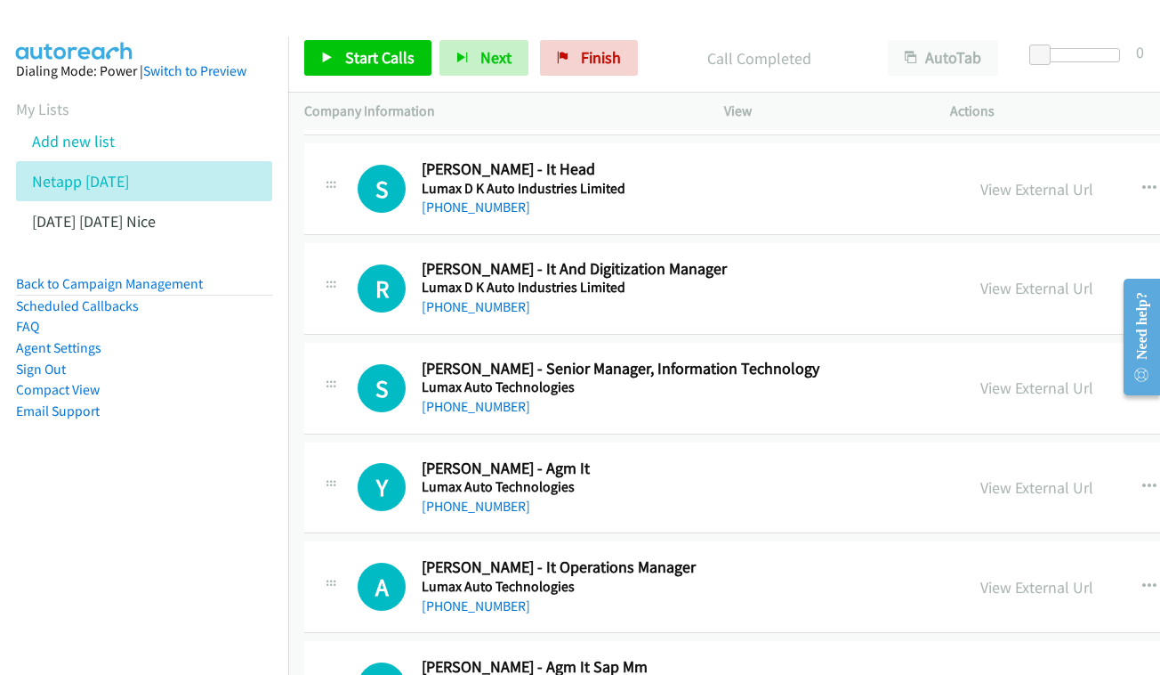
scroll to position [11394, 0]
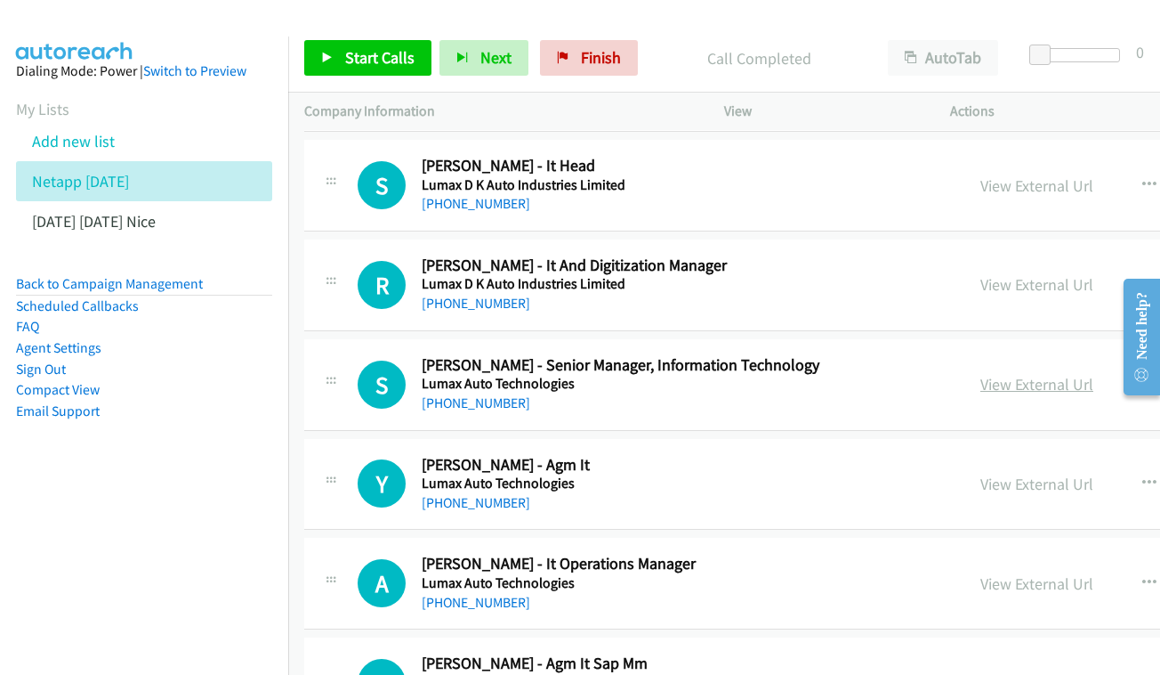
click at [981, 374] on link "View External Url" at bounding box center [1037, 384] width 113 height 20
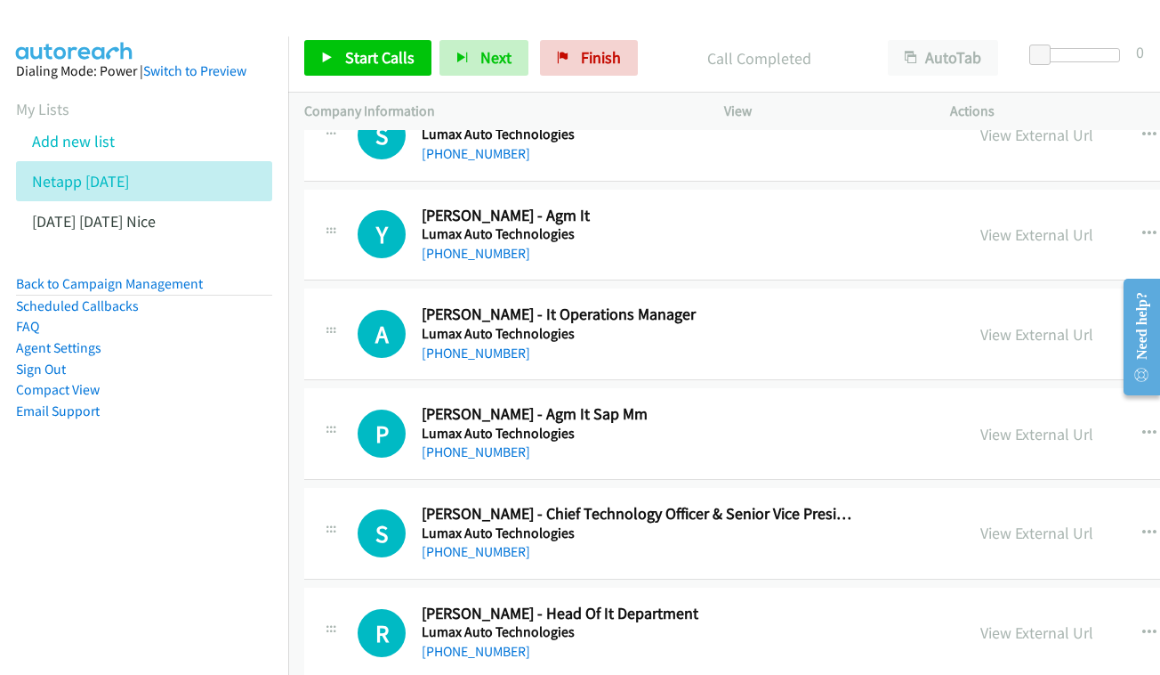
scroll to position [11613, 0]
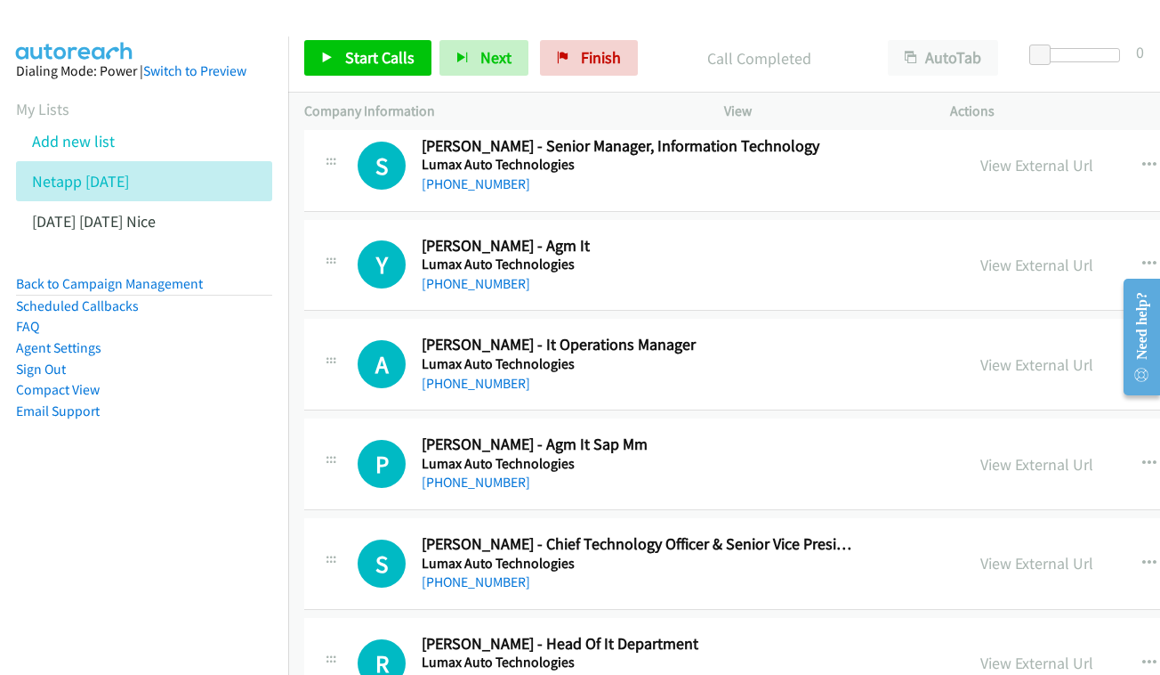
click at [975, 335] on div "View External Url View External Url Schedule/Manage Callback Start Calls Here R…" at bounding box center [1138, 364] width 346 height 59
click at [981, 354] on link "View External Url" at bounding box center [1037, 364] width 113 height 20
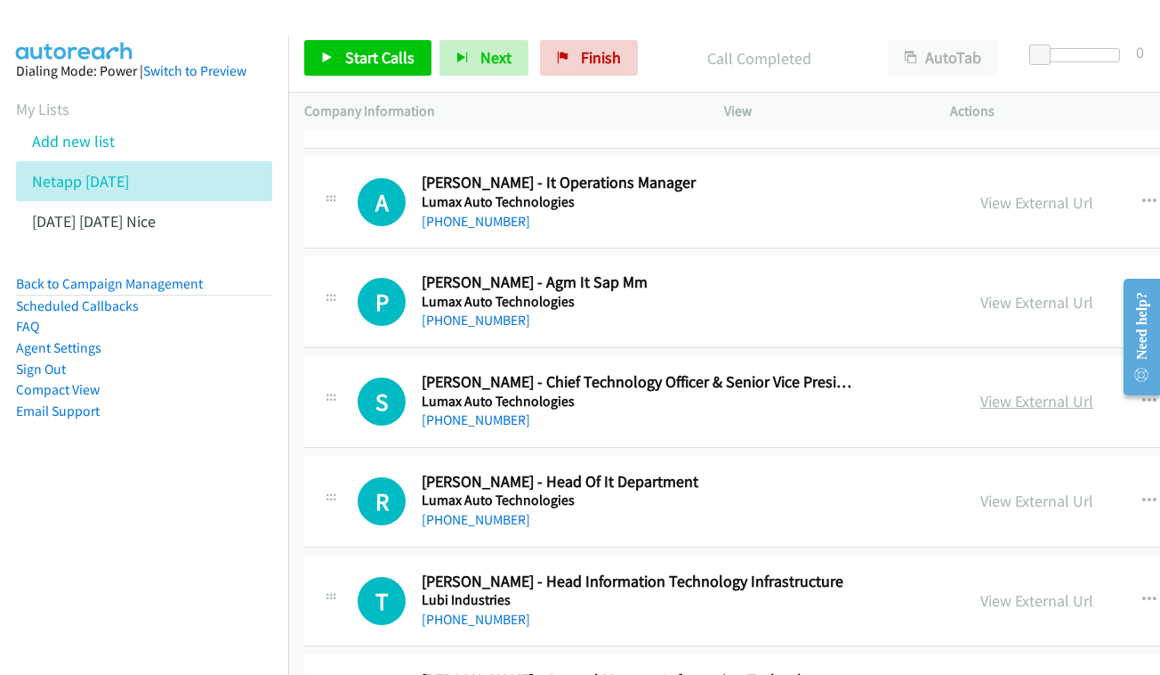
scroll to position [11779, 0]
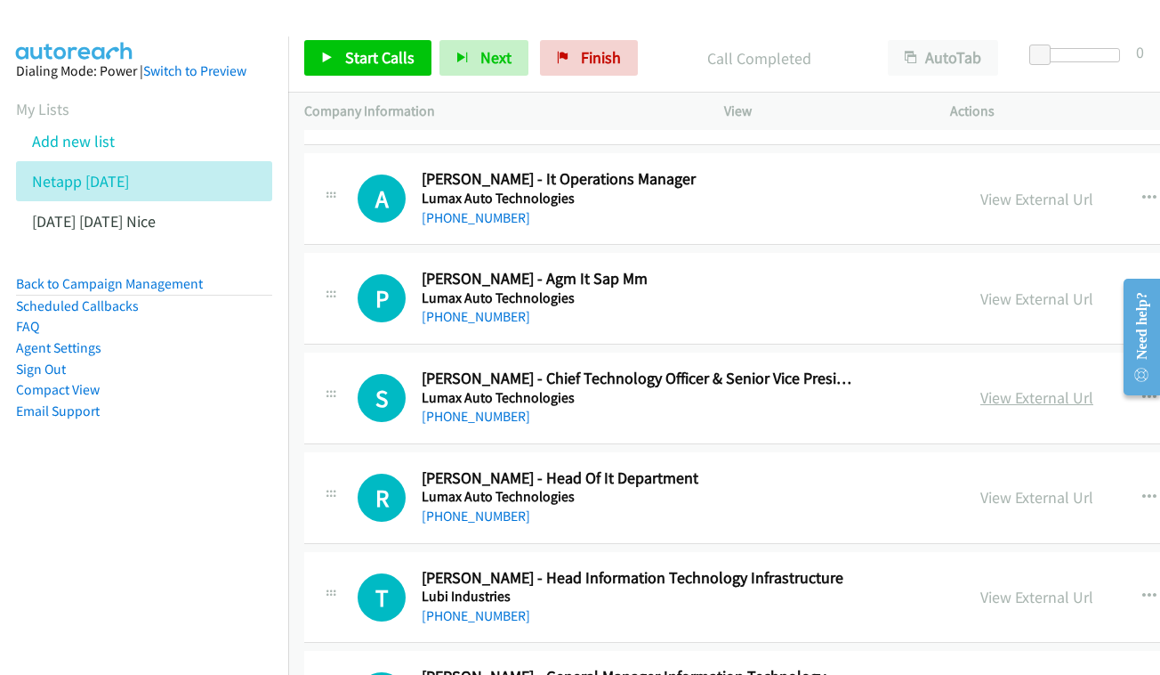
click at [981, 387] on link "View External Url" at bounding box center [1037, 397] width 113 height 20
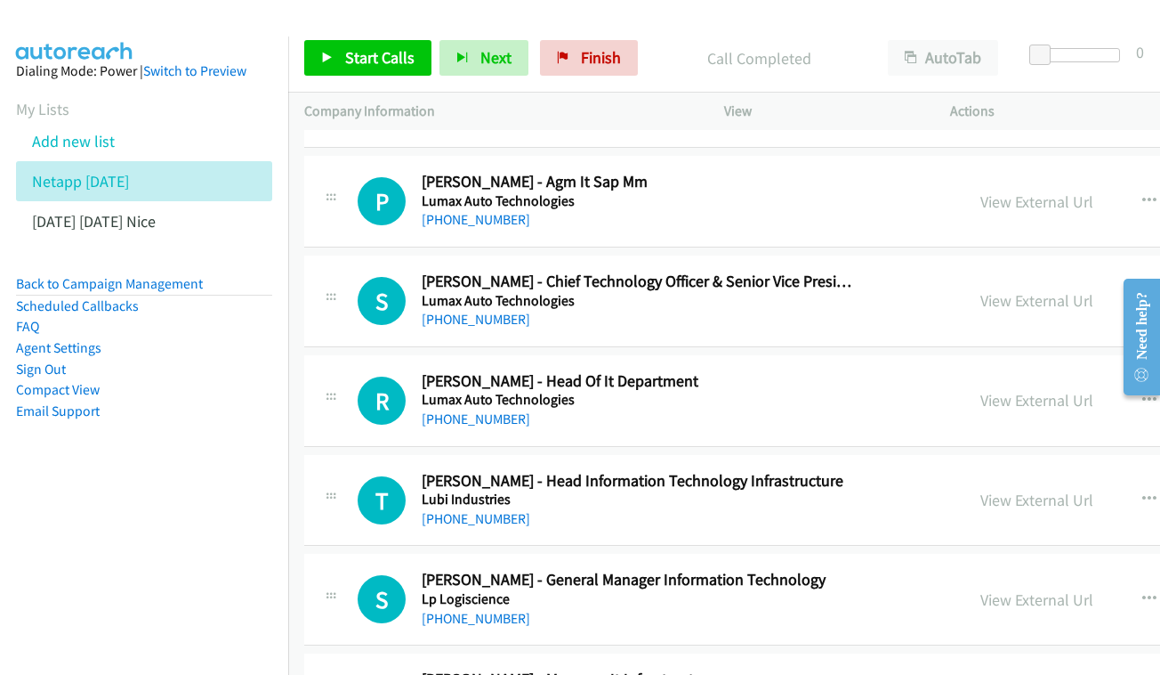
scroll to position [11879, 0]
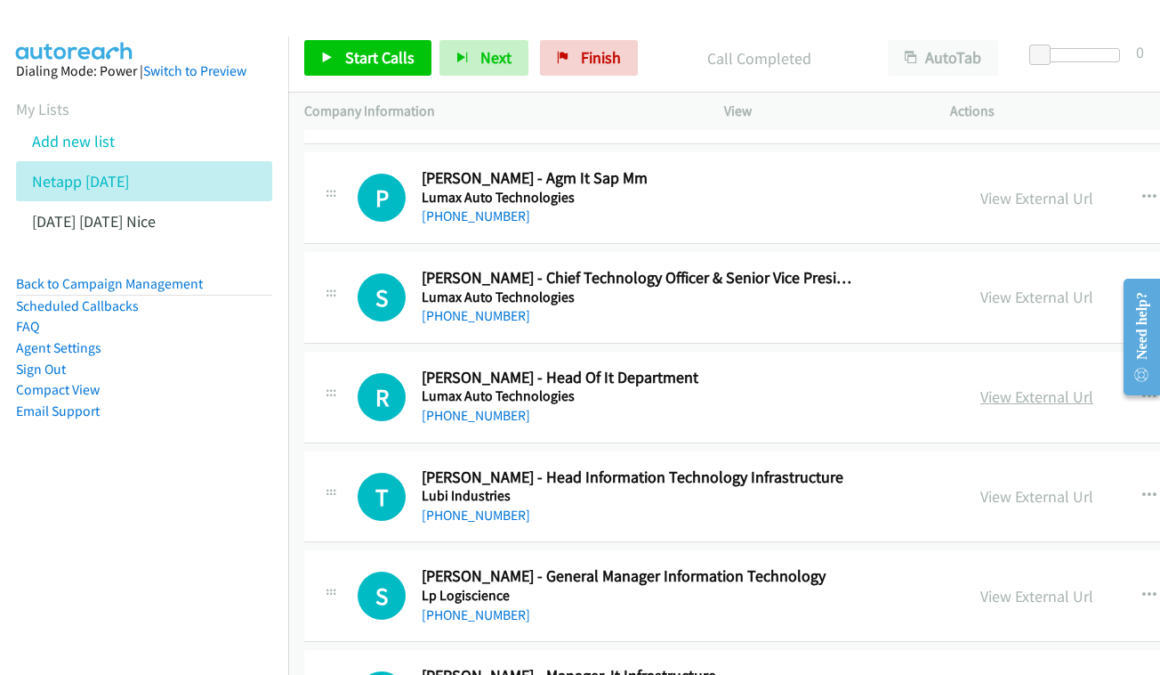
click at [991, 386] on link "View External Url" at bounding box center [1037, 396] width 113 height 20
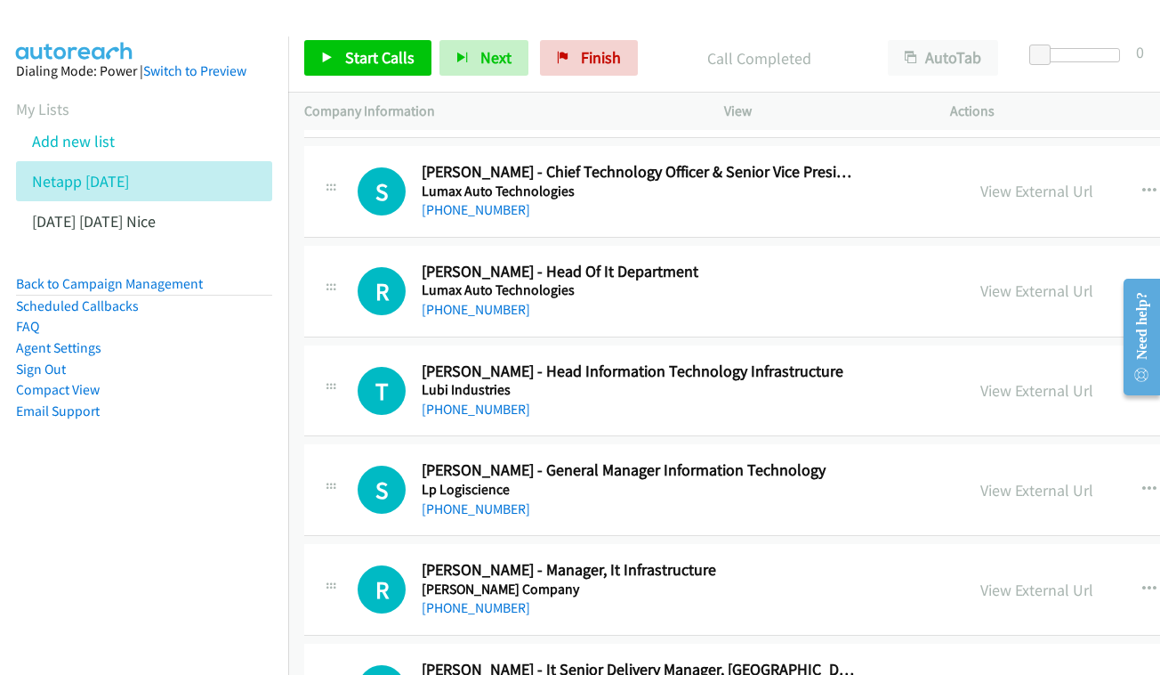
scroll to position [11982, 0]
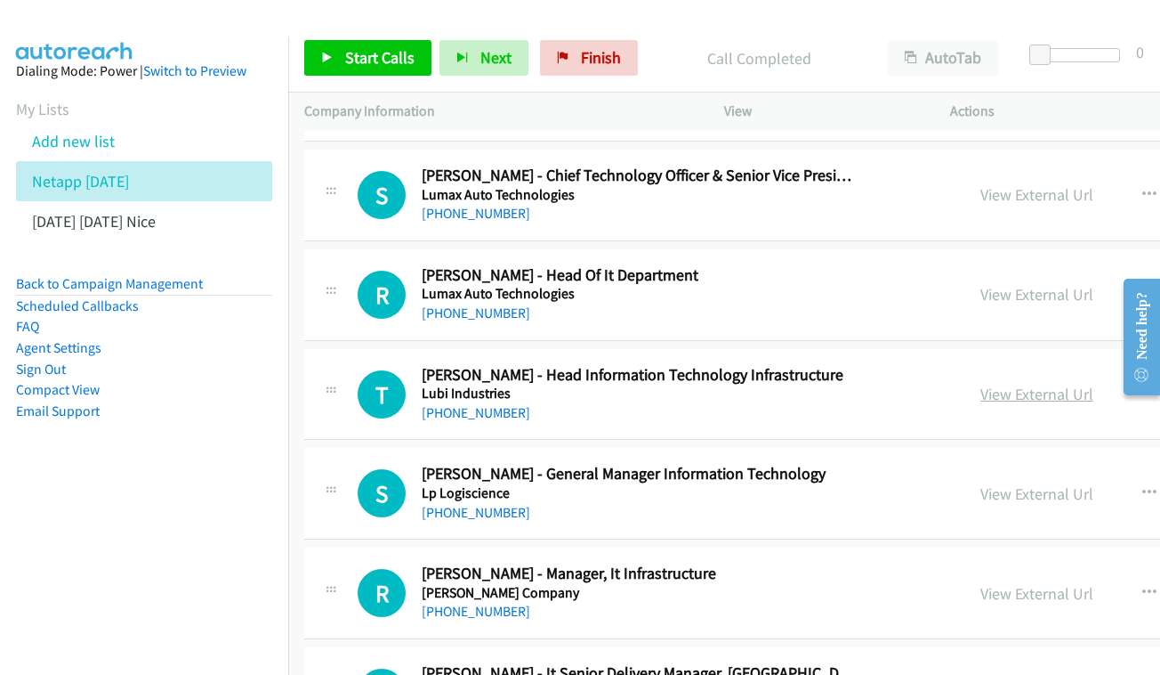
click at [981, 384] on link "View External Url" at bounding box center [1037, 394] width 113 height 20
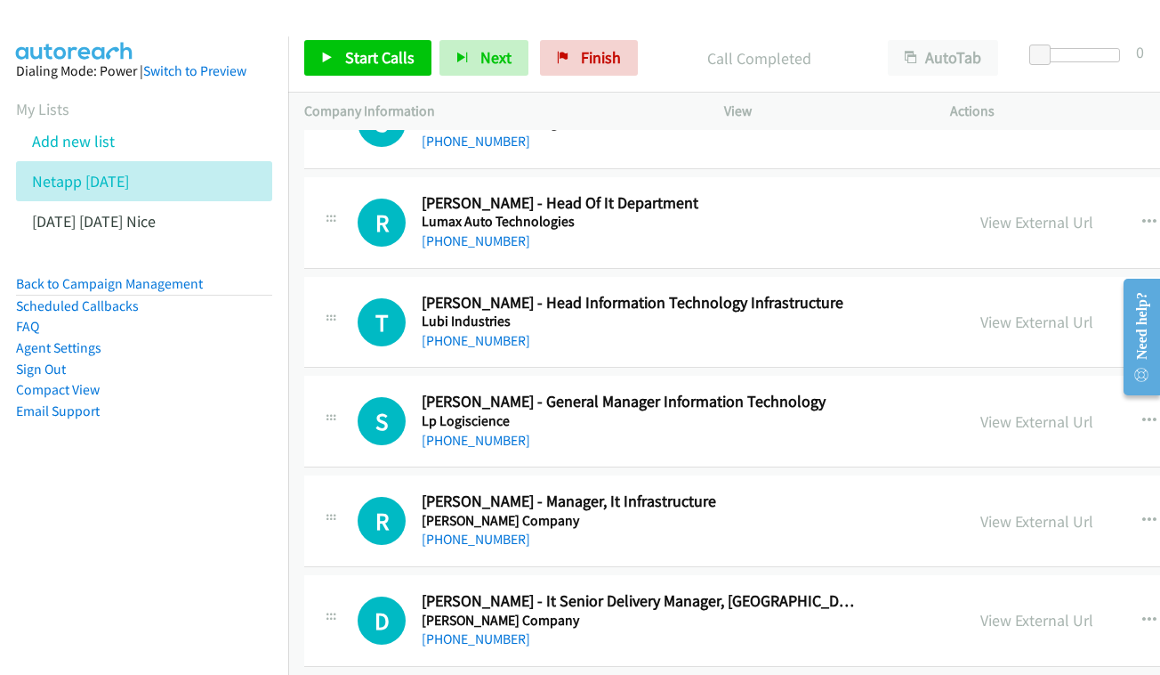
scroll to position [12079, 0]
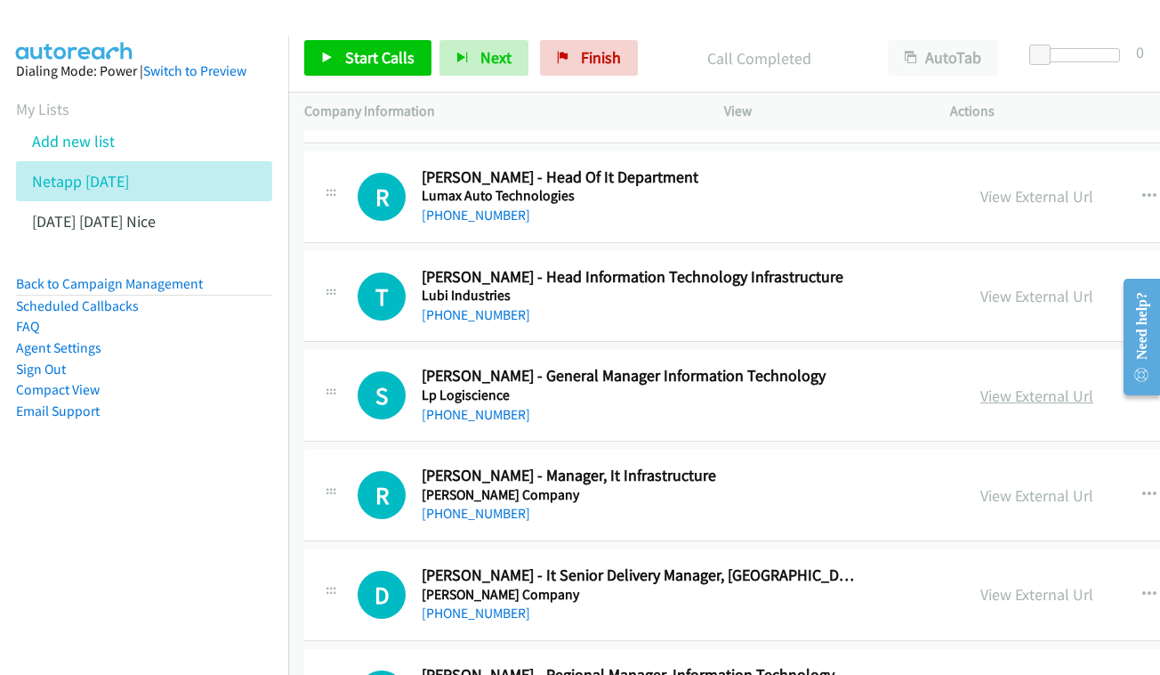
click at [981, 385] on link "View External Url" at bounding box center [1037, 395] width 113 height 20
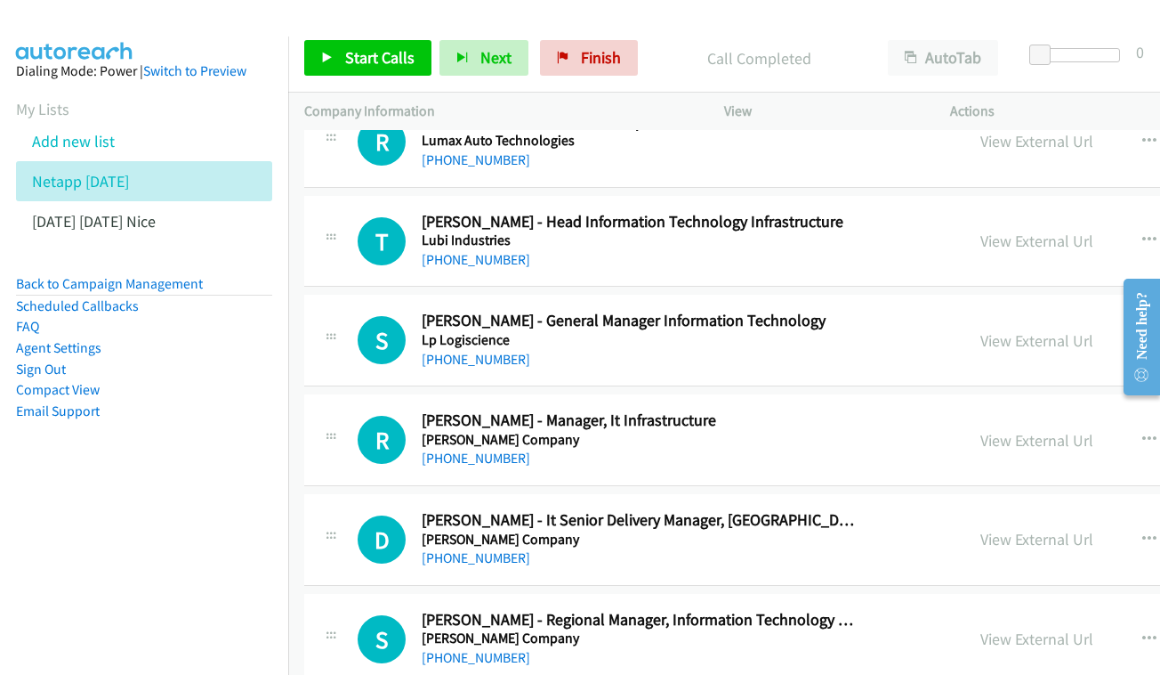
scroll to position [12138, 0]
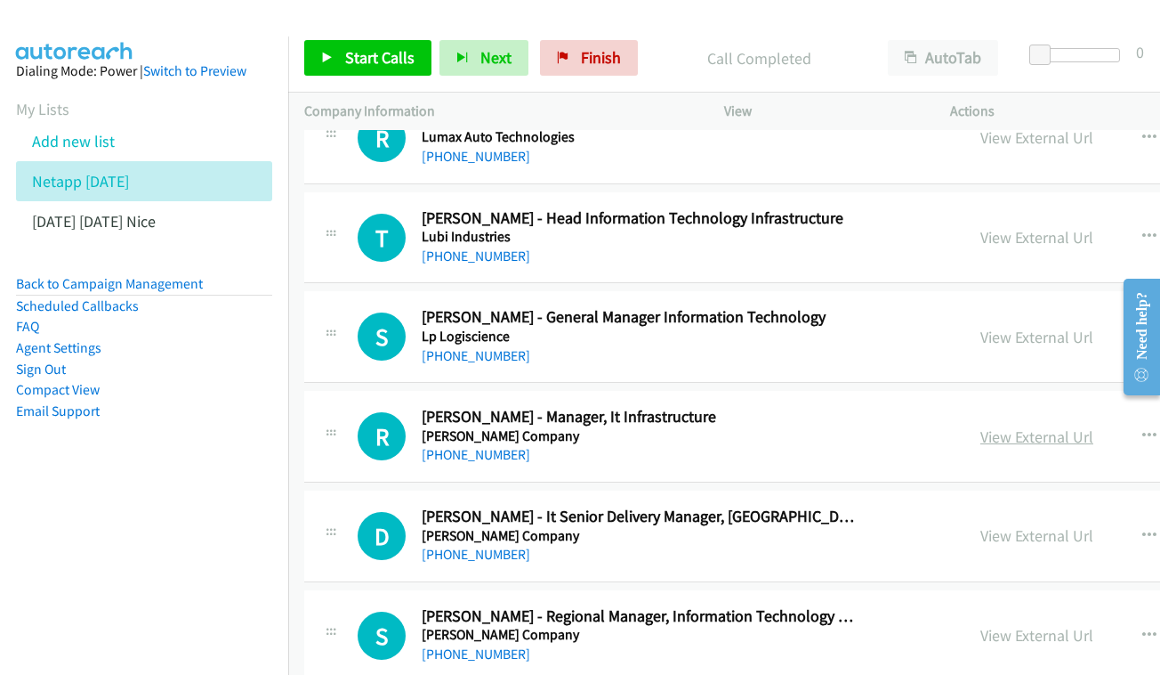
click at [981, 426] on link "View External Url" at bounding box center [1037, 436] width 113 height 20
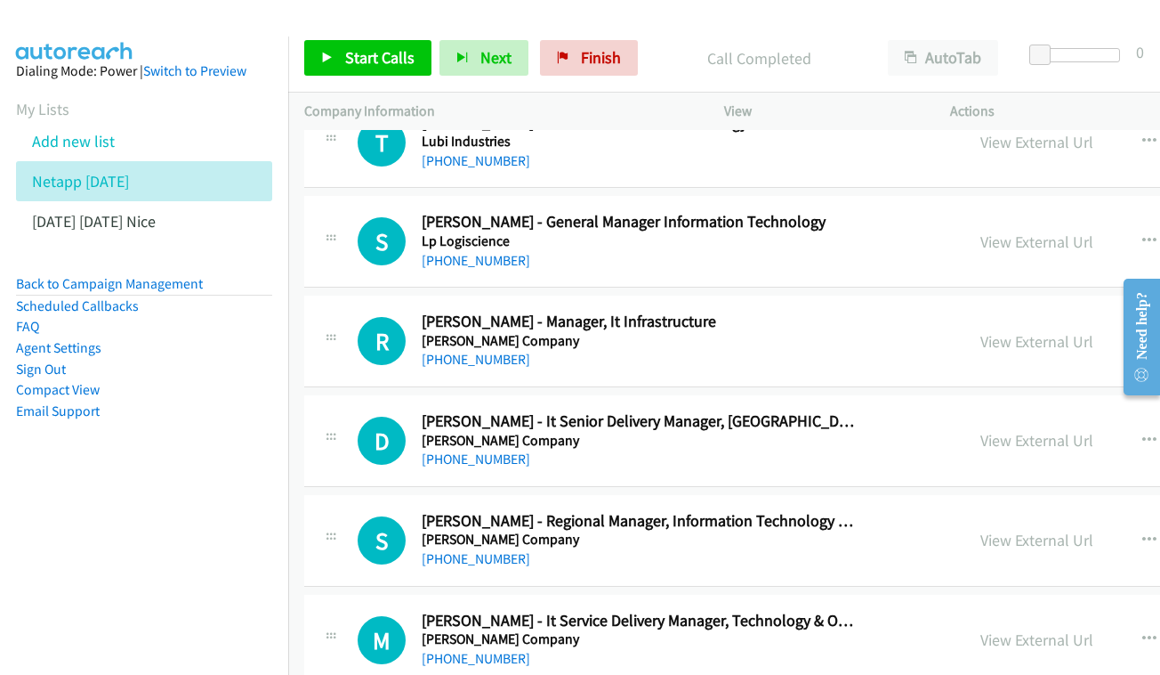
scroll to position [12266, 0]
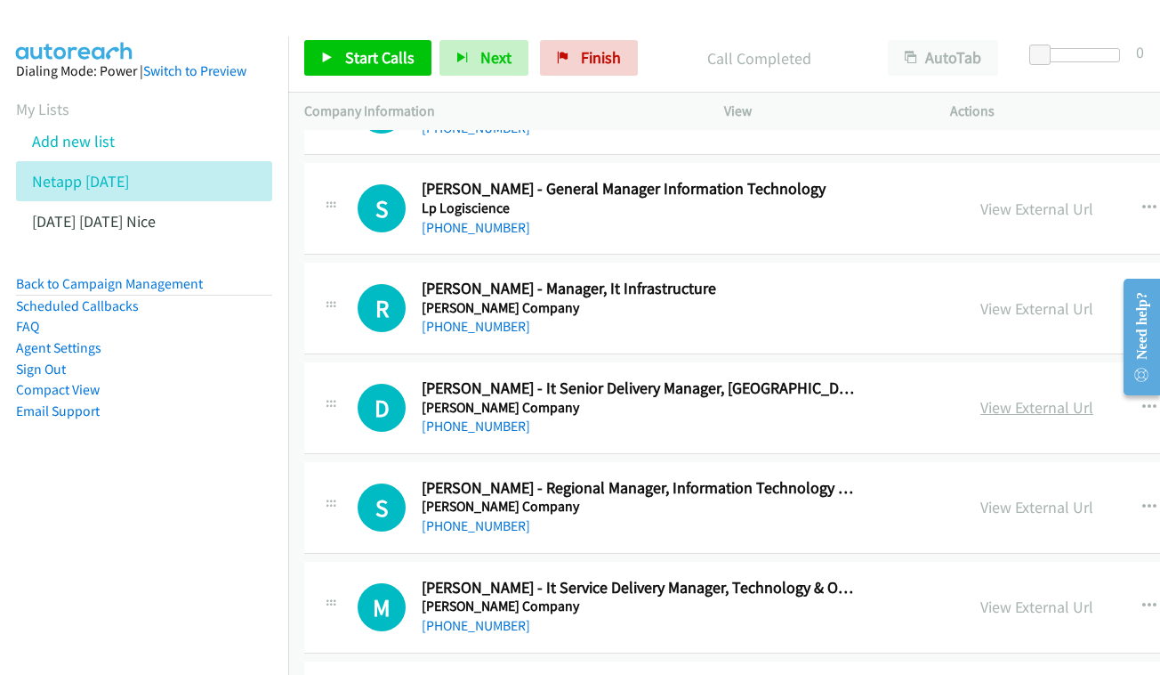
click at [1008, 397] on link "View External Url" at bounding box center [1037, 407] width 113 height 20
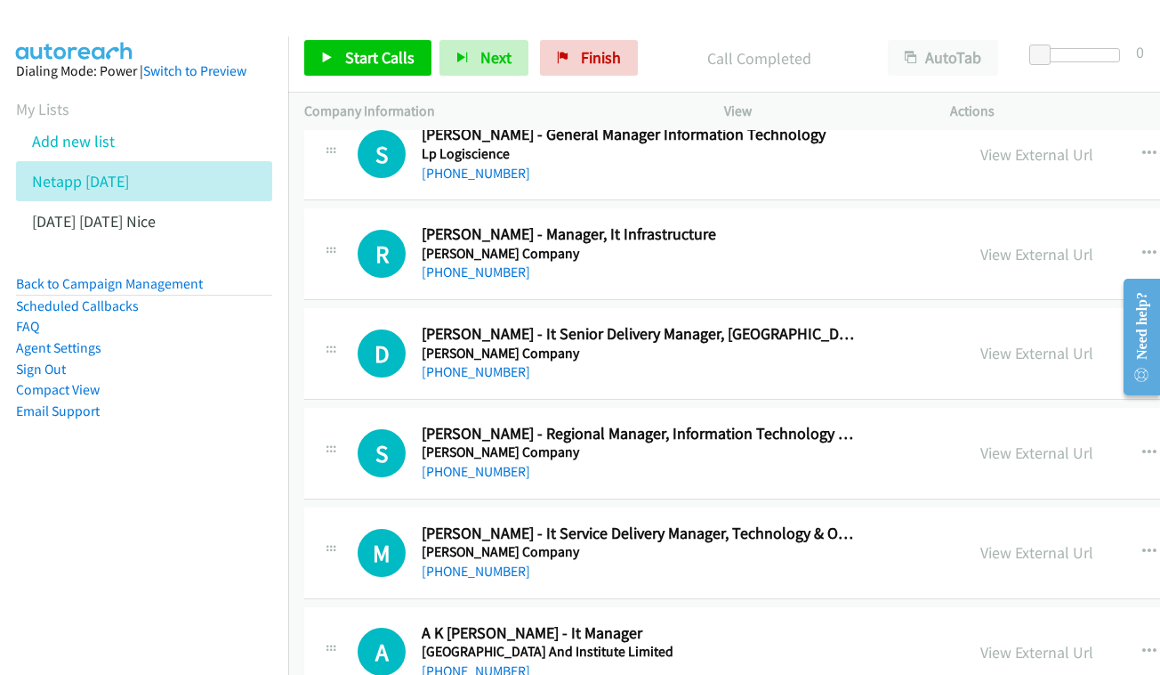
scroll to position [12354, 0]
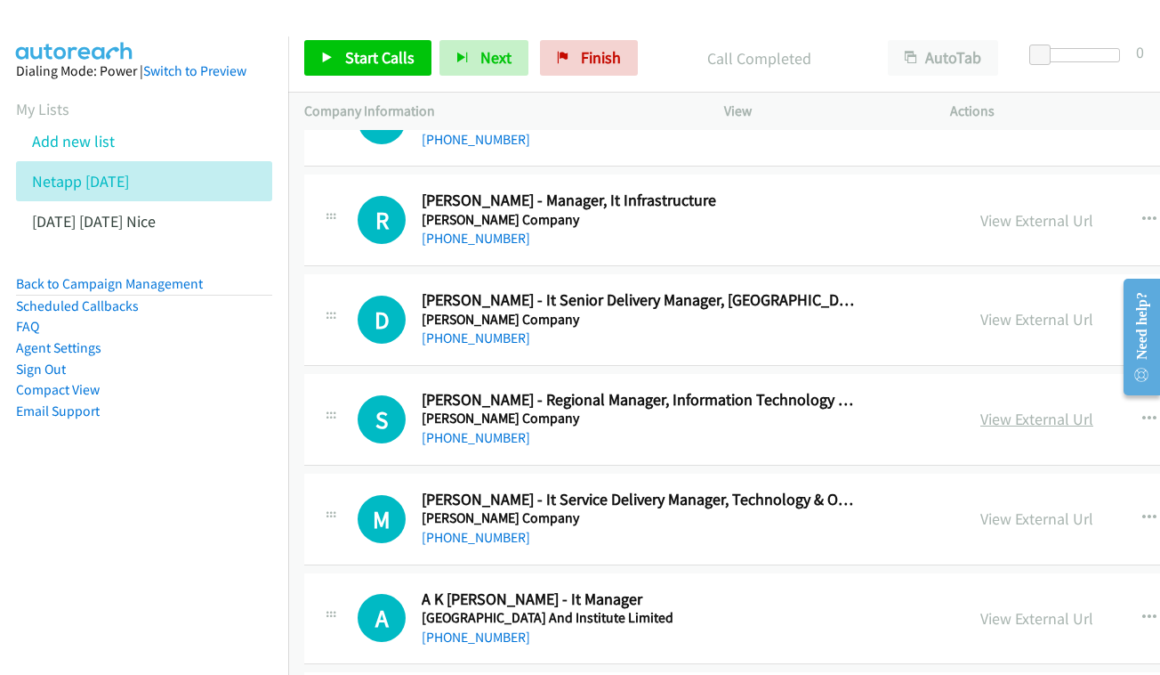
click at [981, 408] on link "View External Url" at bounding box center [1037, 418] width 113 height 20
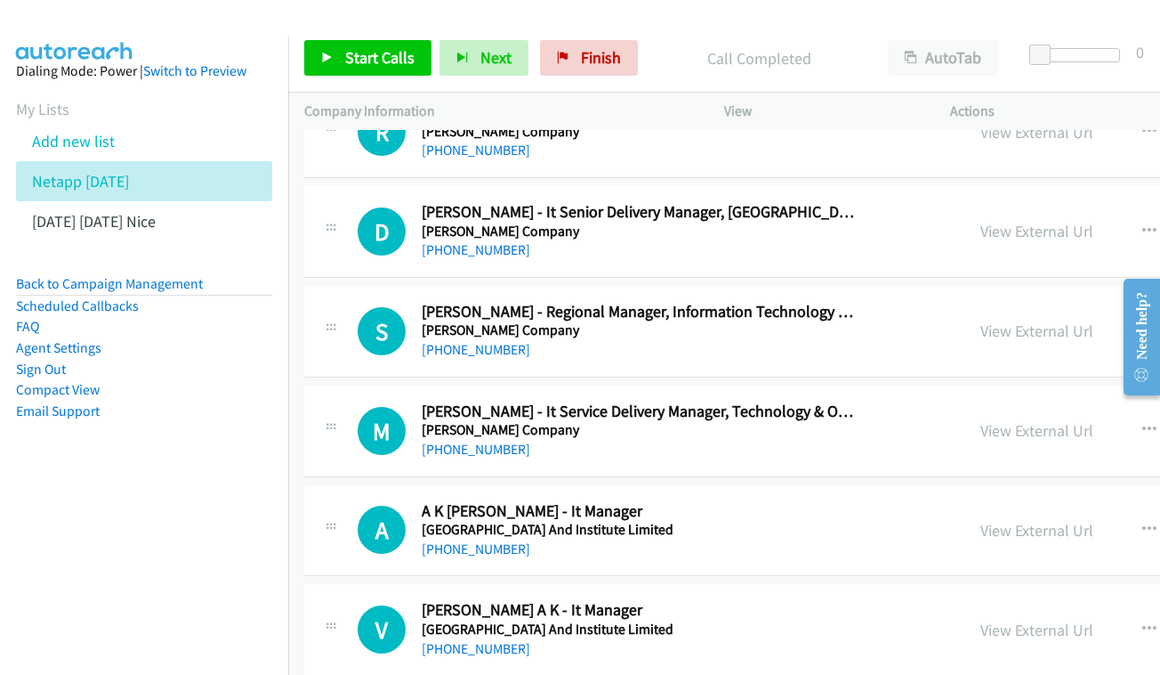
scroll to position [12470, 0]
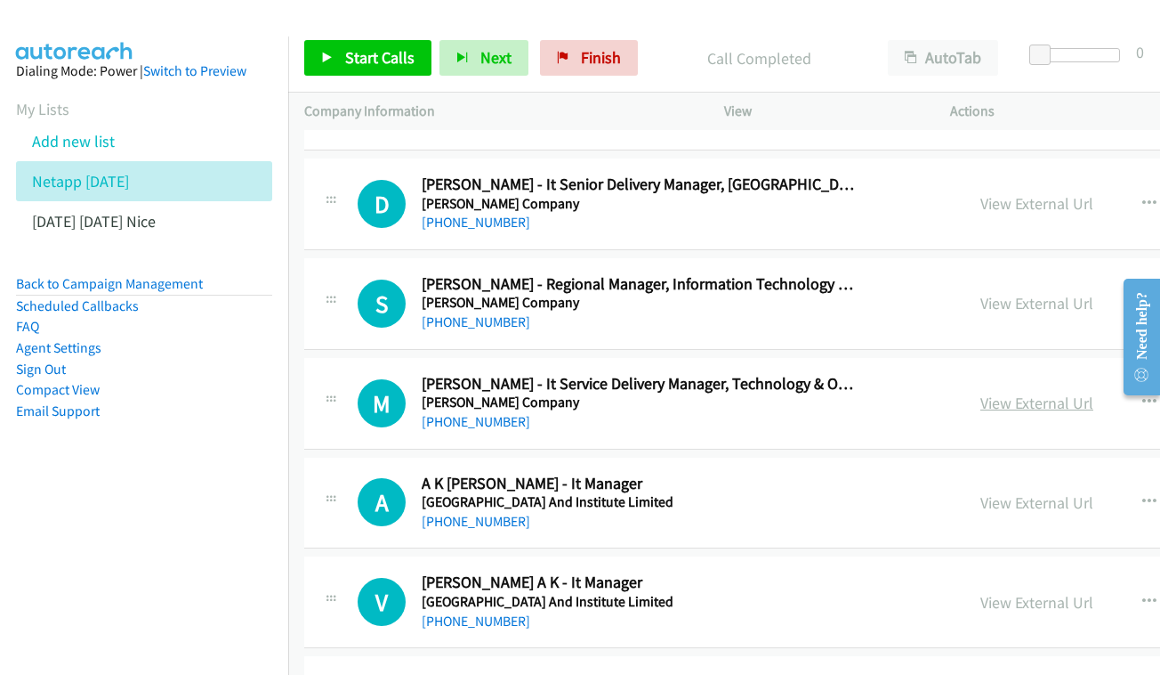
click at [965, 374] on div "View External Url View External Url Schedule/Manage Callback Start Calls Here R…" at bounding box center [1138, 403] width 346 height 59
click at [981, 392] on link "View External Url" at bounding box center [1037, 402] width 113 height 20
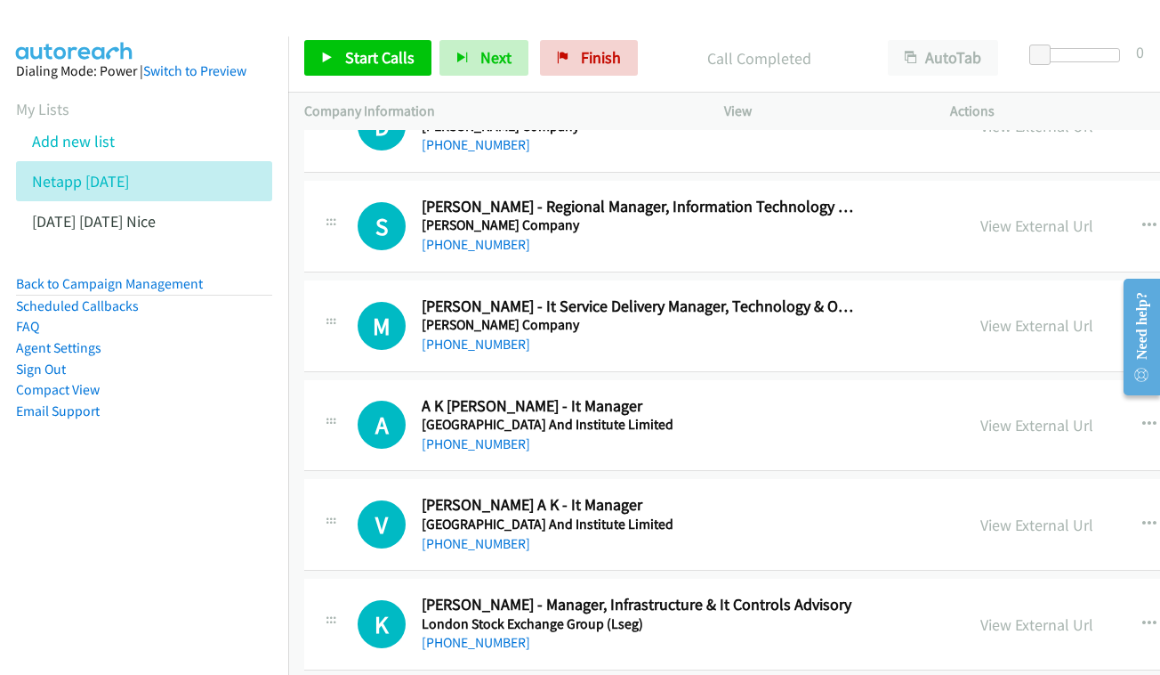
scroll to position [12551, 0]
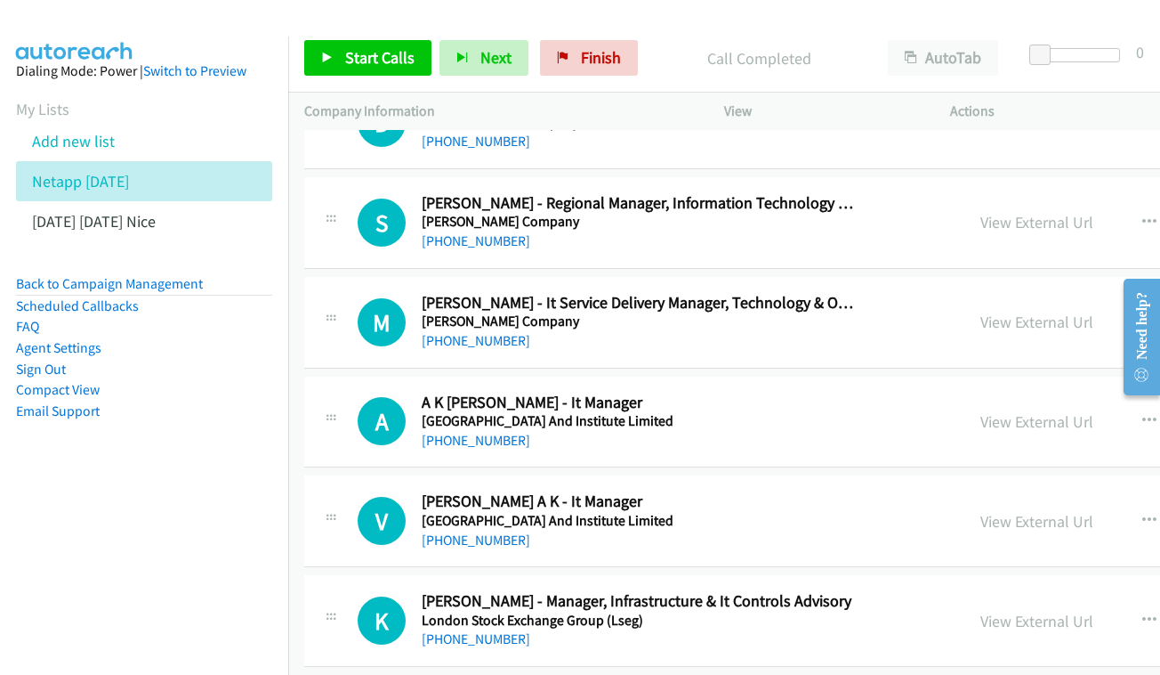
click at [1030, 392] on div "View External Url View External Url Schedule/Manage Callback Start Calls Here R…" at bounding box center [1138, 421] width 346 height 59
click at [982, 411] on link "View External Url" at bounding box center [1037, 421] width 113 height 20
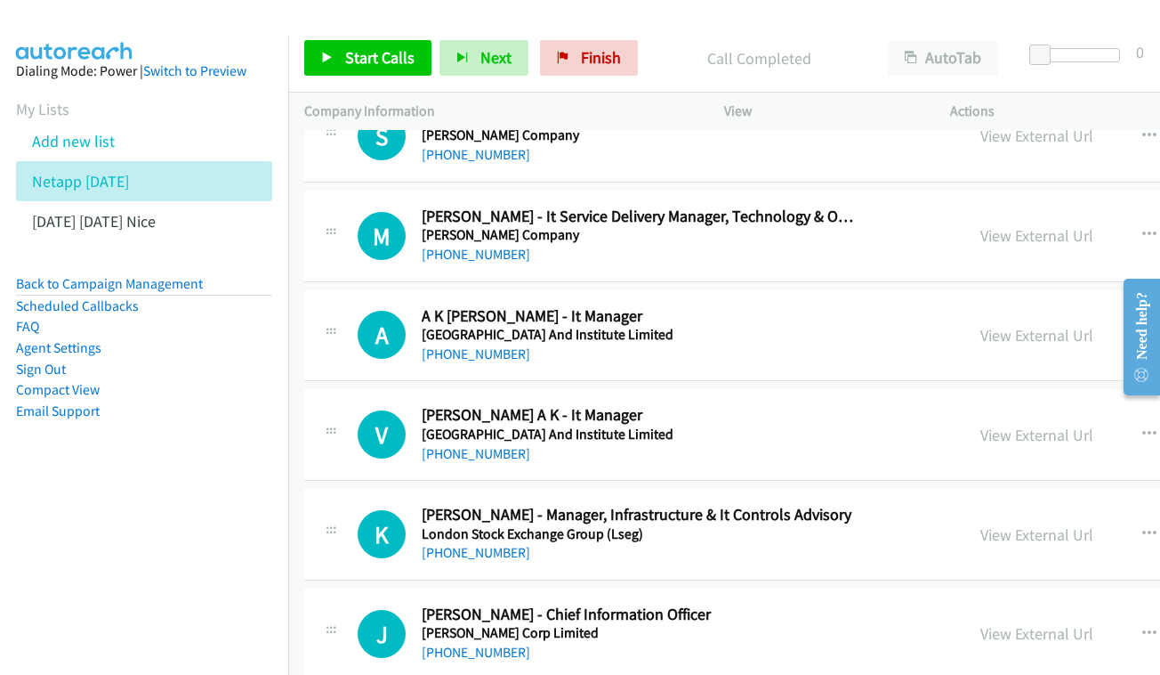
scroll to position [12661, 0]
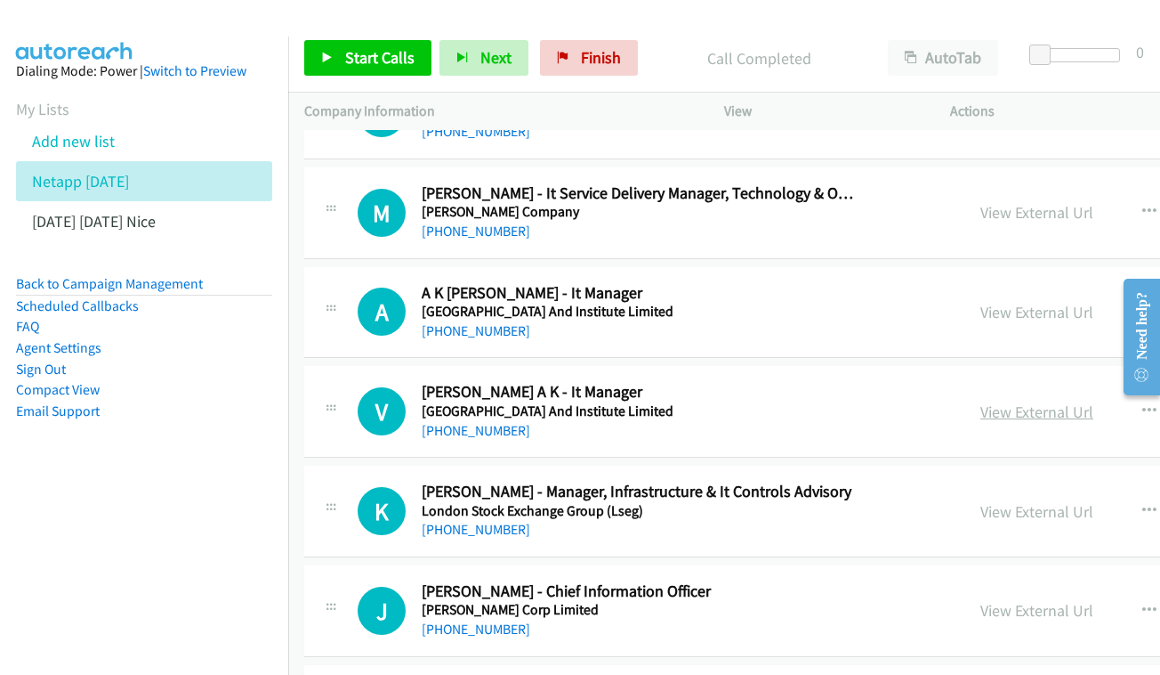
click at [990, 401] on link "View External Url" at bounding box center [1037, 411] width 113 height 20
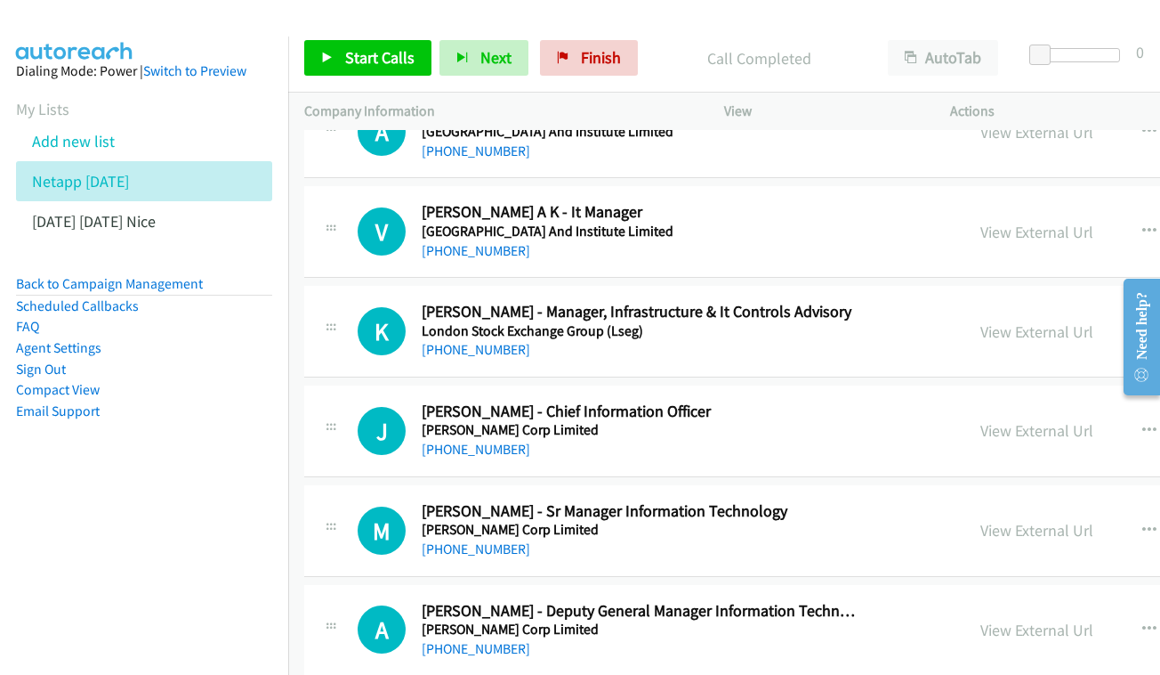
scroll to position [12844, 0]
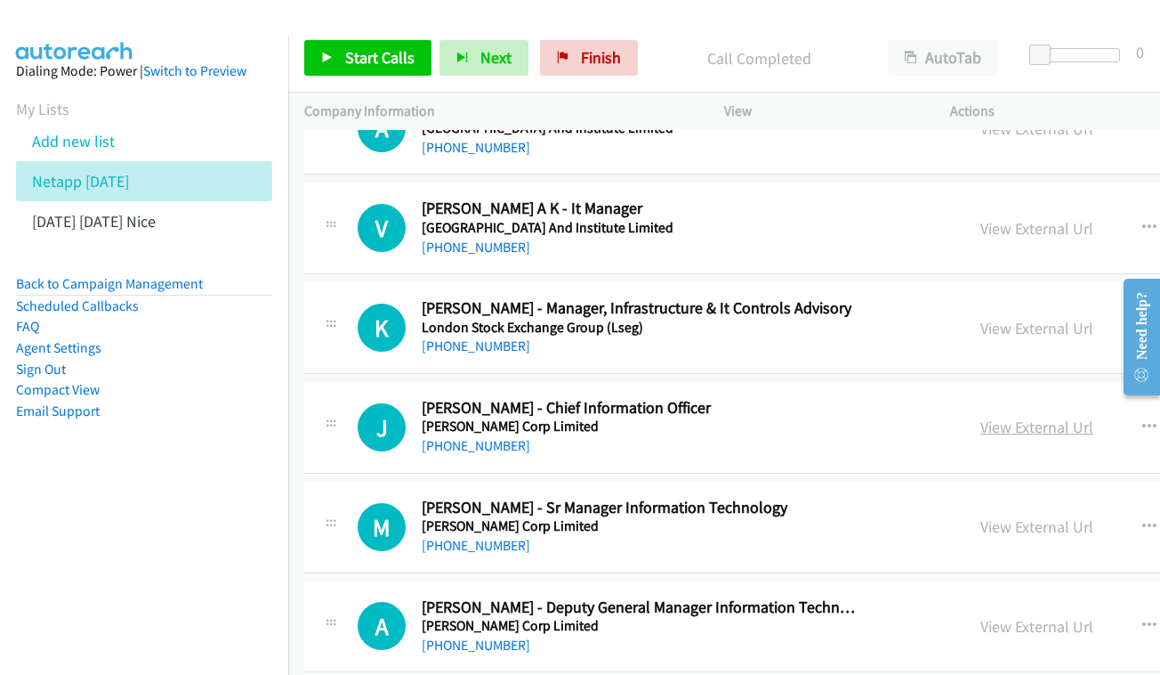
click at [981, 416] on link "View External Url" at bounding box center [1037, 426] width 113 height 20
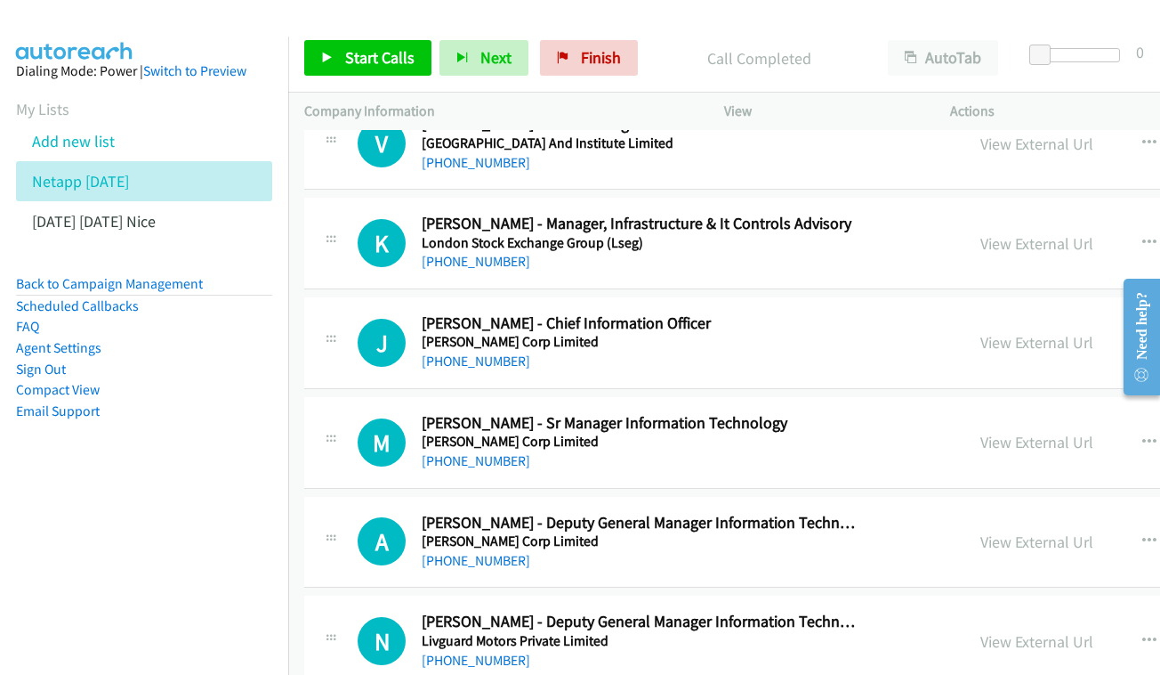
scroll to position [12932, 0]
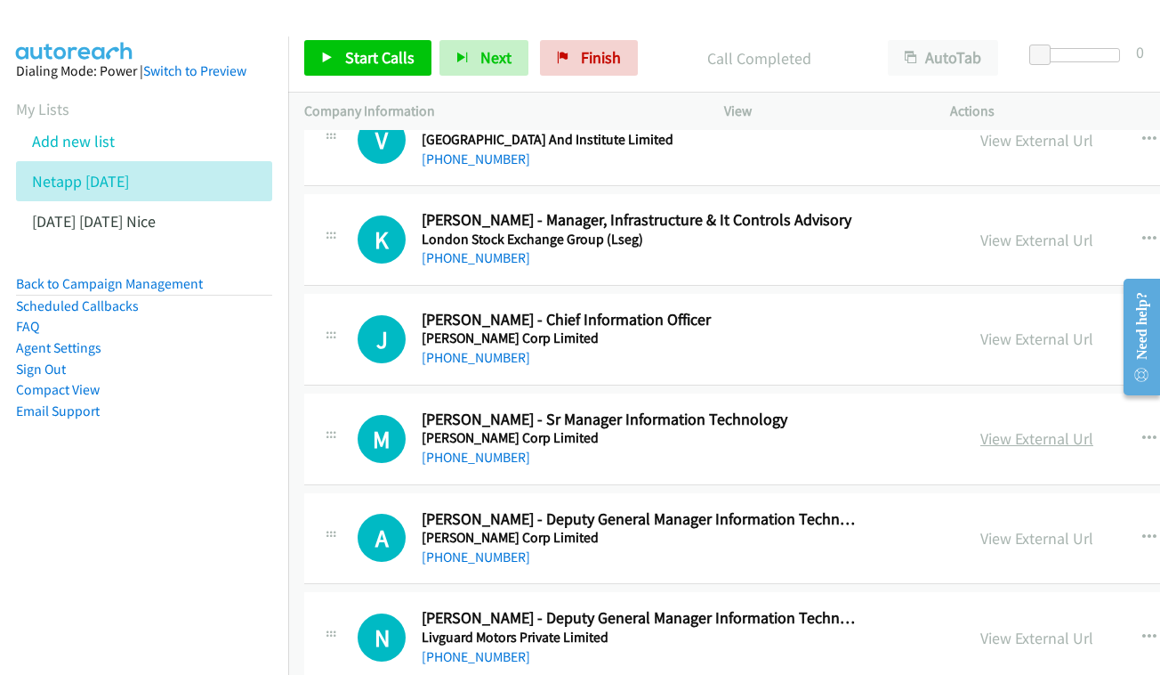
click at [995, 428] on link "View External Url" at bounding box center [1037, 438] width 113 height 20
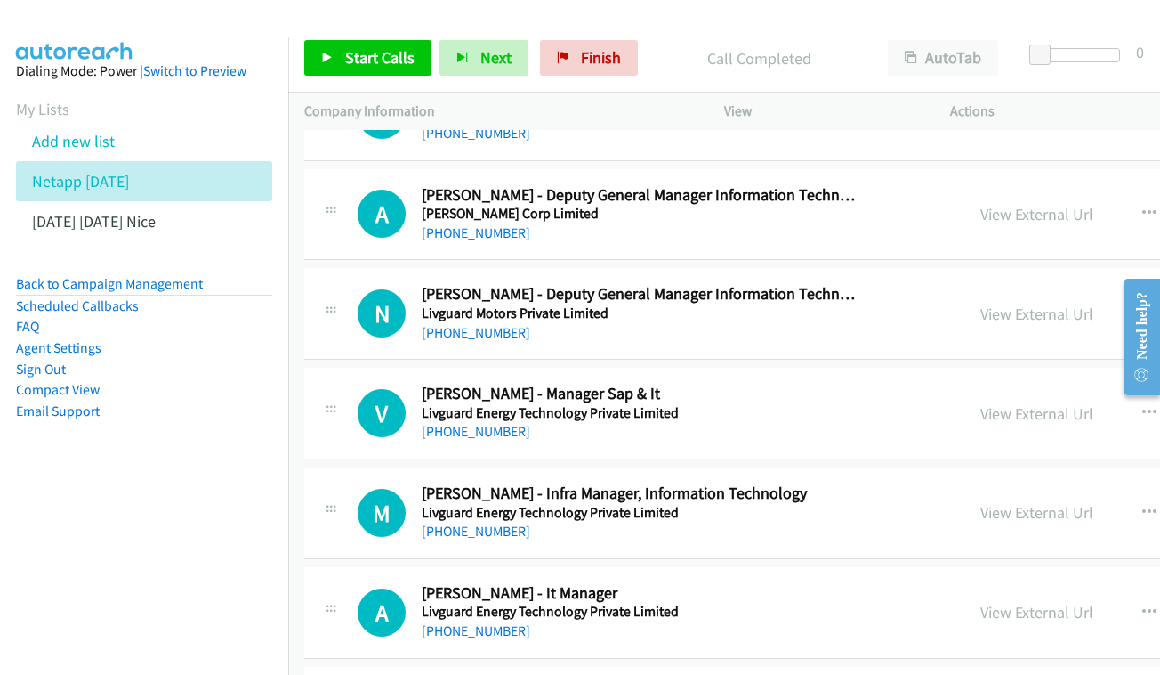
scroll to position [13259, 0]
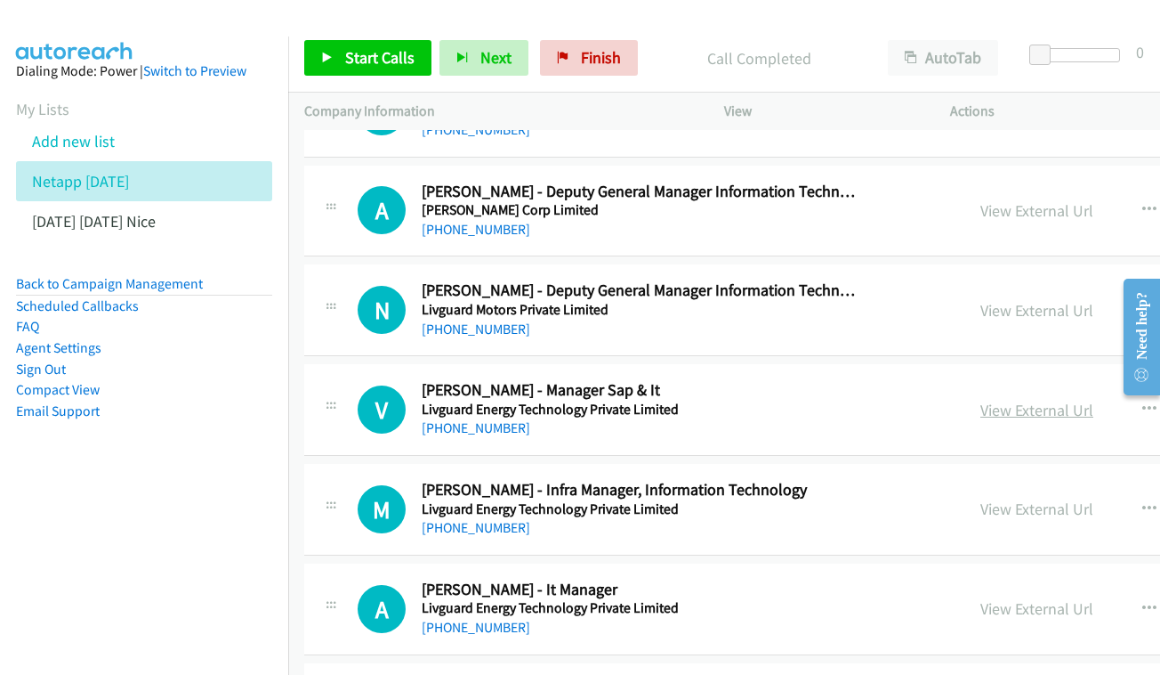
click at [981, 400] on link "View External Url" at bounding box center [1037, 410] width 113 height 20
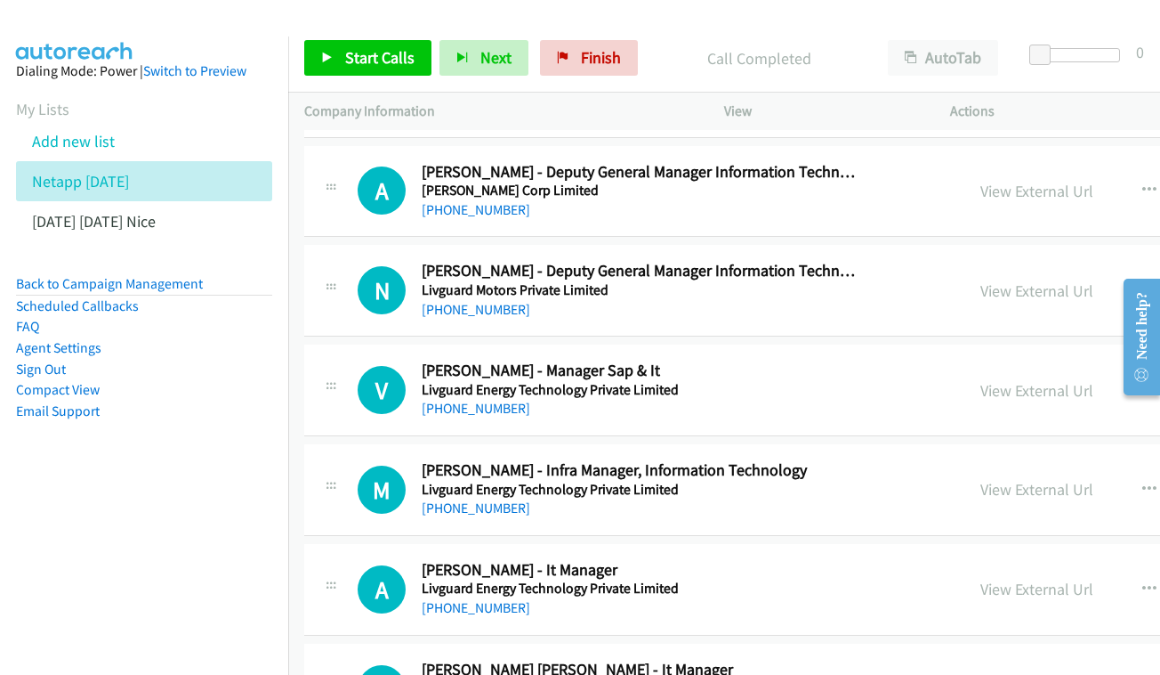
scroll to position [13337, 0]
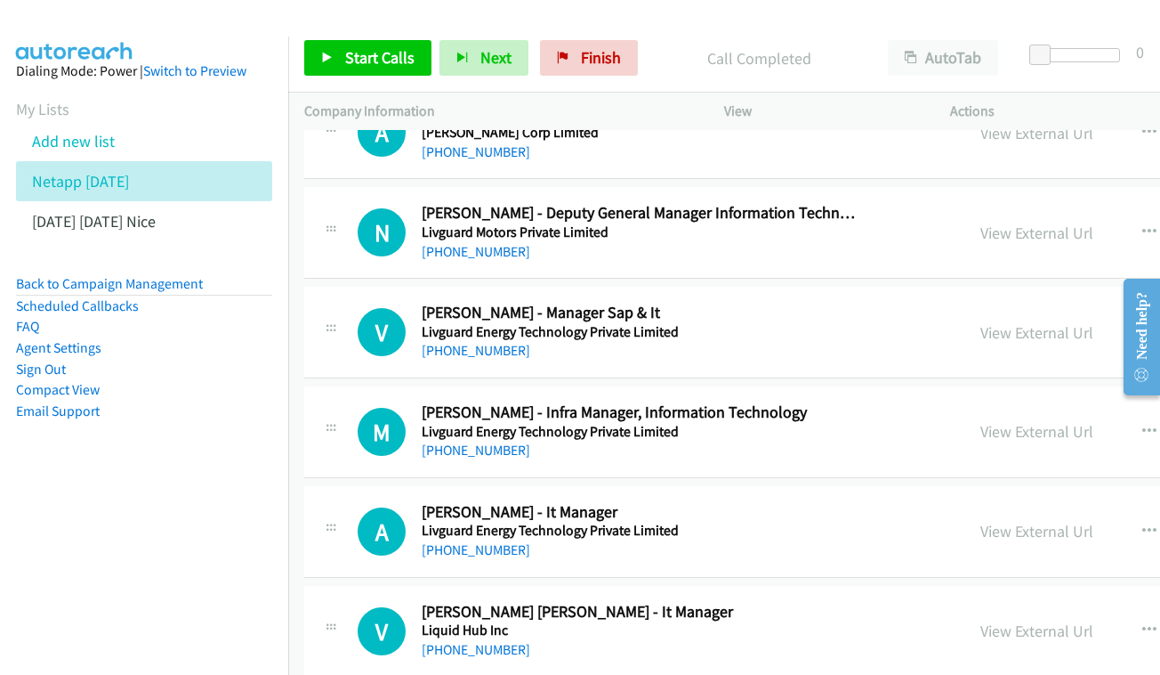
click at [982, 419] on div "View External Url" at bounding box center [1037, 431] width 113 height 24
click at [983, 421] on link "View External Url" at bounding box center [1037, 431] width 113 height 20
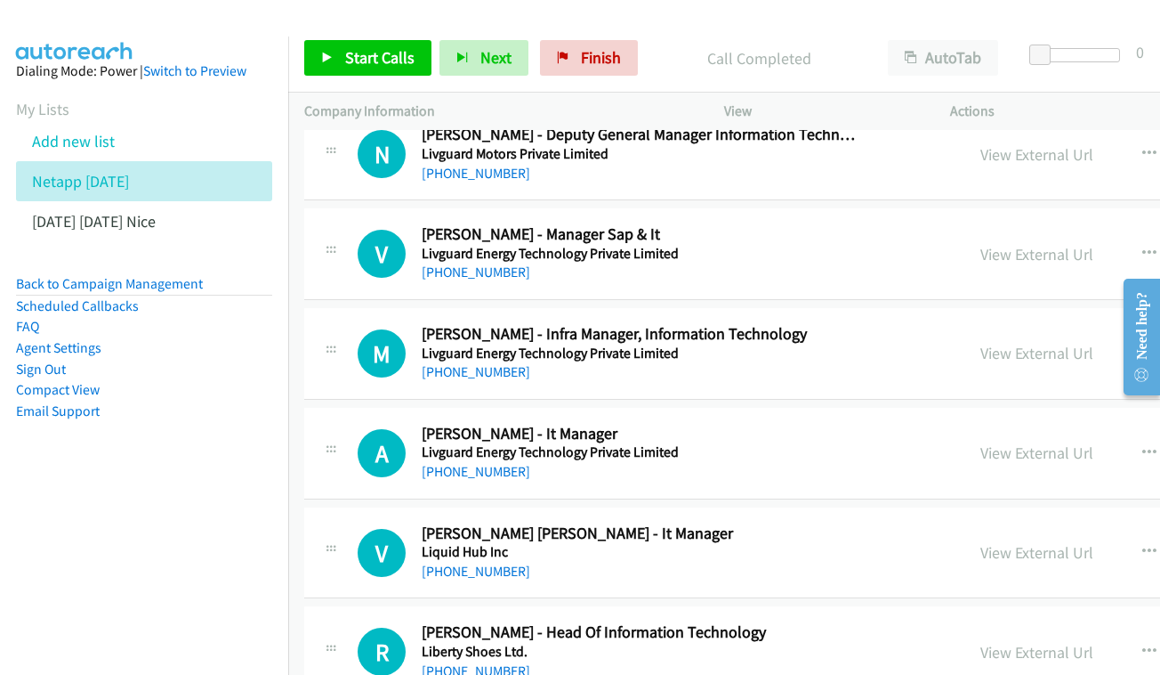
scroll to position [13419, 0]
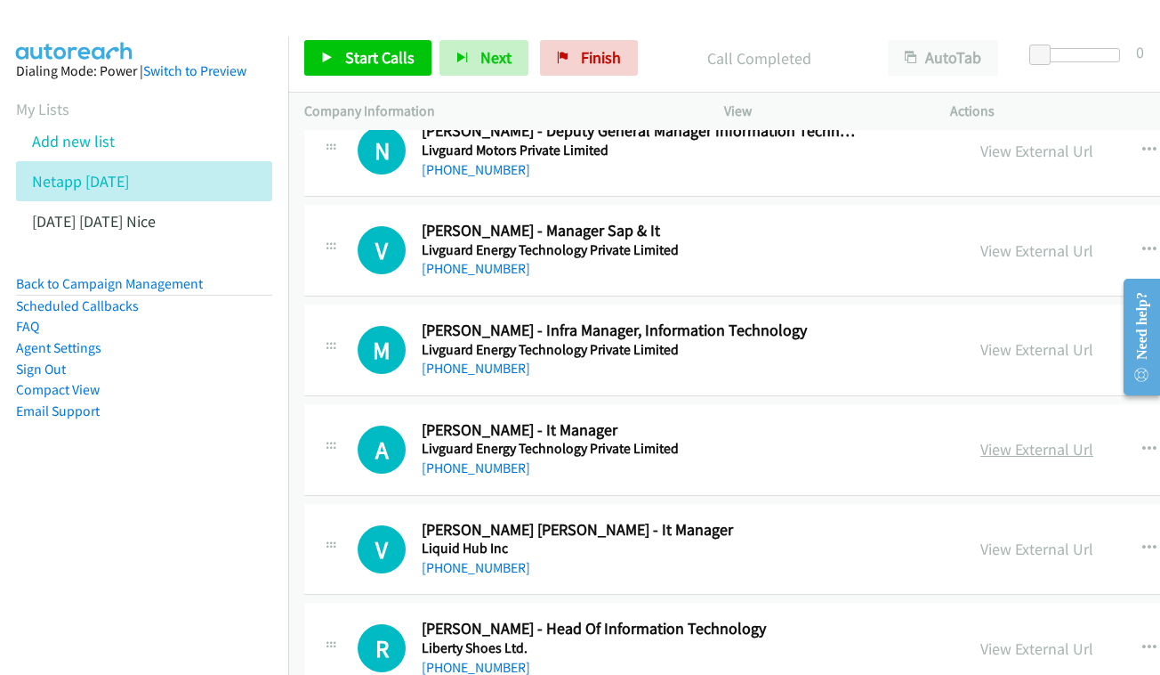
click at [981, 439] on link "View External Url" at bounding box center [1037, 449] width 113 height 20
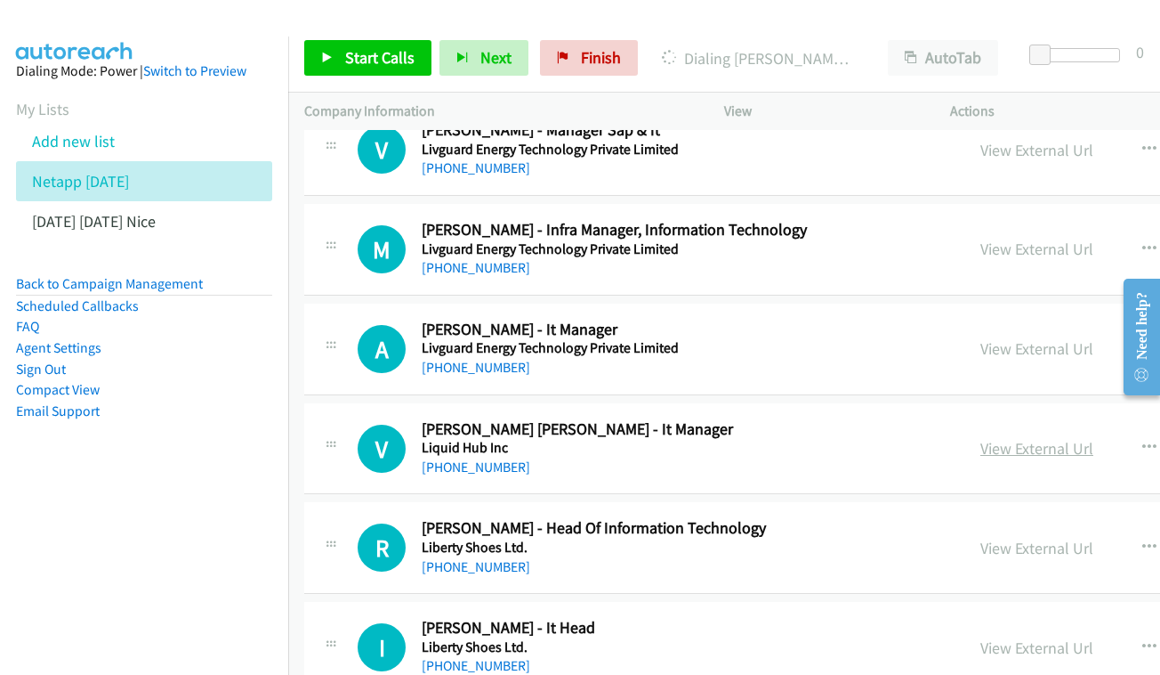
click at [988, 438] on link "View External Url" at bounding box center [1037, 448] width 113 height 20
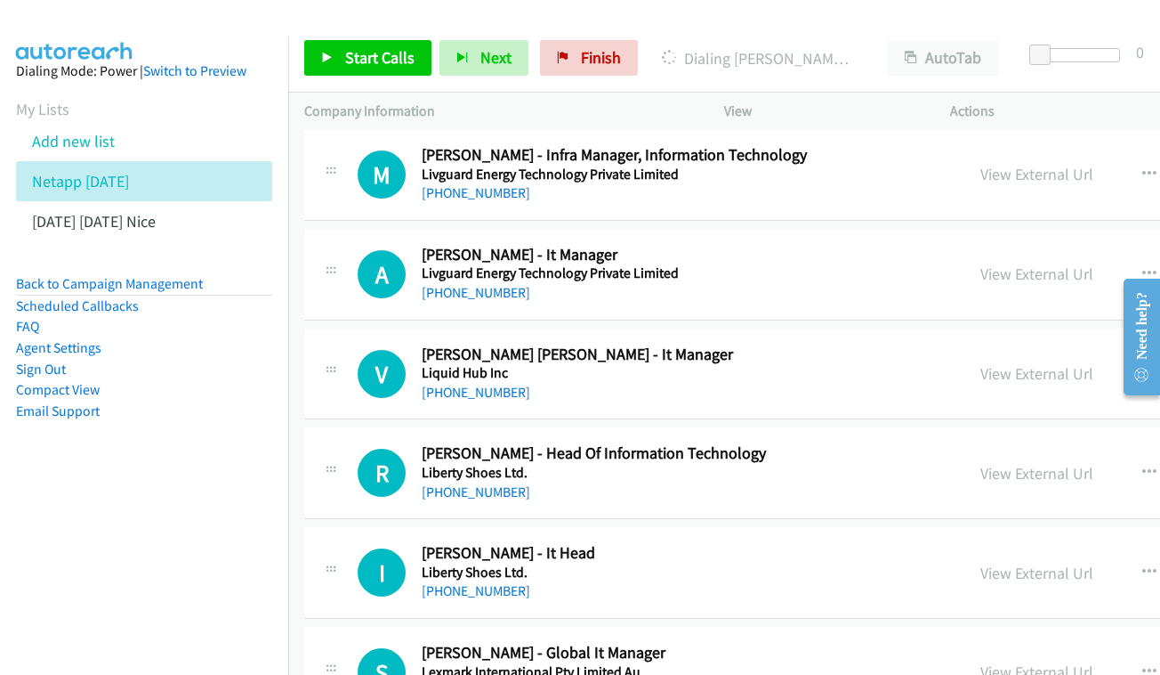
scroll to position [13637, 0]
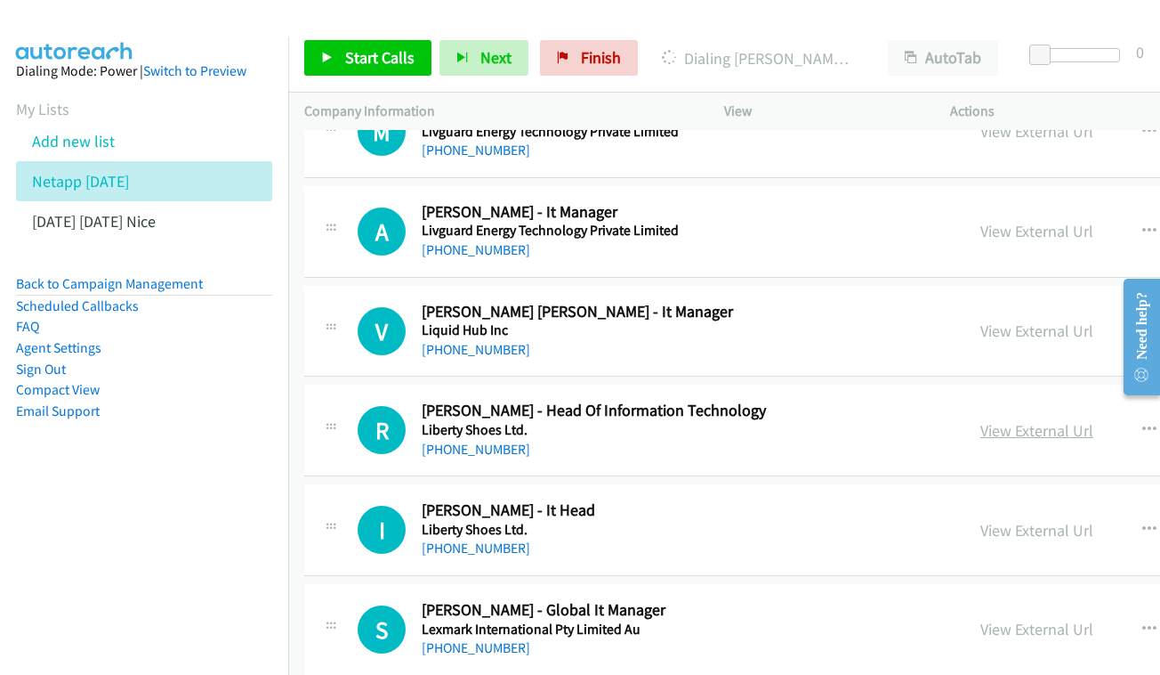
click at [990, 420] on link "View External Url" at bounding box center [1037, 430] width 113 height 20
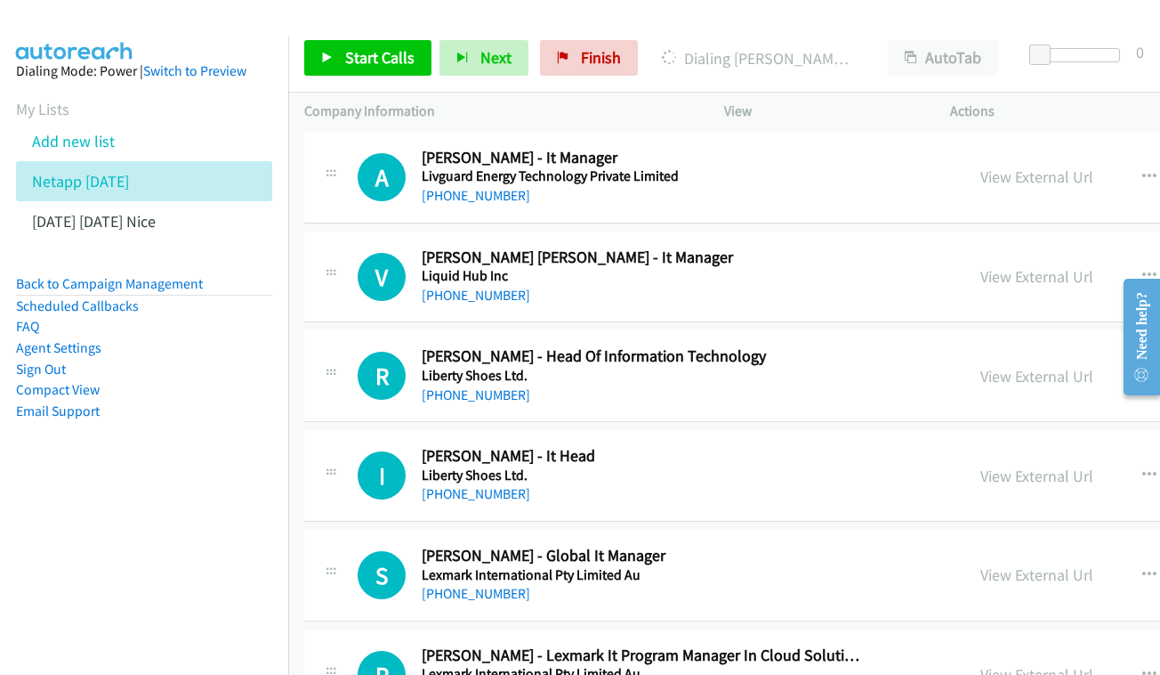
scroll to position [13706, 0]
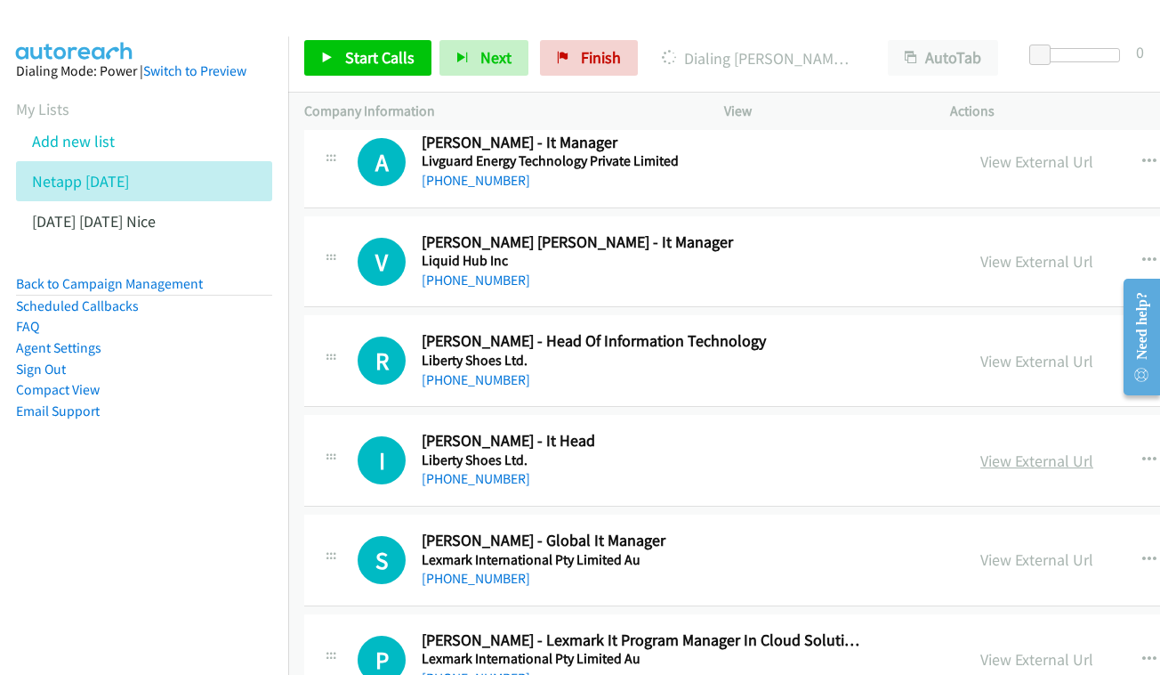
click at [981, 450] on link "View External Url" at bounding box center [1037, 460] width 113 height 20
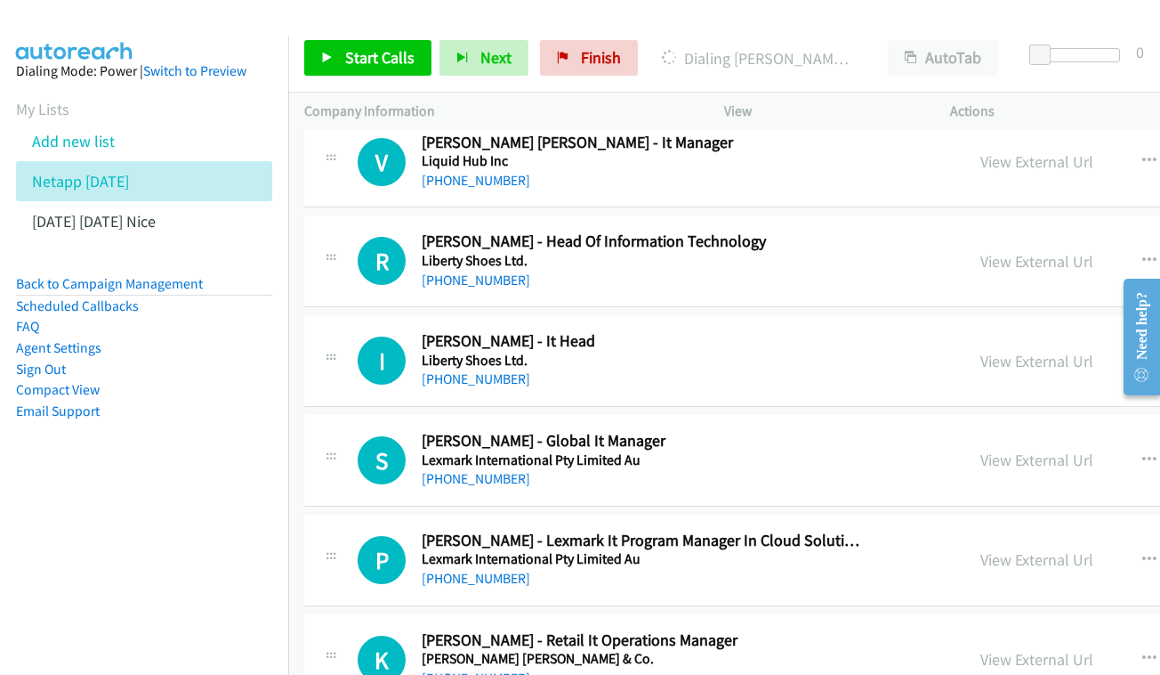
scroll to position [13840, 0]
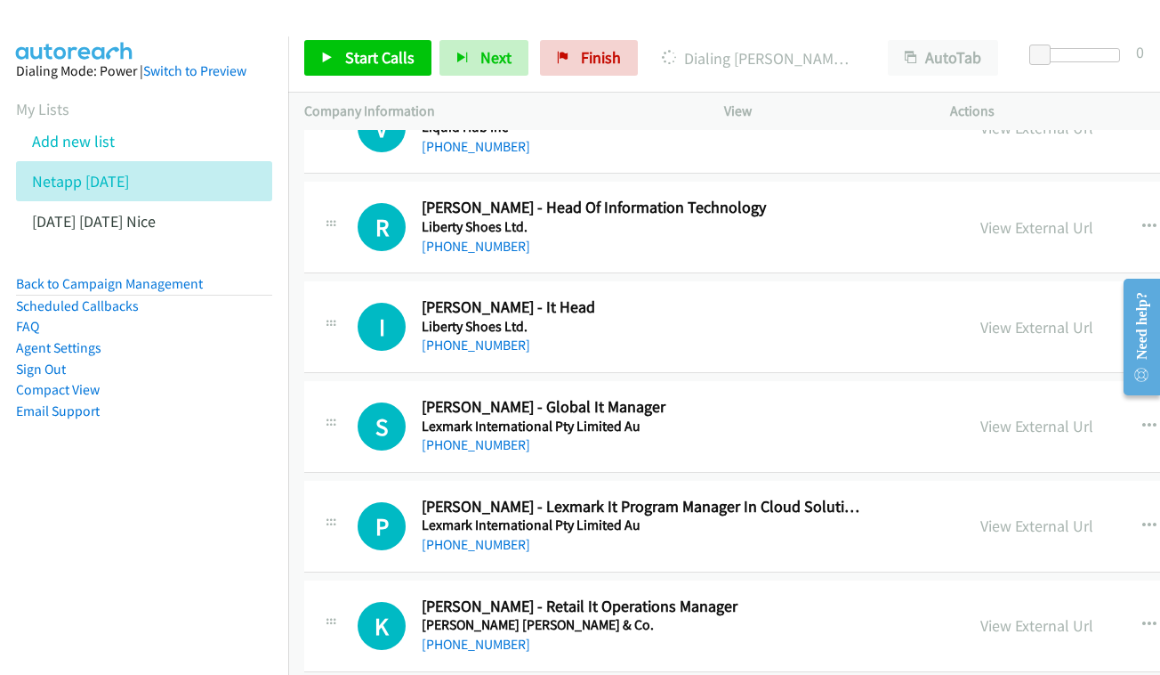
click at [965, 397] on div "View External Url View External Url Schedule/Manage Callback Start Calls Here R…" at bounding box center [1138, 426] width 346 height 59
click at [981, 416] on link "View External Url" at bounding box center [1037, 426] width 113 height 20
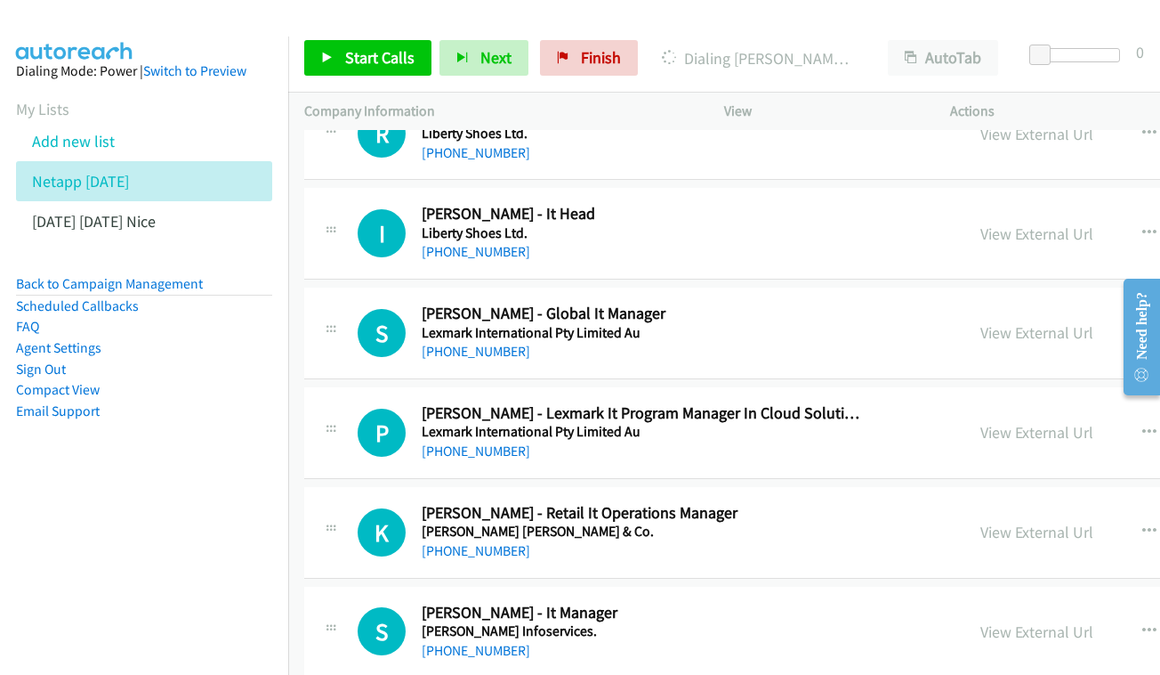
scroll to position [13944, 0]
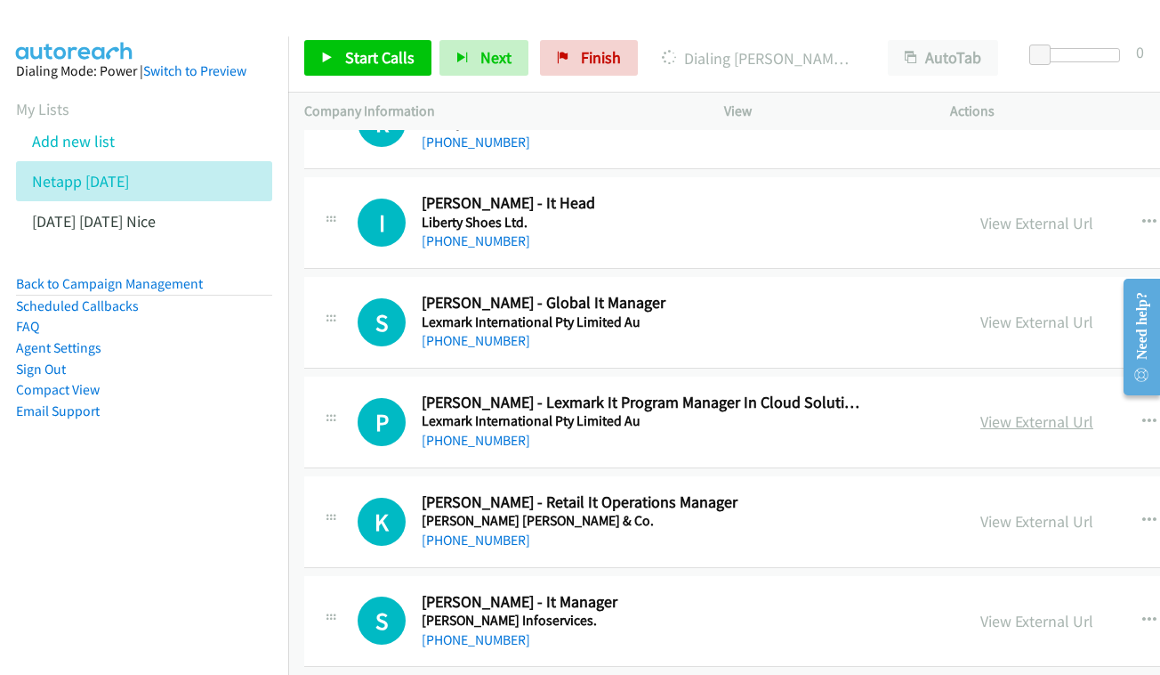
click at [981, 411] on link "View External Url" at bounding box center [1037, 421] width 113 height 20
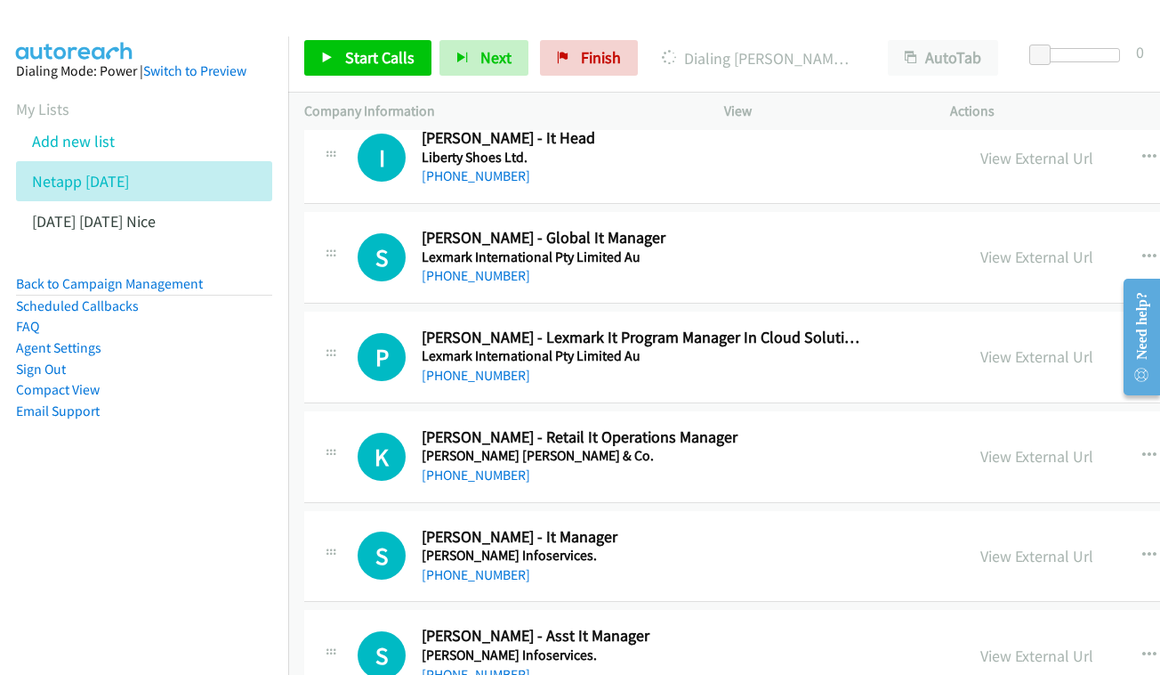
scroll to position [14043, 0]
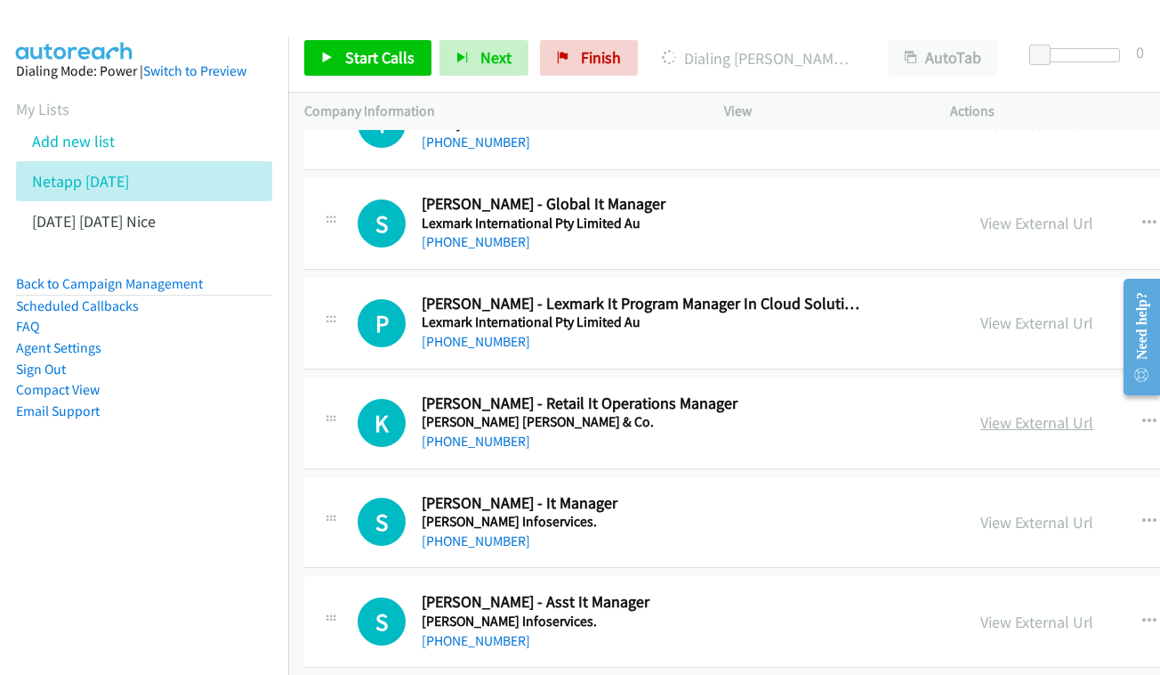
click at [981, 412] on link "View External Url" at bounding box center [1037, 422] width 113 height 20
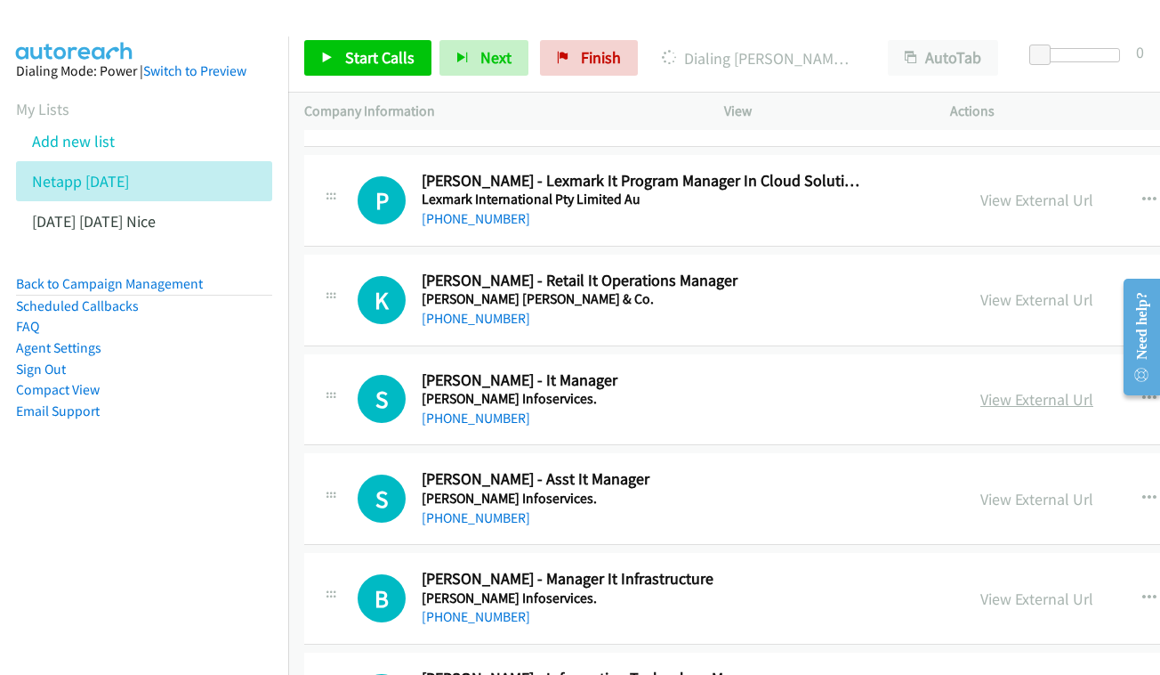
scroll to position [14156, 0]
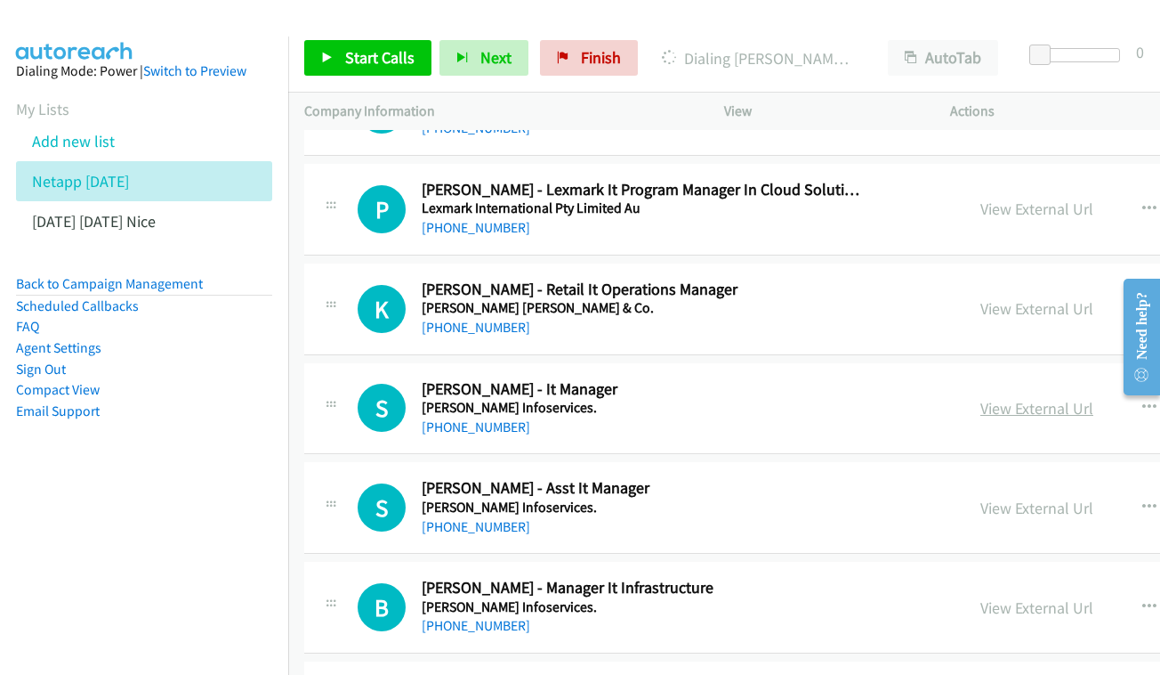
click at [985, 398] on link "View External Url" at bounding box center [1037, 408] width 113 height 20
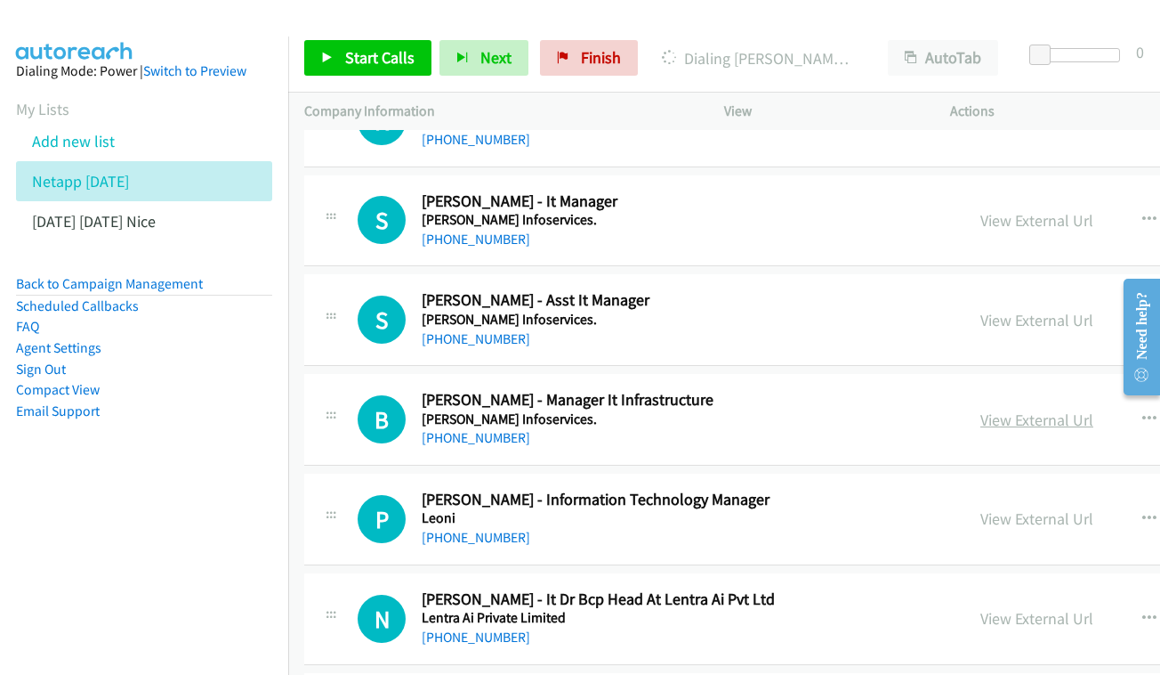
scroll to position [14357, 0]
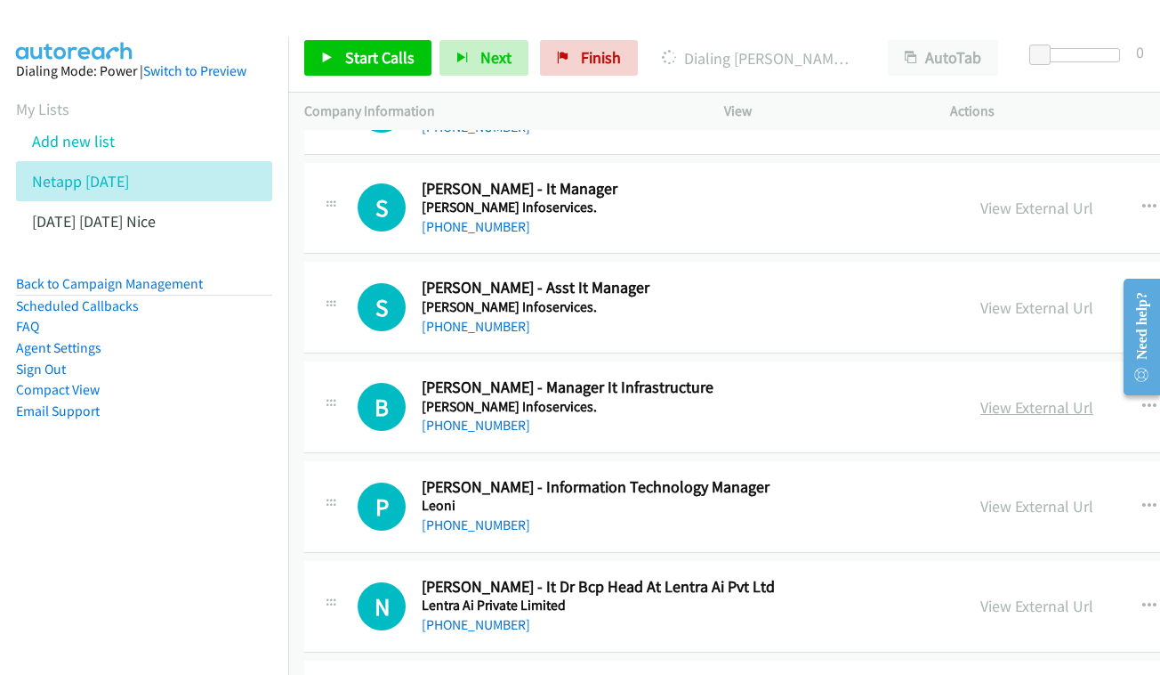
click at [1006, 397] on link "View External Url" at bounding box center [1037, 407] width 113 height 20
